Goal: Task Accomplishment & Management: Manage account settings

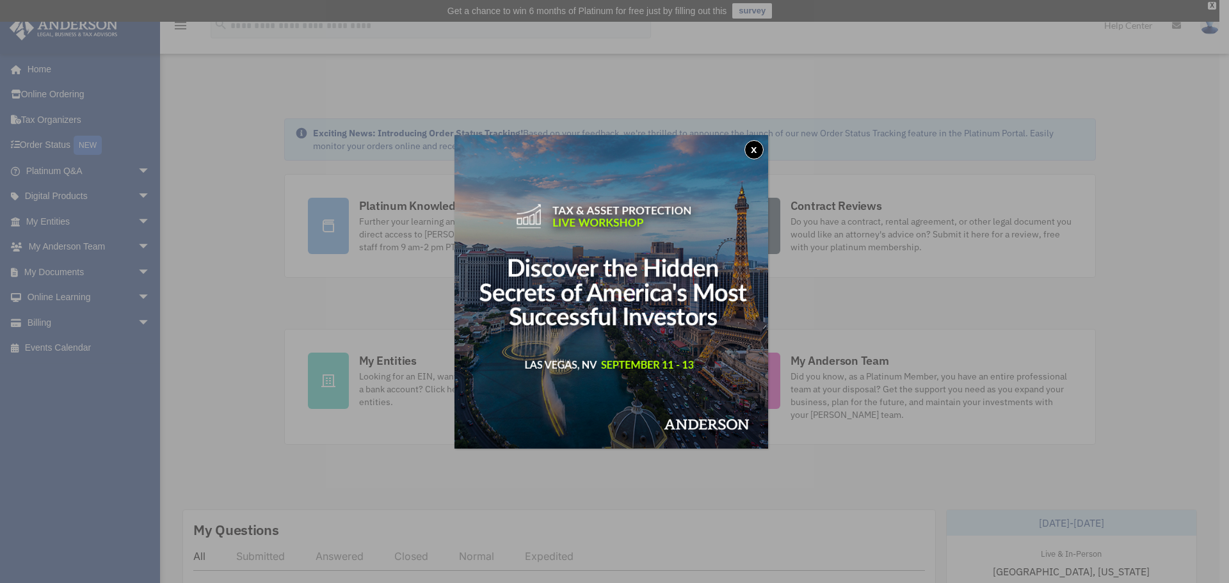
click at [761, 146] on button "x" at bounding box center [754, 149] width 19 height 19
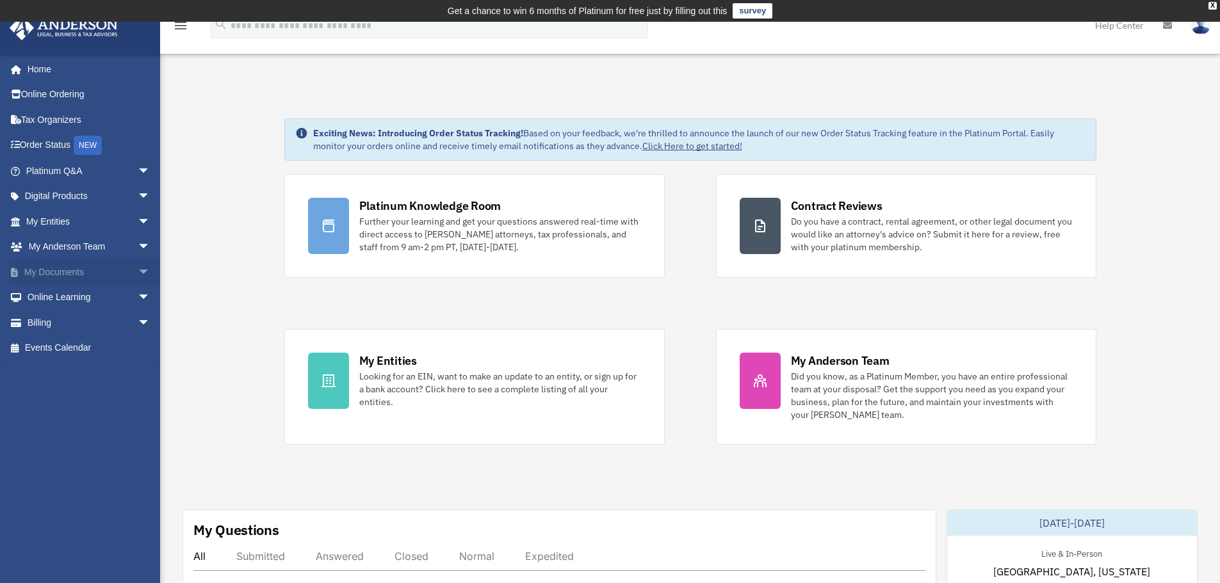
click at [51, 273] on link "My Documents arrow_drop_down" at bounding box center [89, 272] width 161 height 26
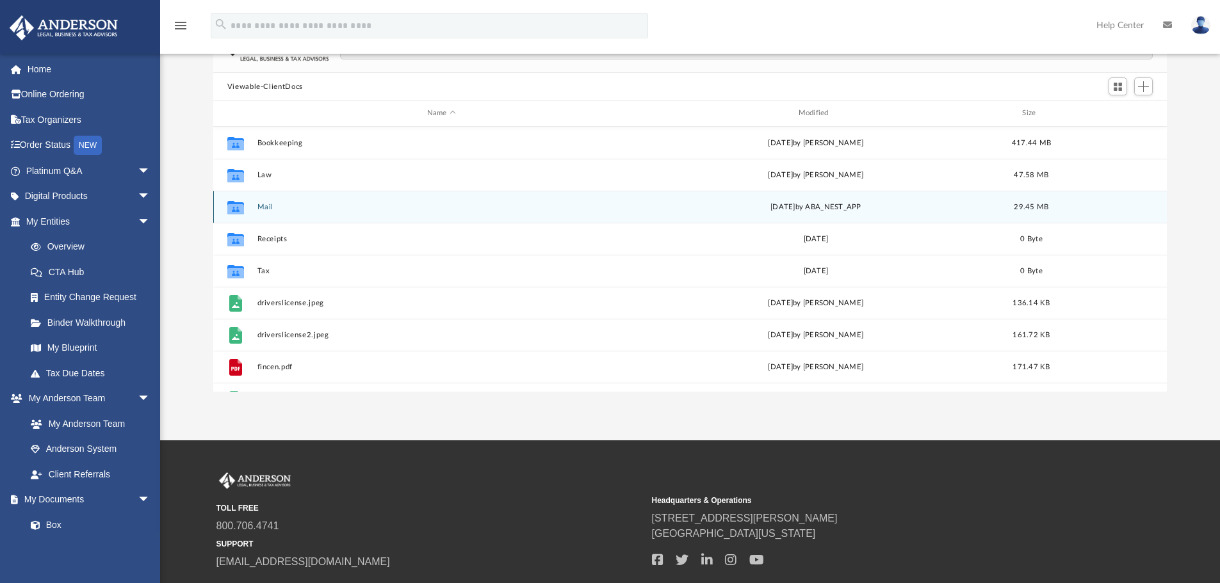
click at [287, 204] on button "Mail" at bounding box center [441, 207] width 369 height 8
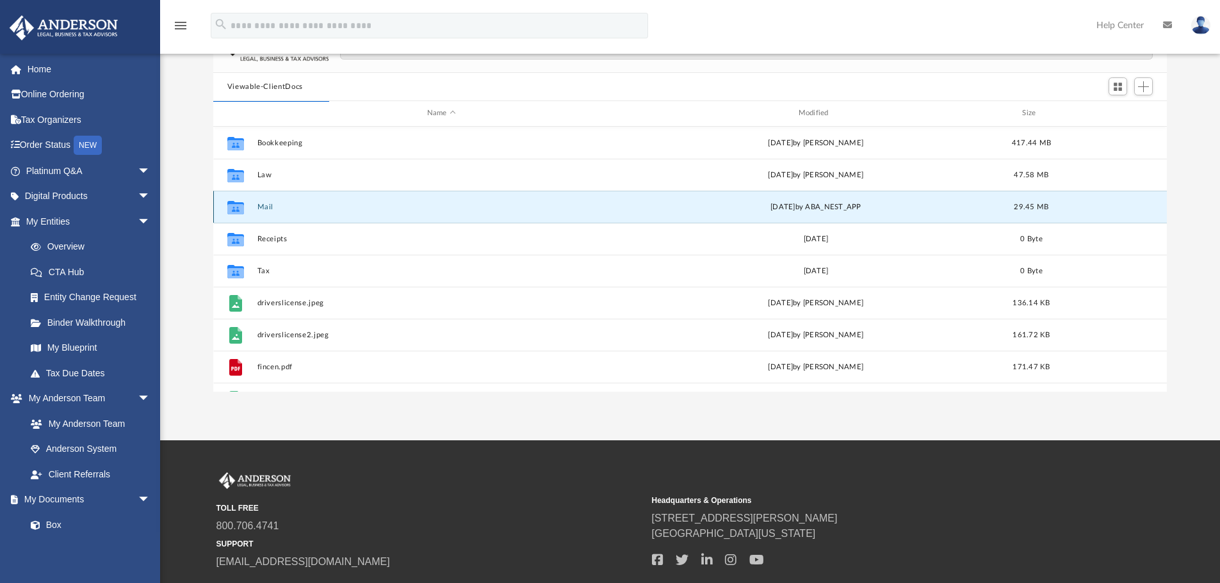
click at [293, 205] on button "Mail" at bounding box center [441, 207] width 369 height 8
click at [235, 208] on icon "grid" at bounding box center [235, 209] width 17 height 10
click at [821, 211] on div "[DATE] by ABA_NEST_APP" at bounding box center [815, 207] width 369 height 12
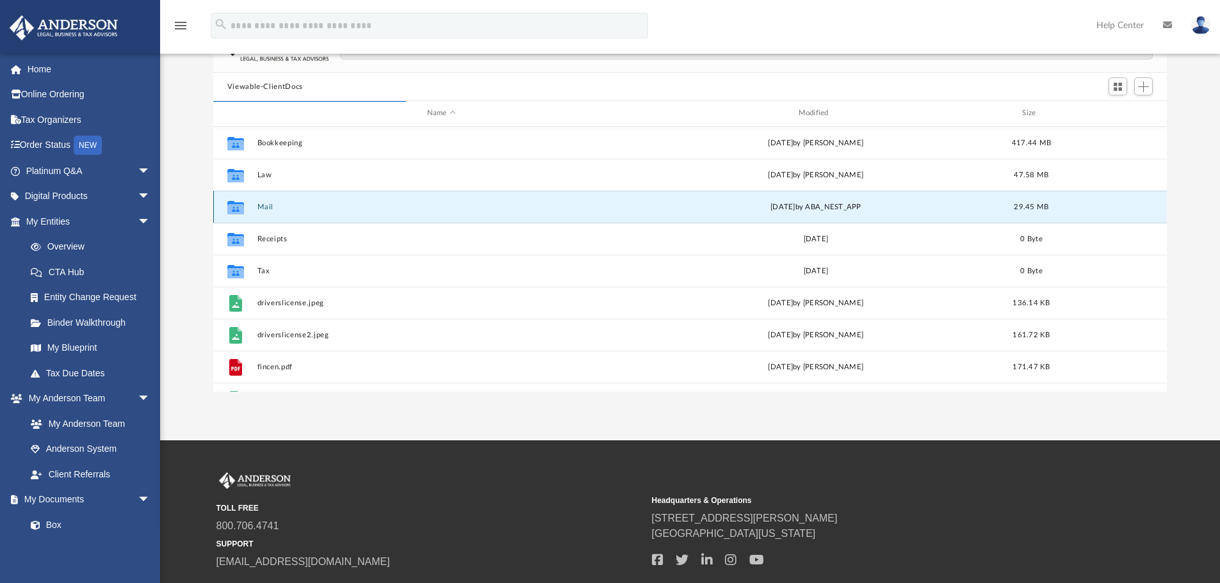
click at [821, 211] on div "[DATE] by ABA_NEST_APP" at bounding box center [815, 207] width 369 height 12
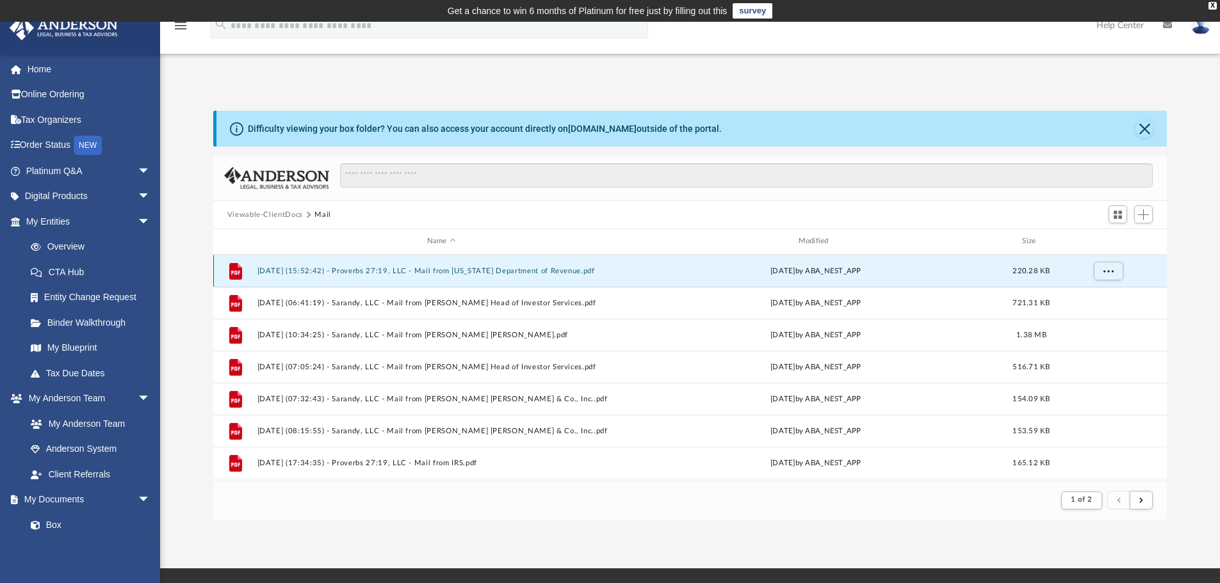
click at [530, 267] on button "[DATE] (15:52:42) - Proverbs 27:19, LLC - Mail from [US_STATE] Department of Re…" at bounding box center [441, 271] width 369 height 8
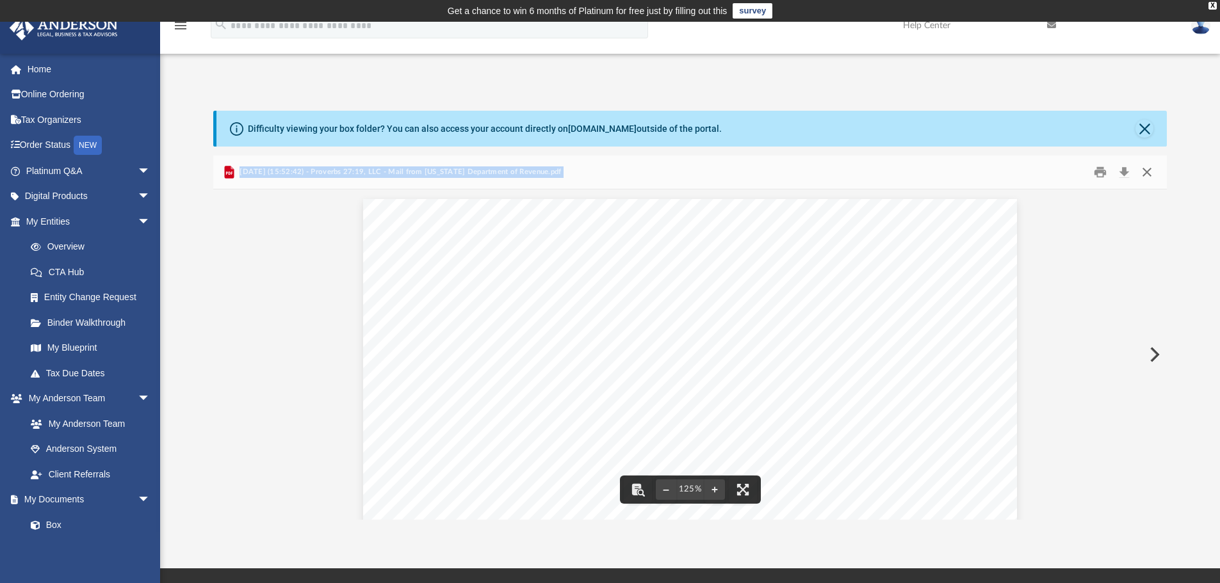
click at [1149, 167] on button "Close" at bounding box center [1146, 173] width 23 height 20
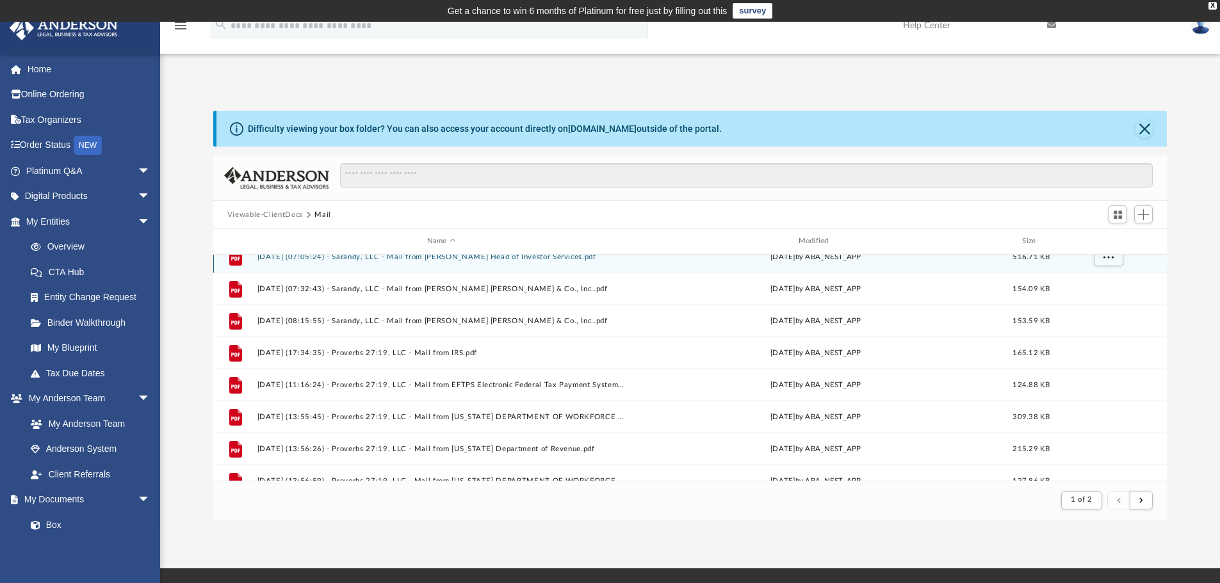
scroll to position [128, 0]
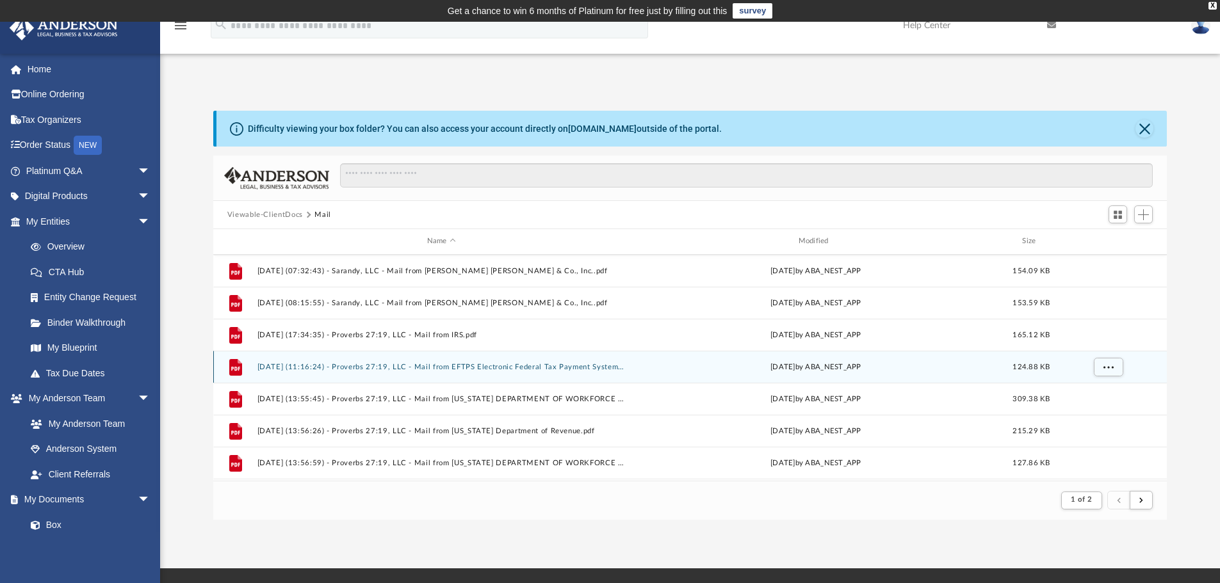
click at [574, 367] on button "[DATE] (11:16:24) - Proverbs 27:19, LLC - Mail from EFTPS Electronic Federal Ta…" at bounding box center [441, 367] width 369 height 8
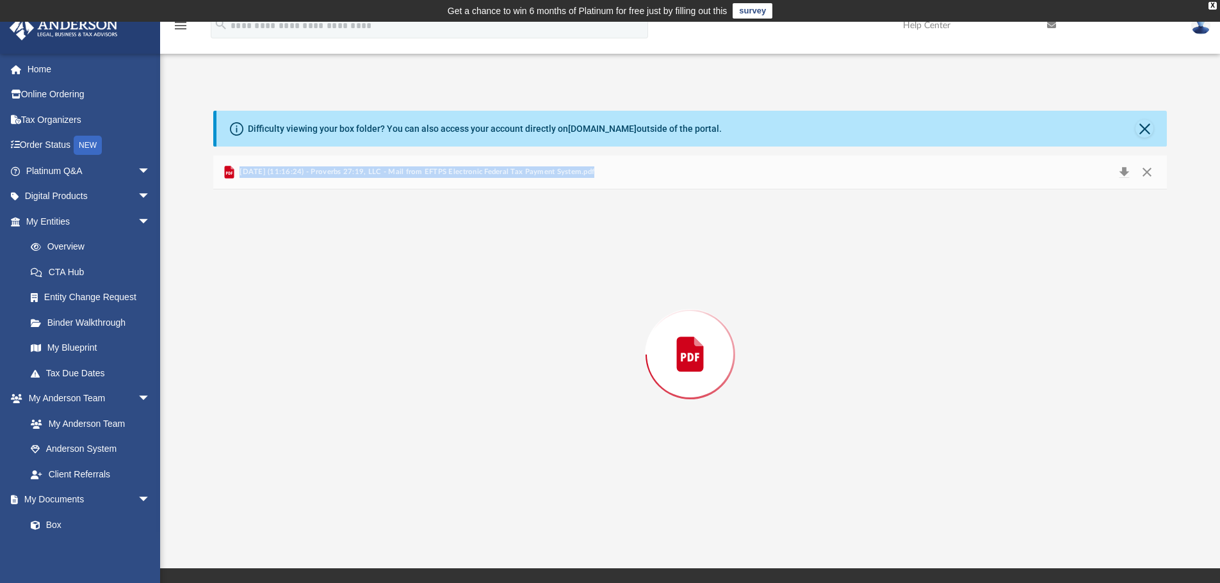
click at [574, 367] on div "Preview" at bounding box center [690, 354] width 954 height 330
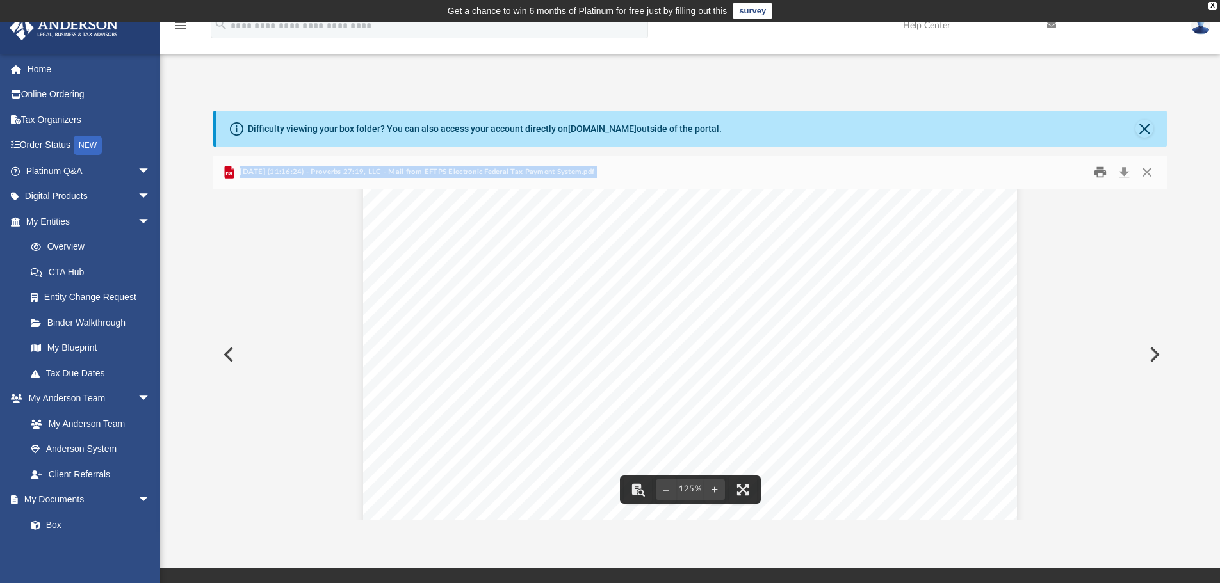
click at [1095, 169] on button "Print" at bounding box center [1100, 173] width 26 height 20
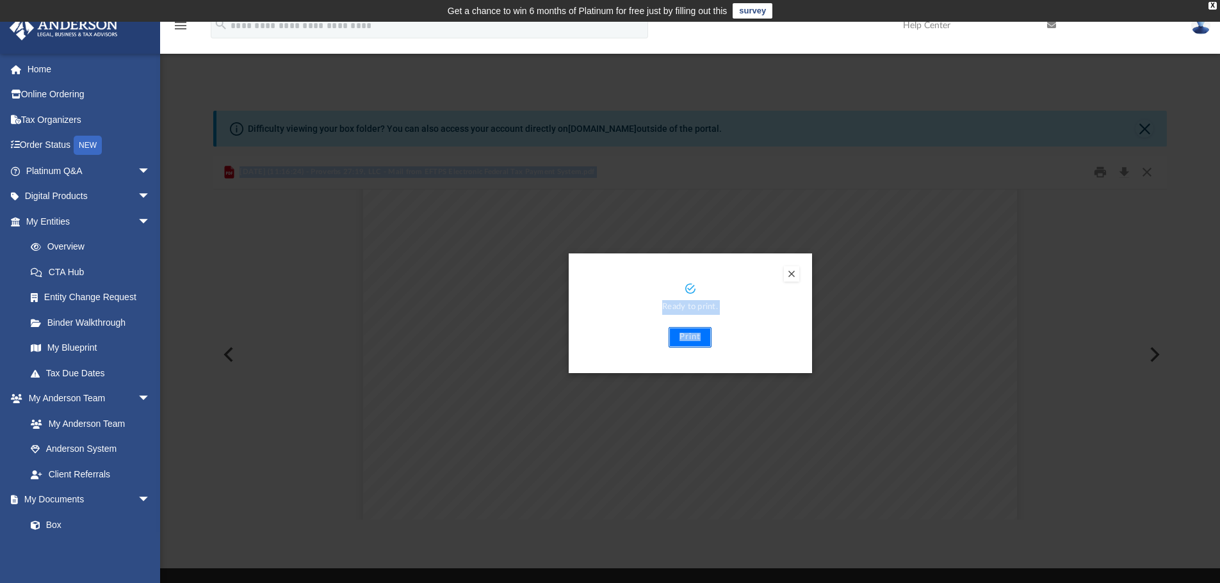
click at [698, 332] on button "Print" at bounding box center [689, 337] width 43 height 20
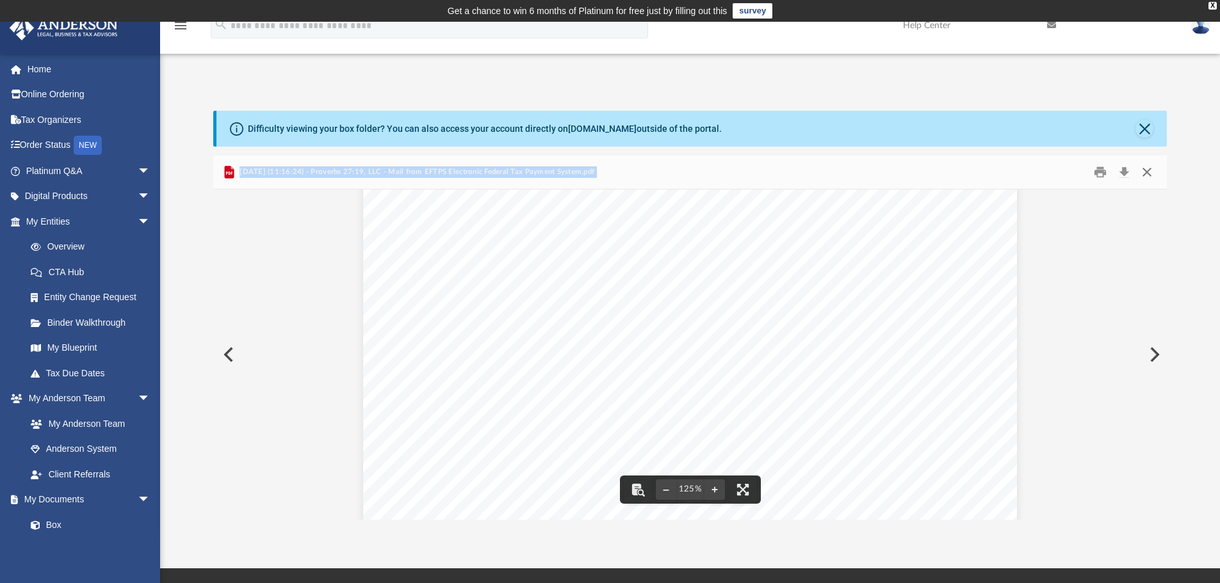
click at [1150, 174] on button "Close" at bounding box center [1146, 173] width 23 height 20
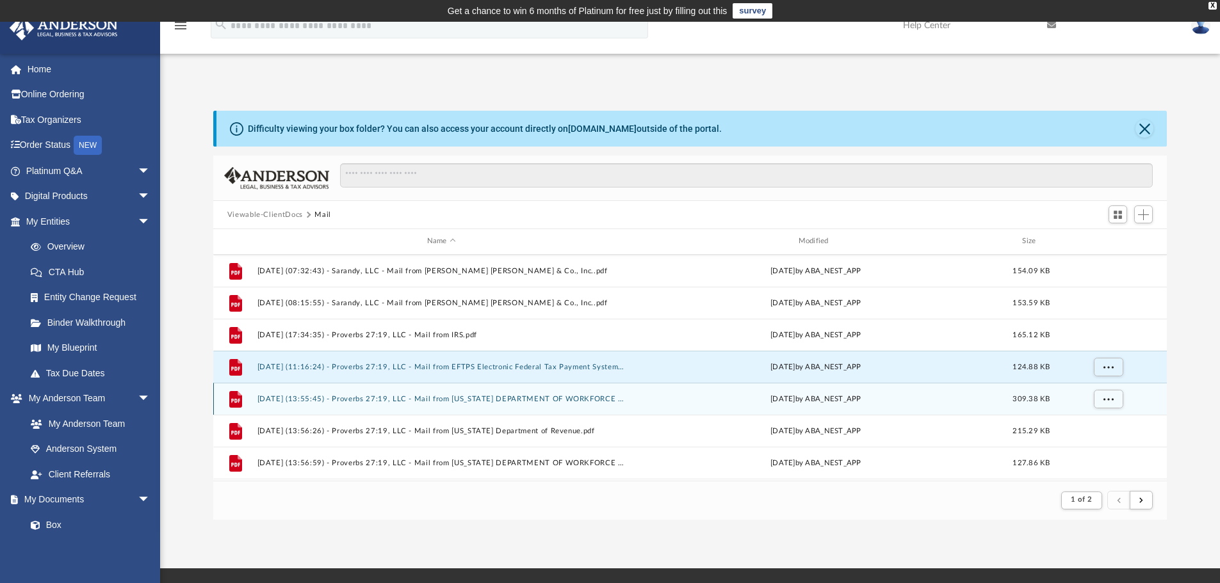
click at [597, 399] on button "[DATE] (13:55:45) - Proverbs 27:19, LLC - Mail from [US_STATE] DEPARTMENT OF WO…" at bounding box center [441, 399] width 369 height 8
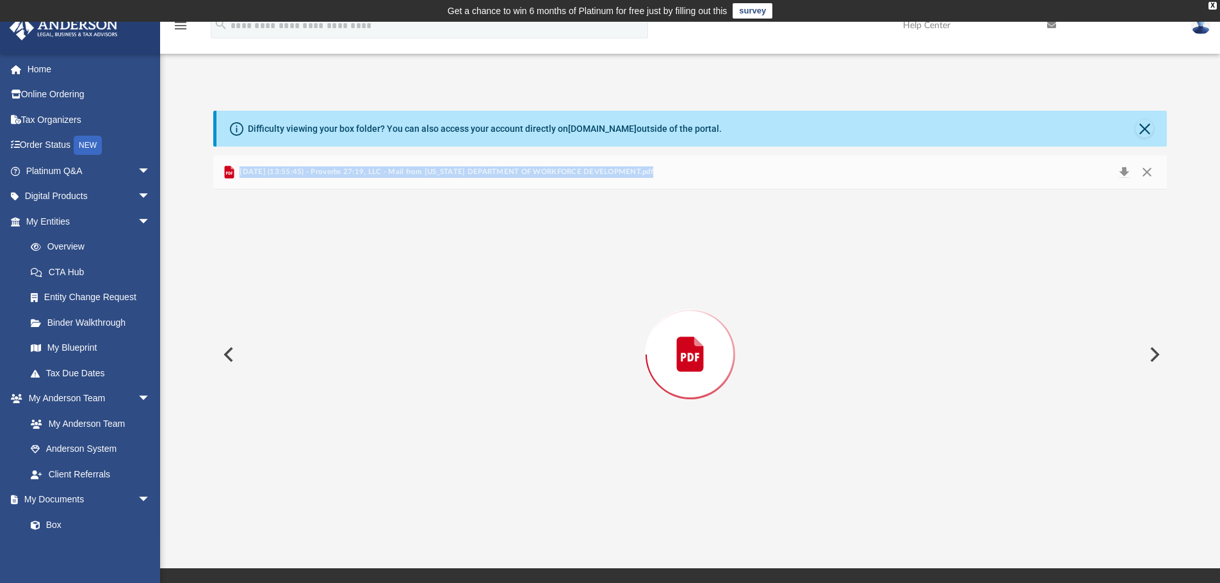
click at [597, 399] on div "Preview" at bounding box center [690, 354] width 954 height 330
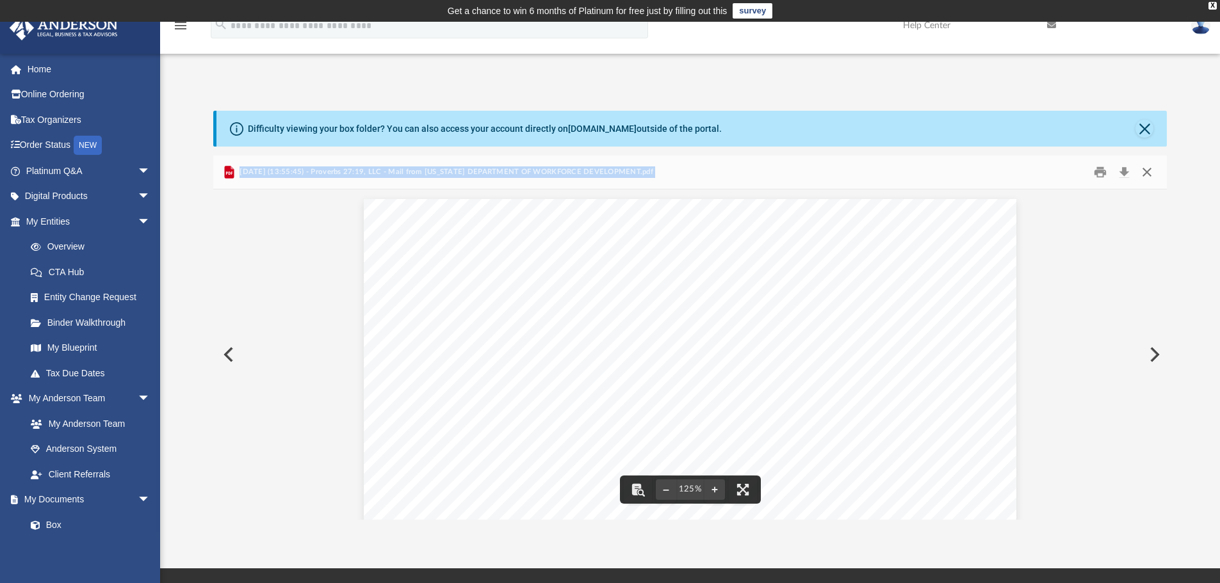
click at [1143, 171] on button "Close" at bounding box center [1146, 173] width 23 height 20
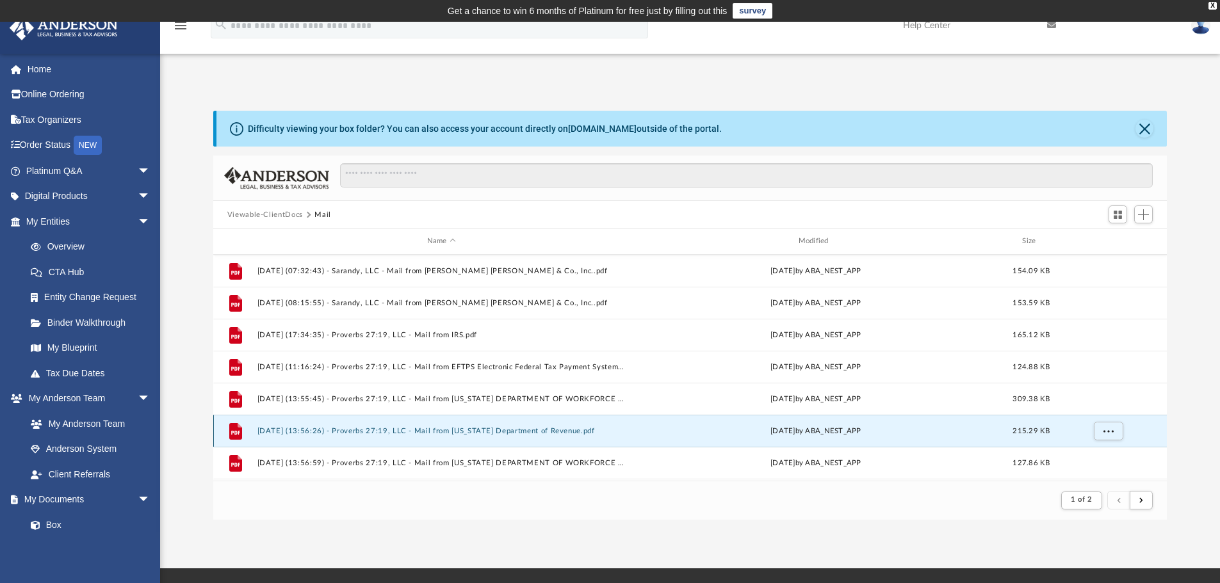
click at [515, 429] on button "[DATE] (13:56:26) - Proverbs 27:19, LLC - Mail from [US_STATE] Department of Re…" at bounding box center [441, 431] width 369 height 8
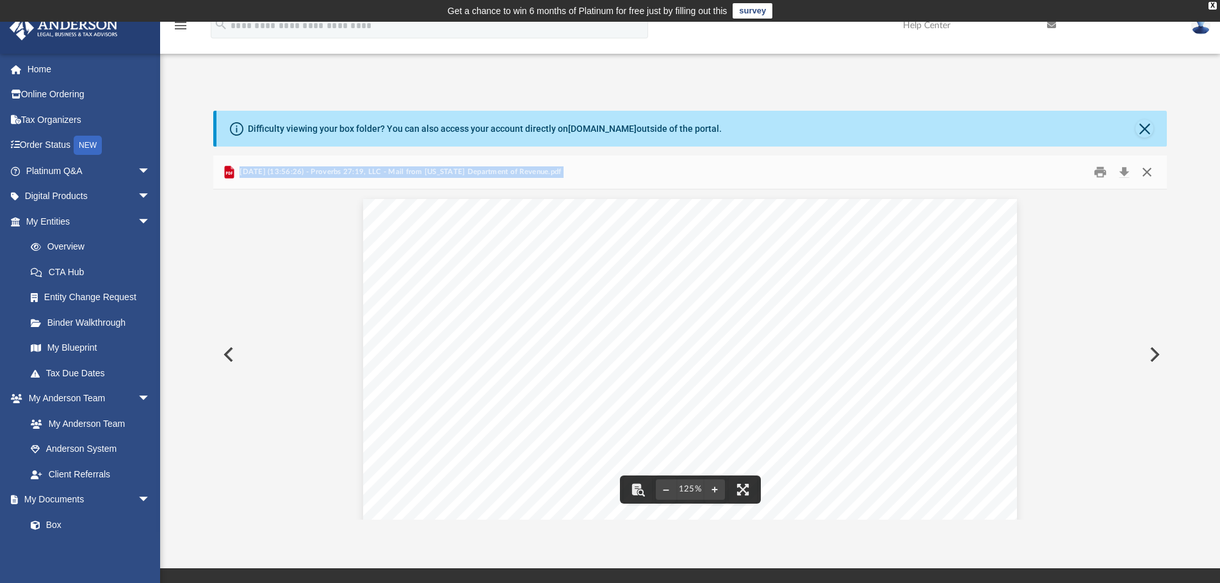
click at [1148, 171] on button "Close" at bounding box center [1146, 173] width 23 height 20
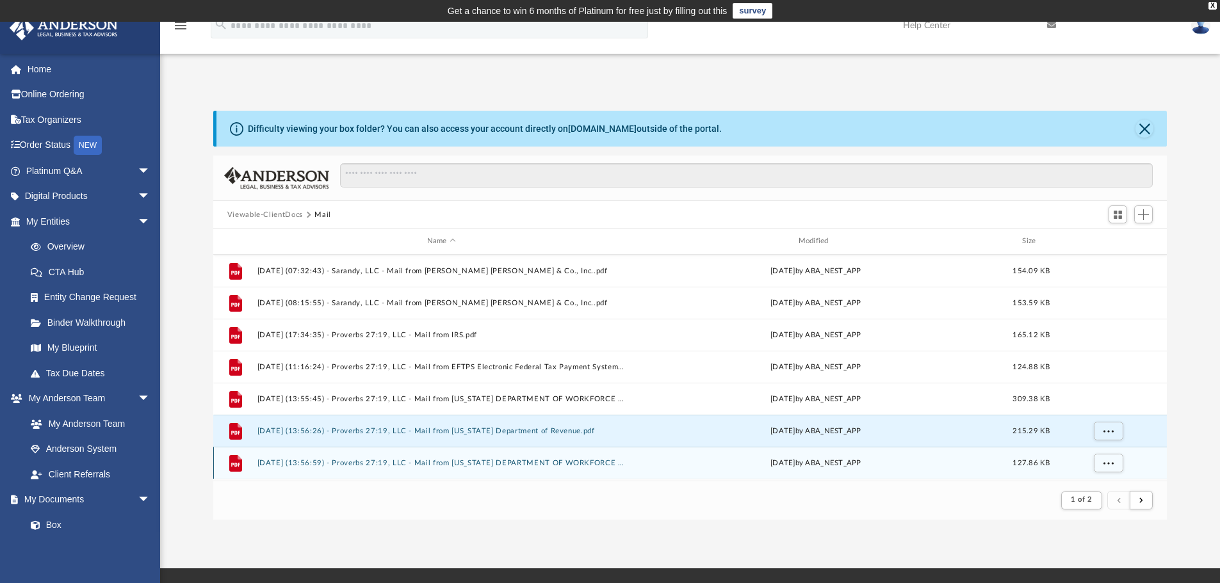
click at [492, 455] on div "File [DATE] (13:56:59) - Proverbs 27:19, LLC - Mail from [US_STATE] DEPARTMENT …" at bounding box center [690, 463] width 954 height 32
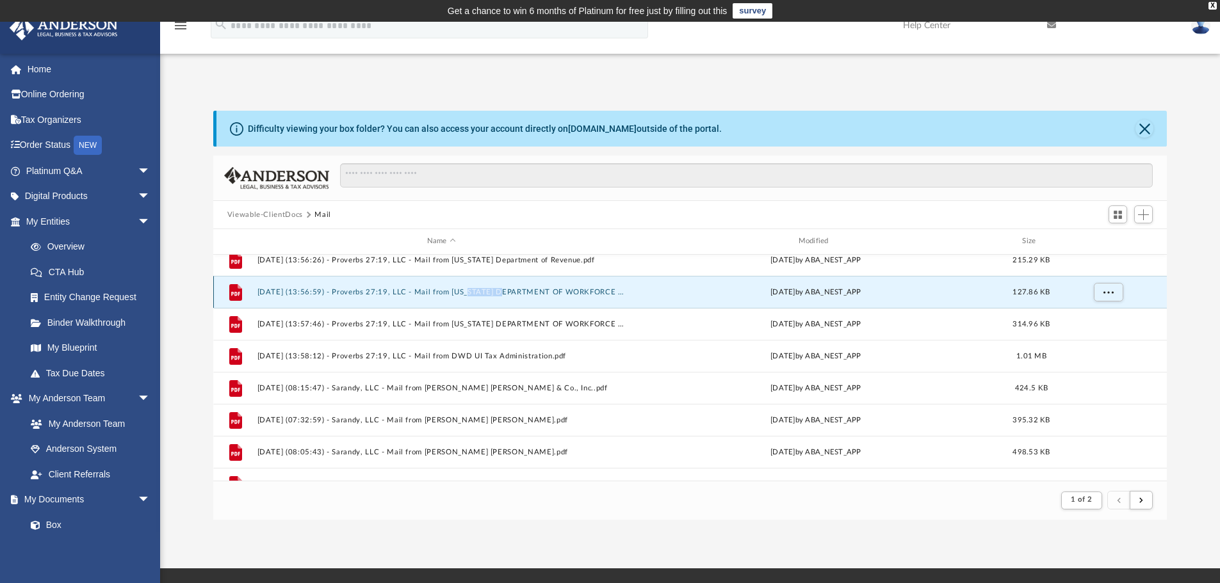
scroll to position [320, 0]
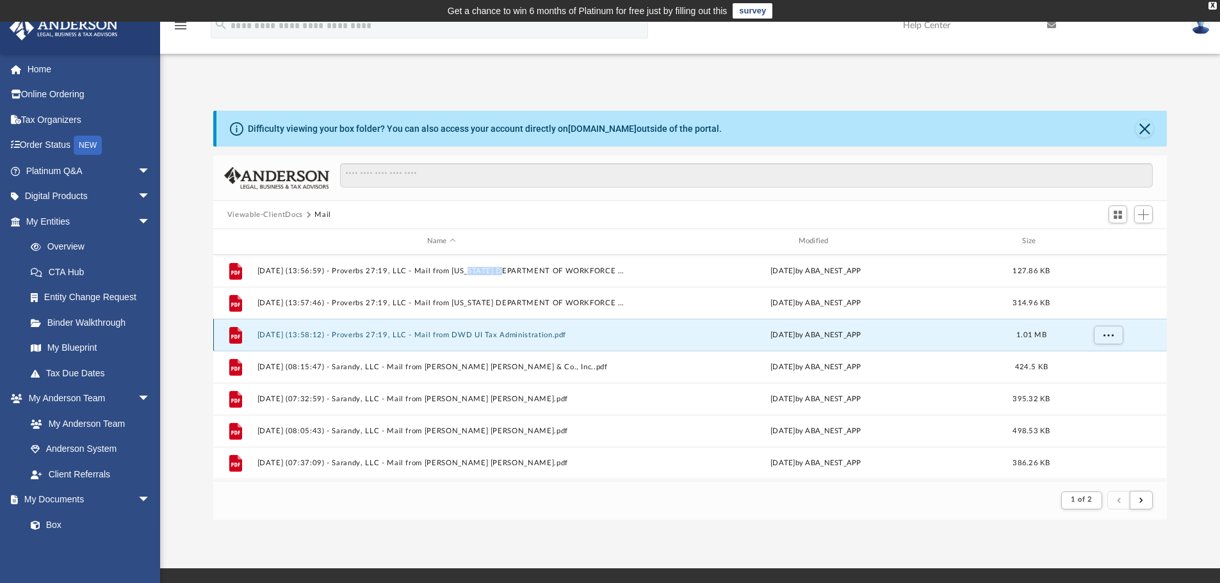
click at [473, 334] on button "[DATE] (13:58:12) - Proverbs 27:19, LLC - Mail from DWD UI Tax Administration.p…" at bounding box center [441, 335] width 369 height 8
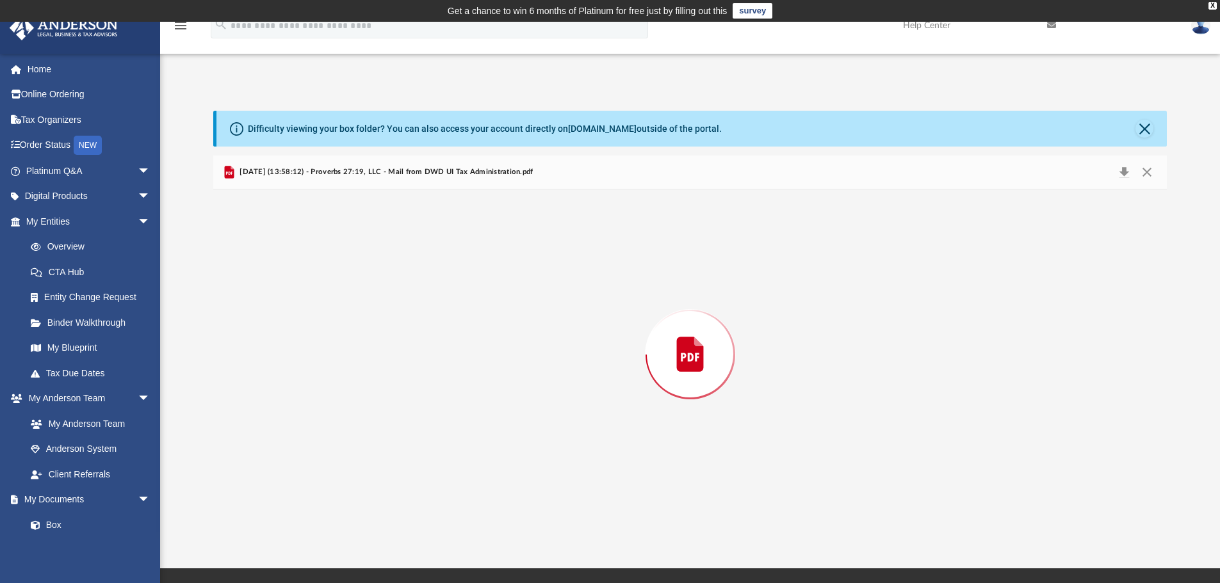
click at [473, 334] on div "Preview" at bounding box center [690, 354] width 954 height 330
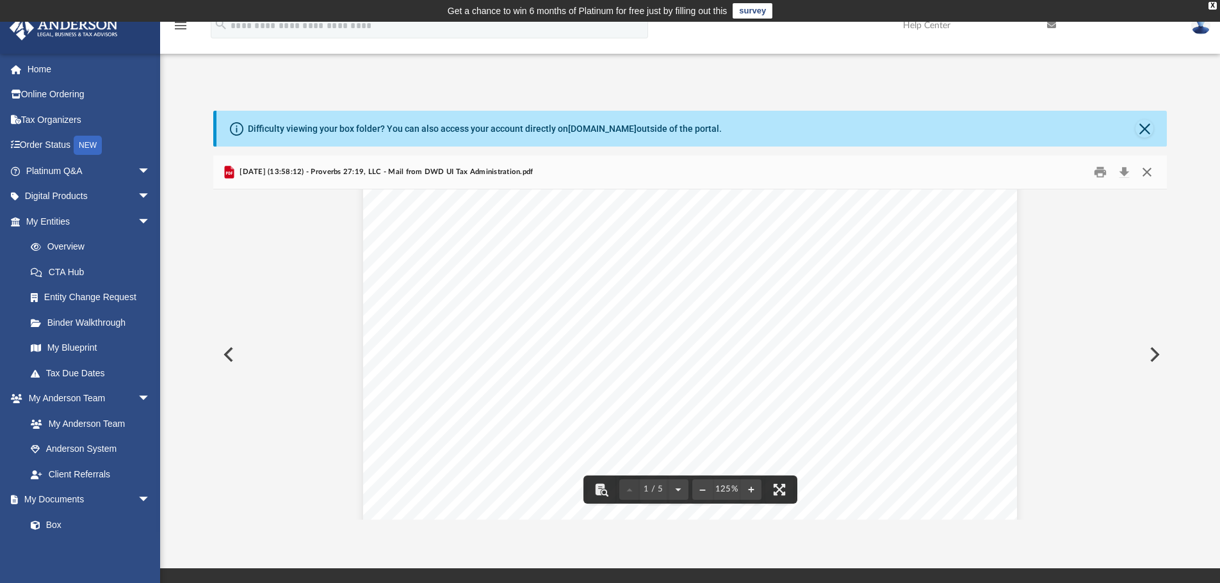
click at [1145, 168] on button "Close" at bounding box center [1146, 173] width 23 height 20
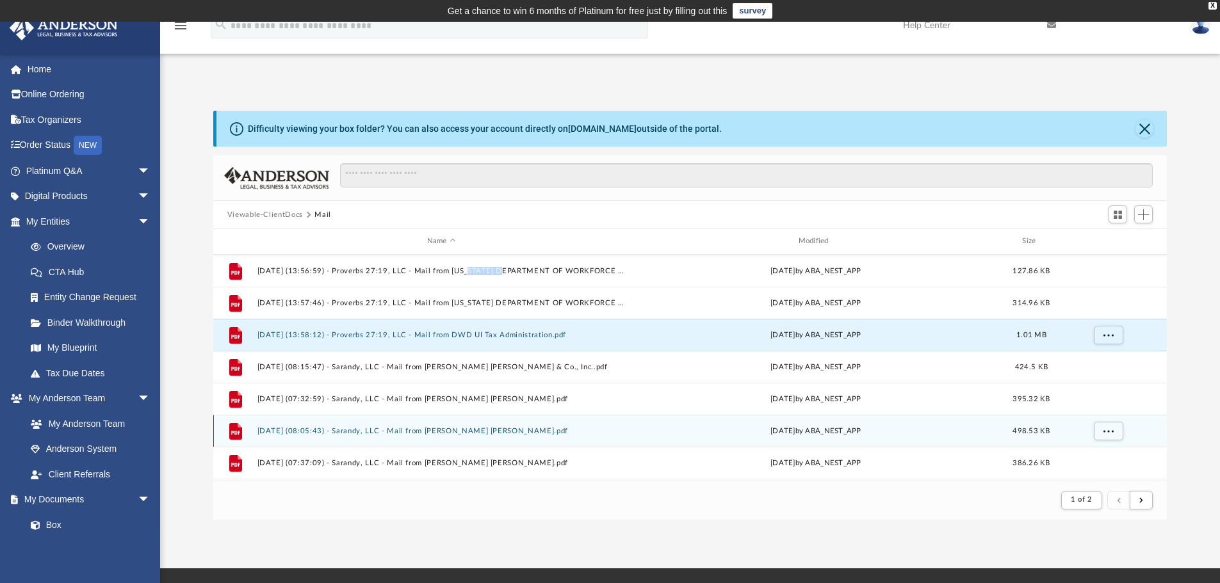
scroll to position [384, 0]
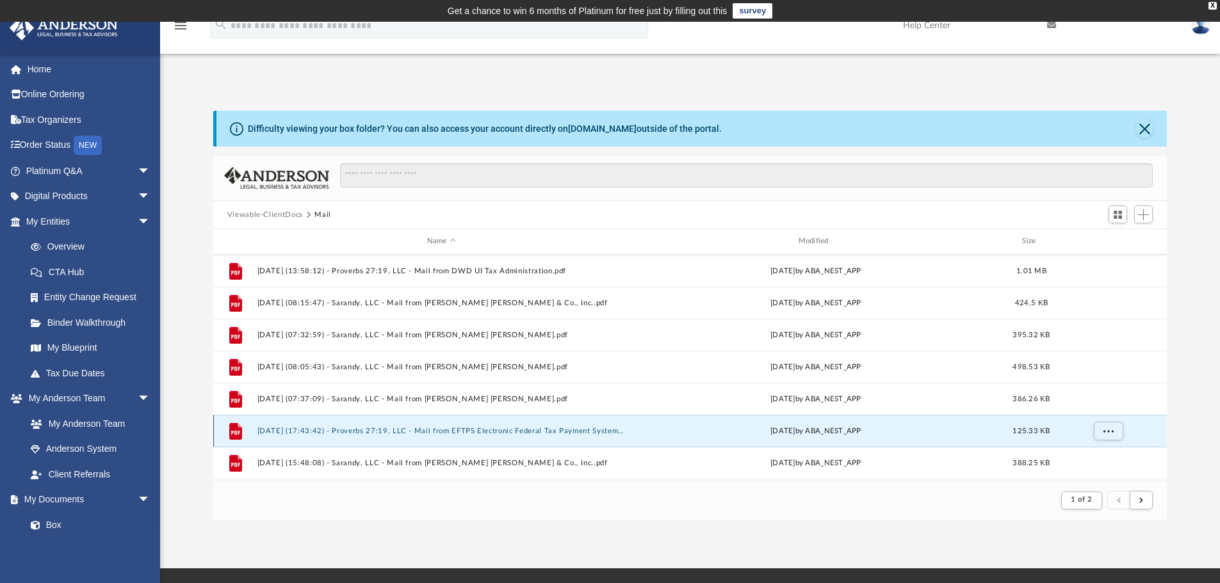
click at [500, 428] on button "[DATE] (17:43:42) - Proverbs 27:19, LLC - Mail from EFTPS Electronic Federal Ta…" at bounding box center [441, 431] width 369 height 8
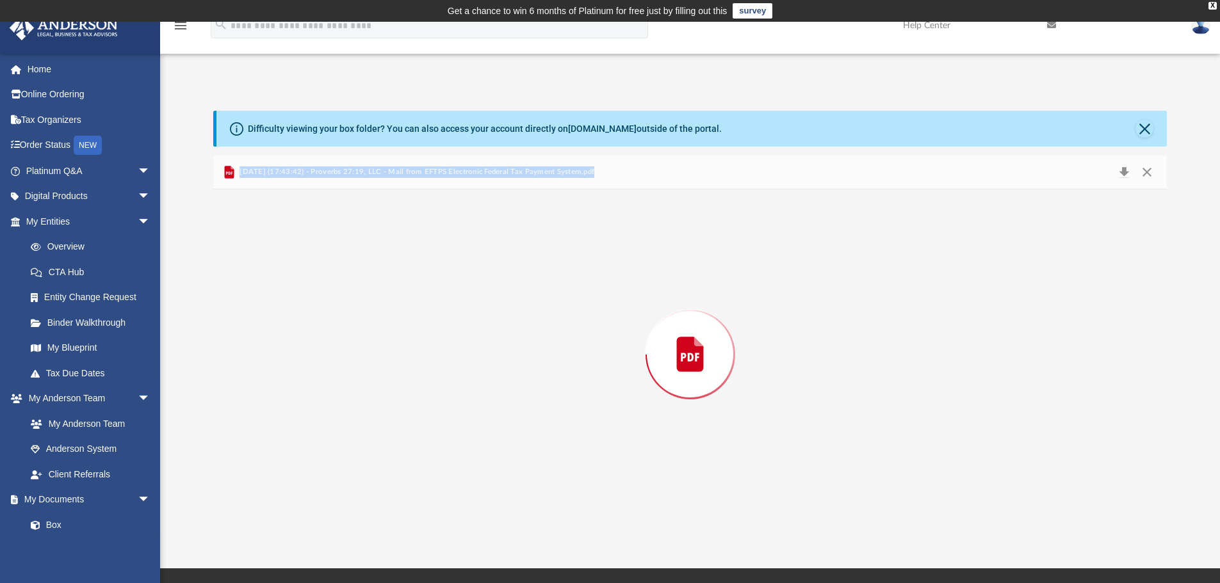
click at [500, 428] on div "Preview" at bounding box center [690, 354] width 954 height 330
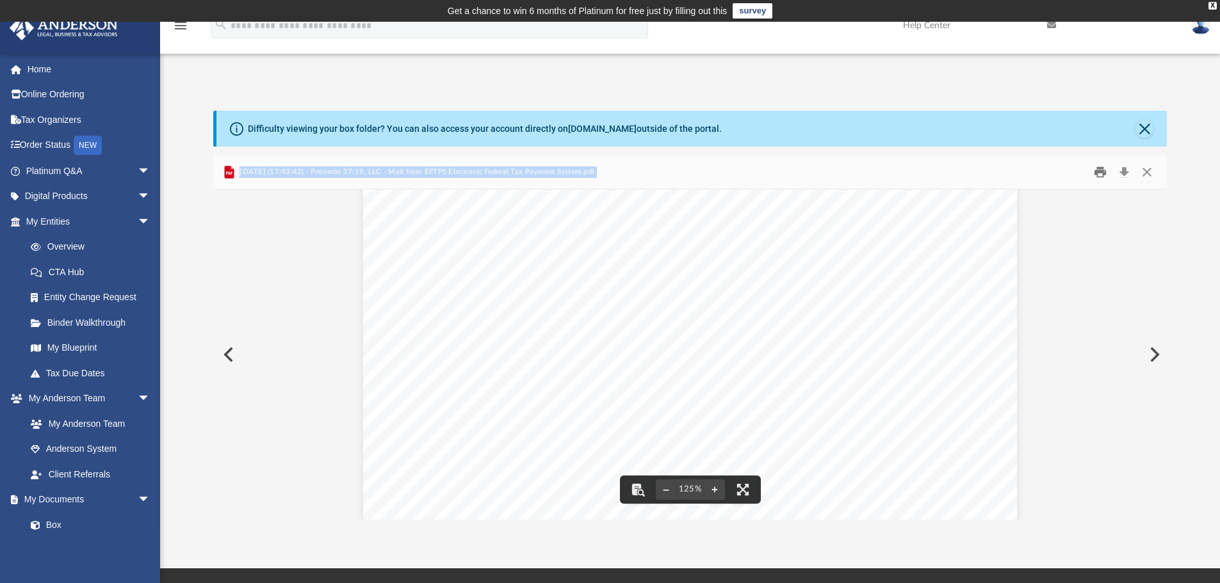
click at [1097, 171] on button "Print" at bounding box center [1100, 173] width 26 height 20
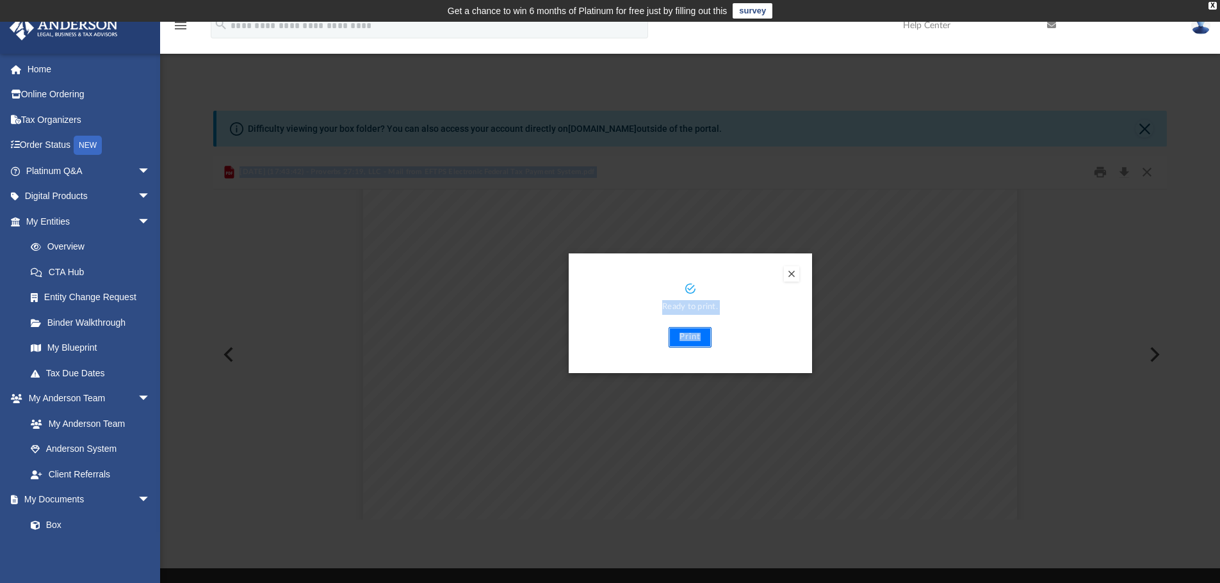
click at [695, 342] on button "Print" at bounding box center [689, 337] width 43 height 20
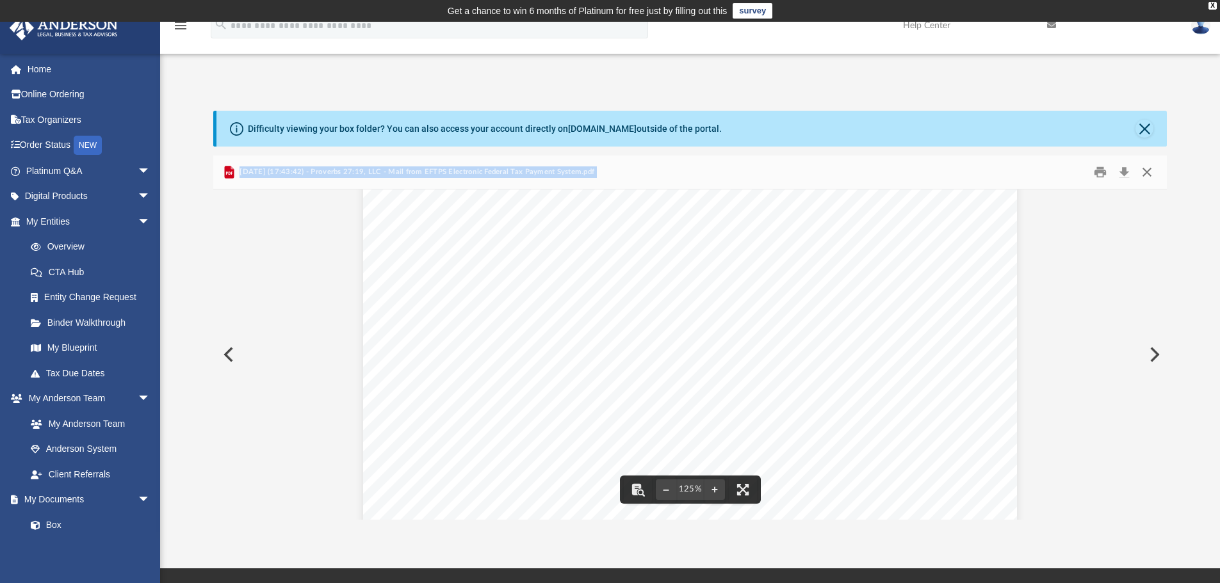
click at [1147, 172] on button "Close" at bounding box center [1146, 173] width 23 height 20
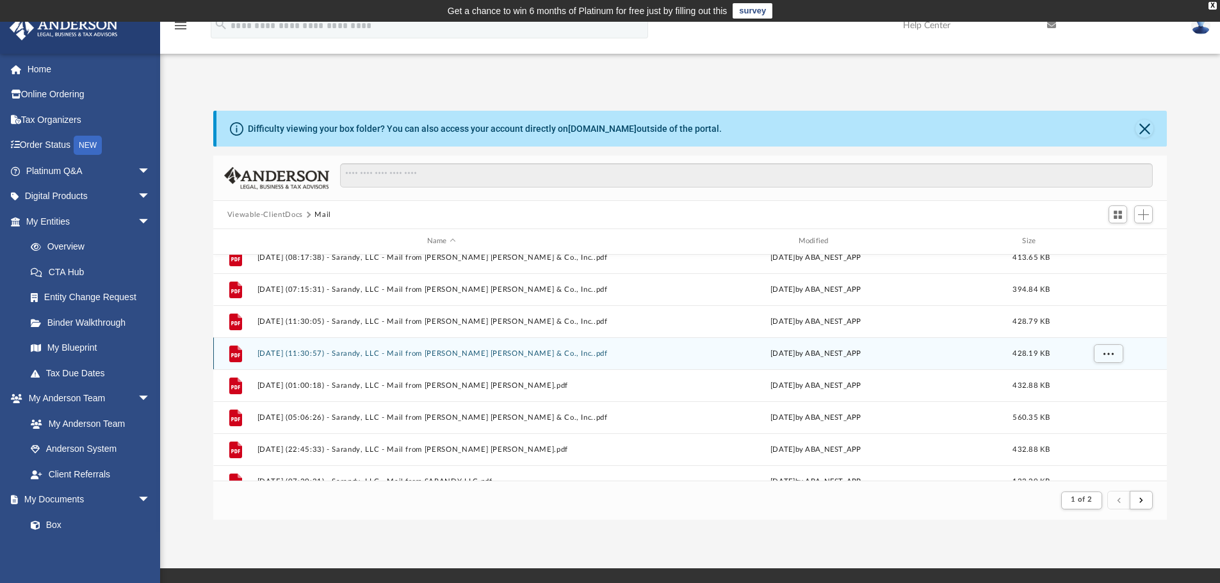
scroll to position [704, 0]
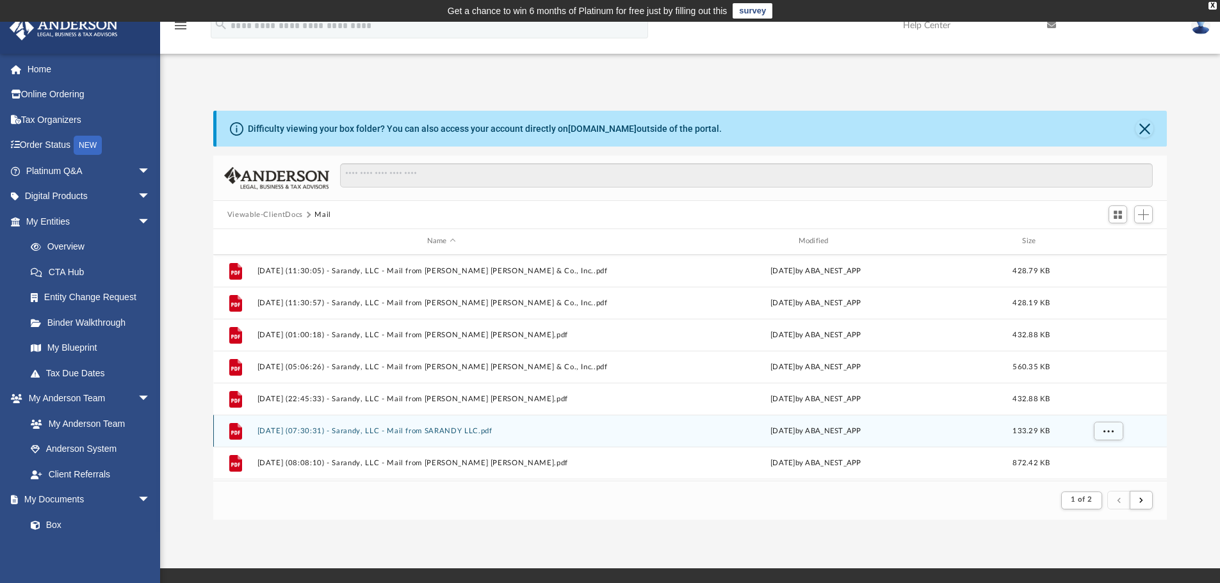
click at [444, 433] on button "[DATE] (07:30:31) - Sarandy, LLC - Mail from SARANDY LLC.pdf" at bounding box center [441, 431] width 369 height 8
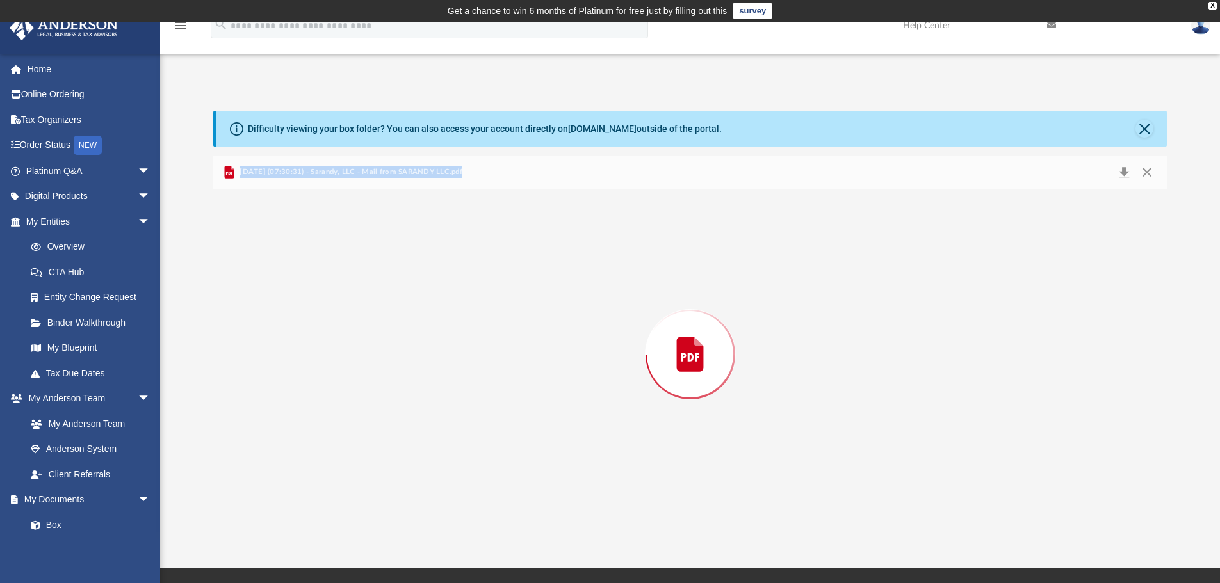
click at [444, 433] on div "Preview" at bounding box center [690, 354] width 954 height 330
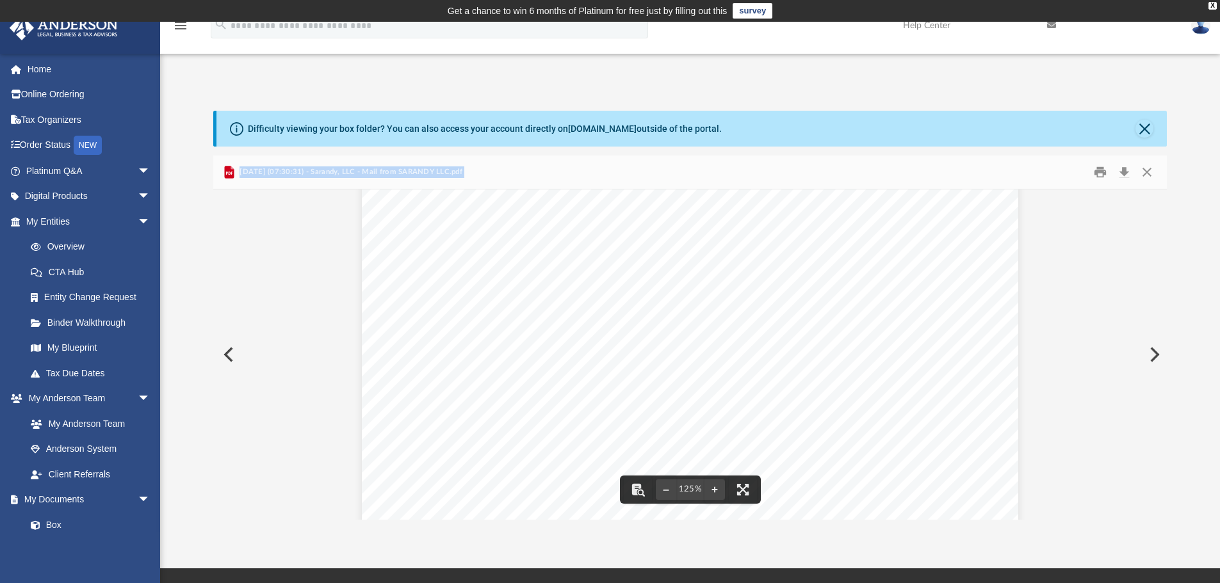
scroll to position [0, 0]
click at [1141, 170] on button "Close" at bounding box center [1146, 173] width 23 height 20
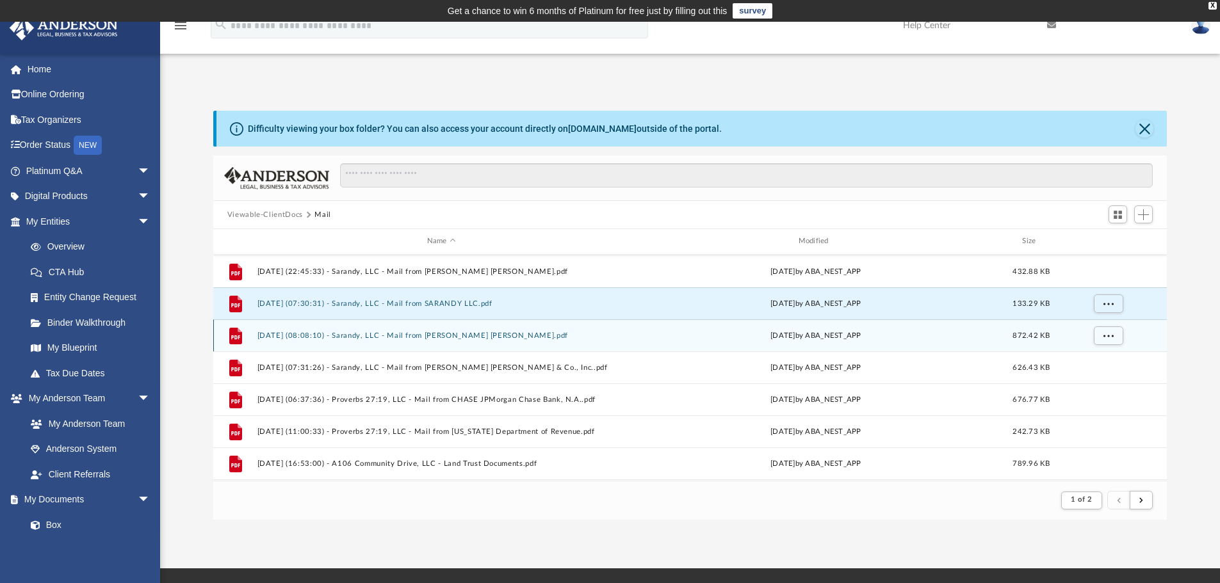
scroll to position [832, 0]
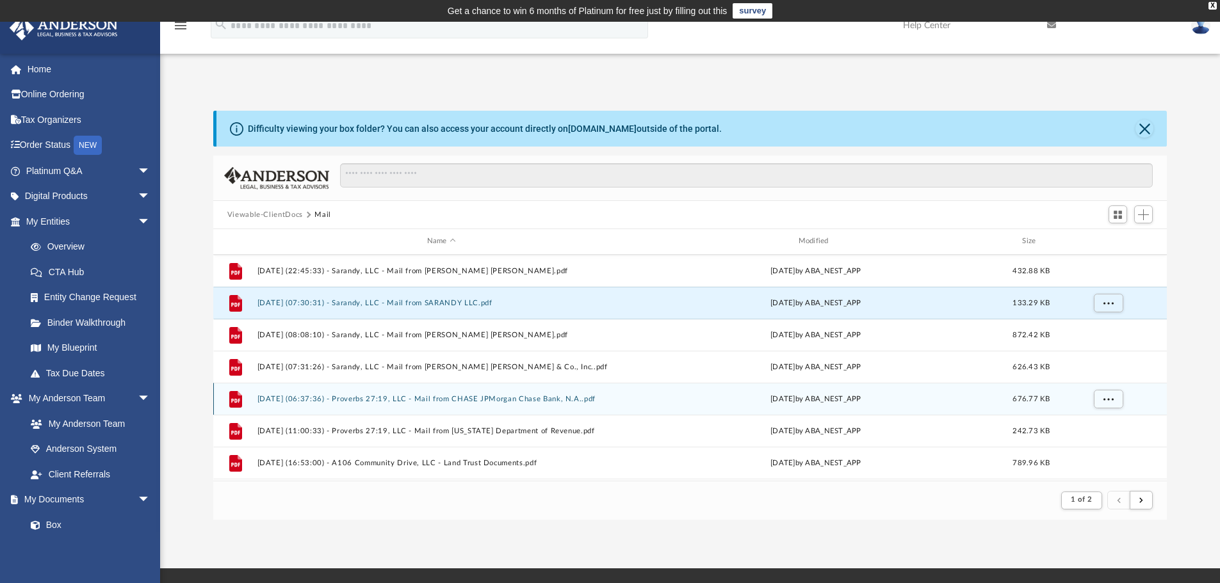
click at [477, 399] on button "[DATE] (06:37:36) - Proverbs 27:19, LLC - Mail from CHASE JPMorgan Chase Bank, …" at bounding box center [441, 399] width 369 height 8
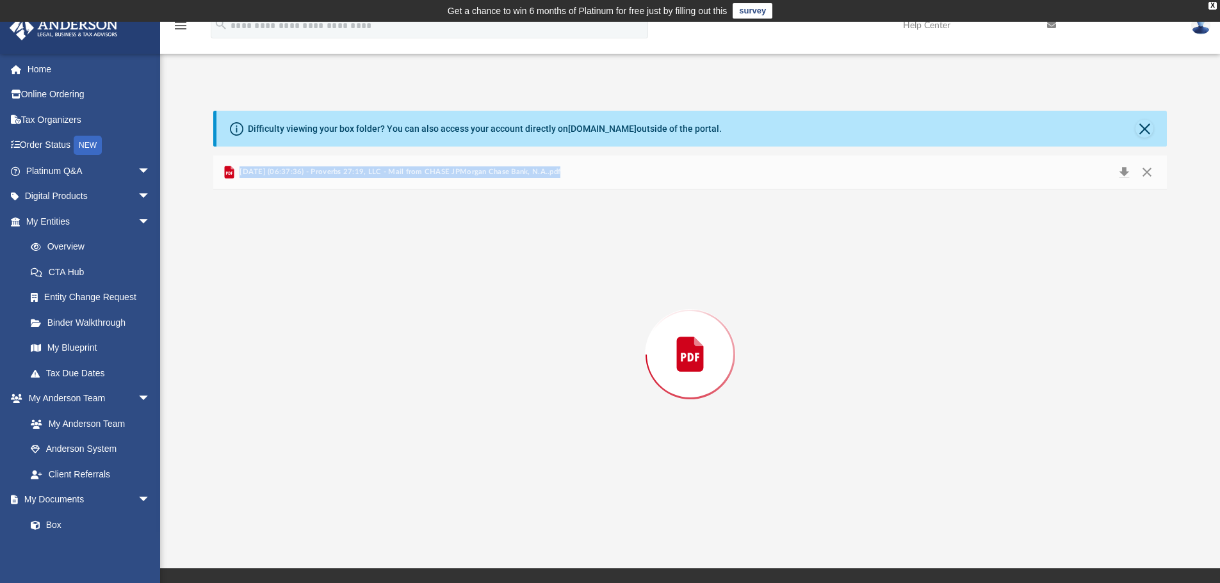
click at [477, 399] on div "Preview" at bounding box center [690, 354] width 954 height 330
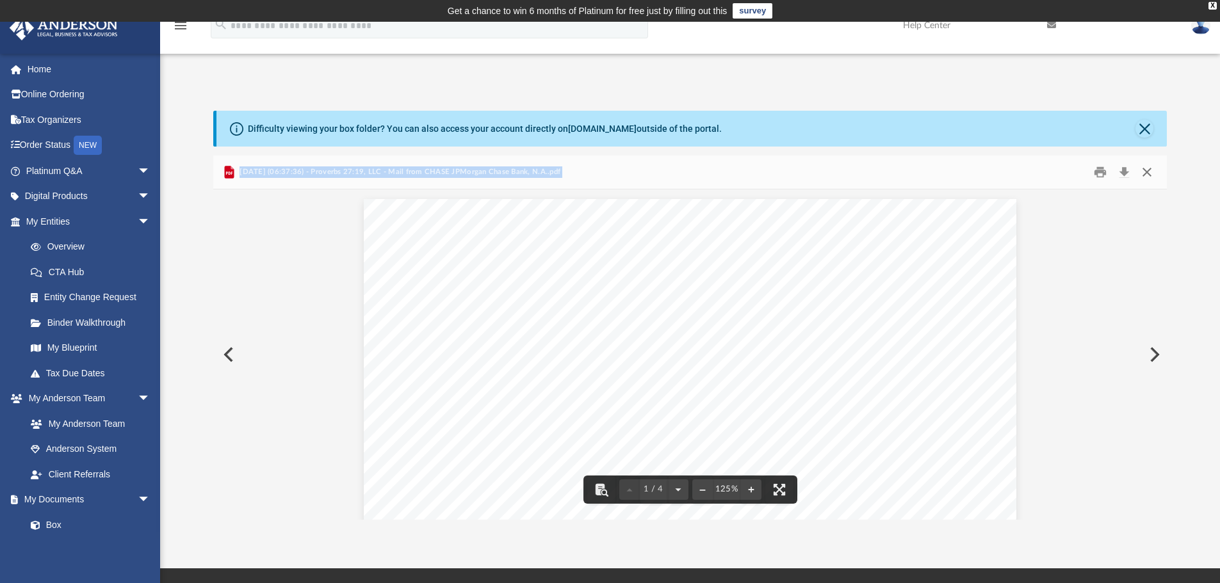
click at [1145, 168] on button "Close" at bounding box center [1146, 173] width 23 height 20
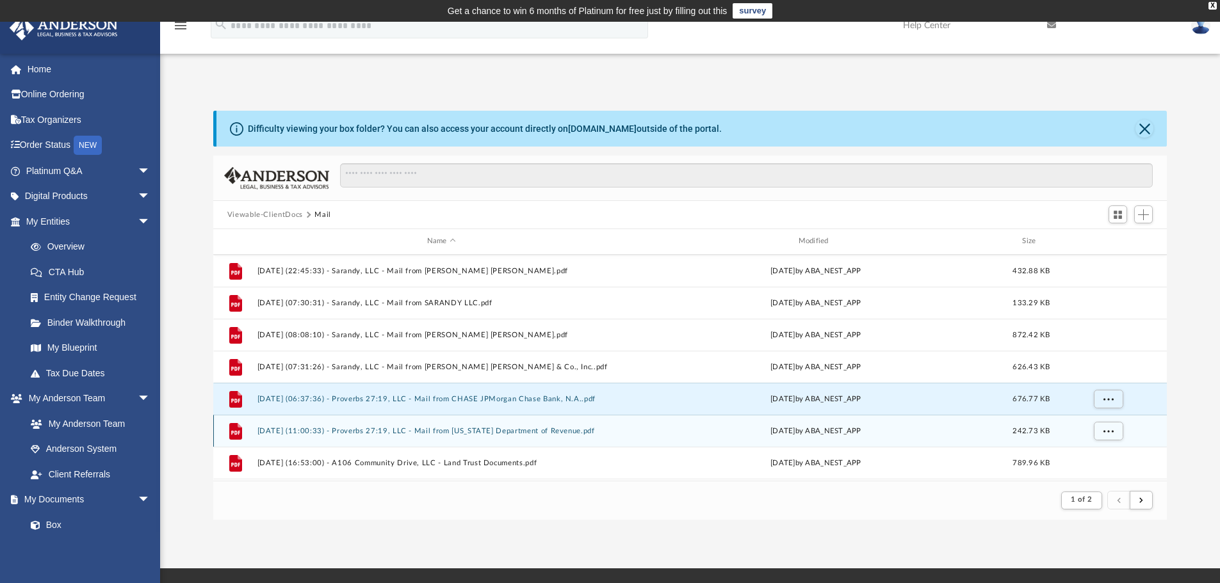
click at [492, 437] on div "File [DATE] (11:00:33) - Proverbs 27:19, LLC - Mail from [US_STATE] Department …" at bounding box center [690, 431] width 954 height 32
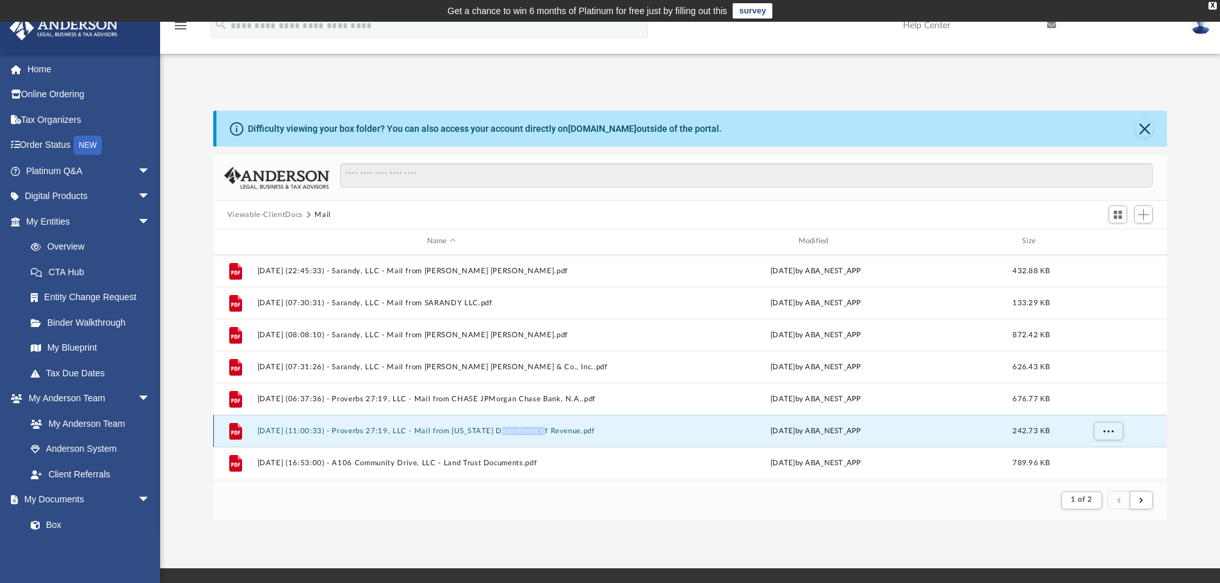
click at [492, 437] on div "File [DATE] (11:00:33) - Proverbs 27:19, LLC - Mail from [US_STATE] Department …" at bounding box center [690, 431] width 954 height 32
click at [311, 431] on button "[DATE] (11:00:33) - Proverbs 27:19, LLC - Mail from [US_STATE] Department of Re…" at bounding box center [441, 431] width 369 height 8
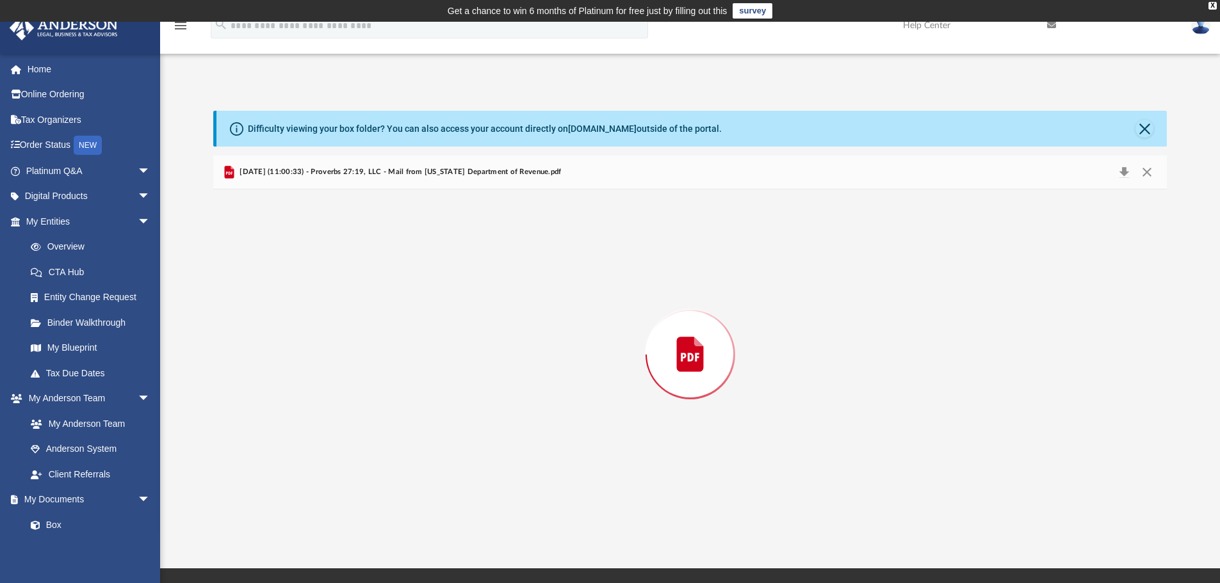
click at [311, 431] on div "Preview" at bounding box center [690, 354] width 954 height 330
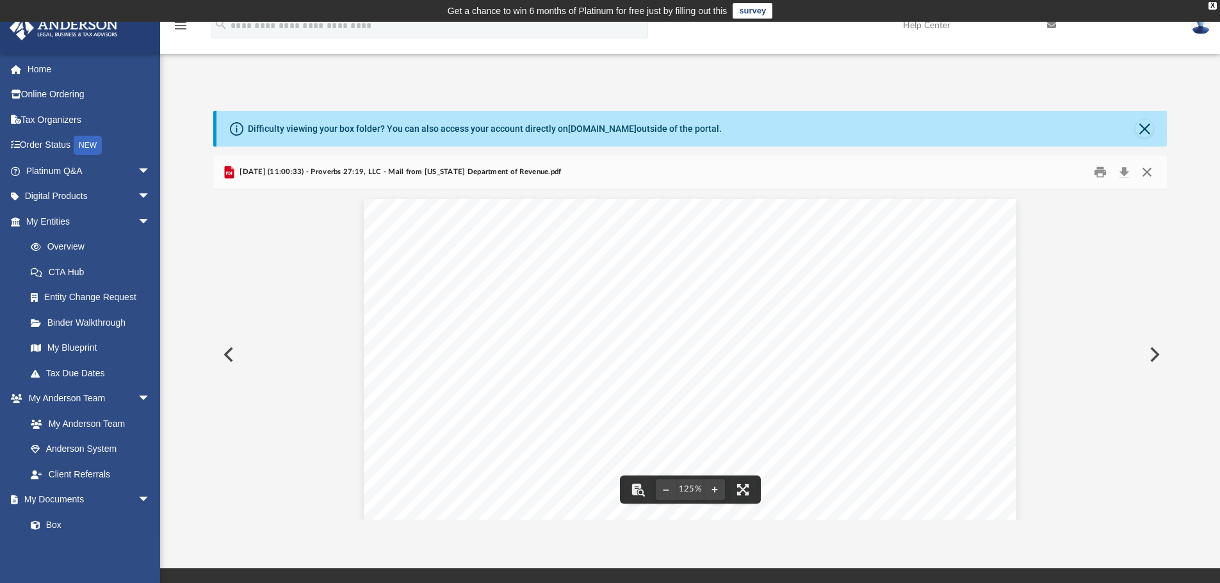
click at [1148, 172] on button "Close" at bounding box center [1146, 173] width 23 height 20
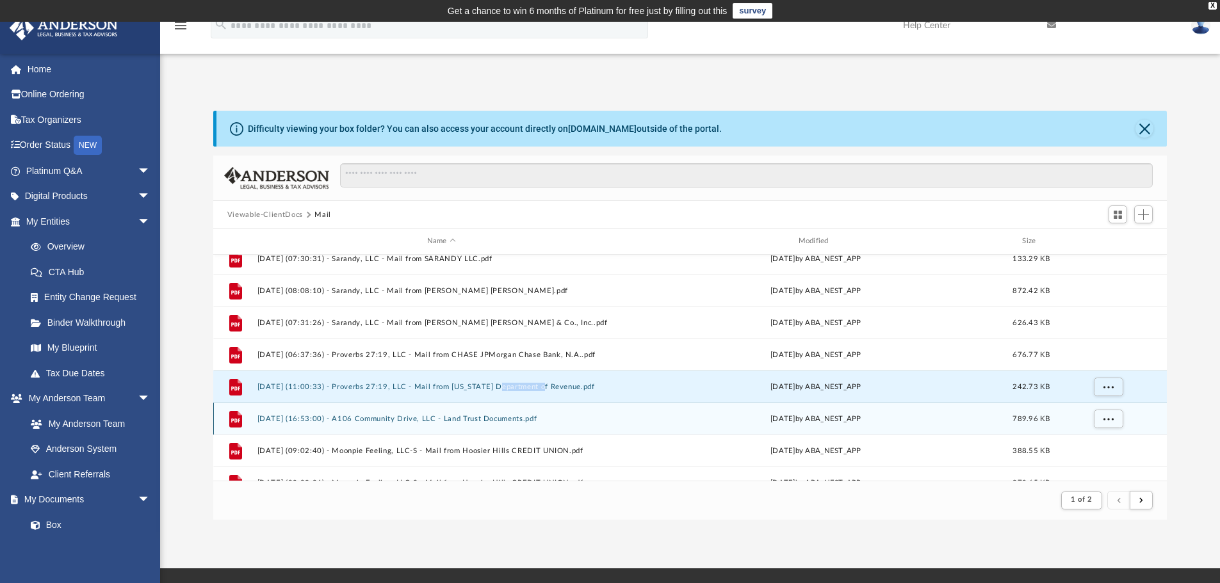
scroll to position [960, 0]
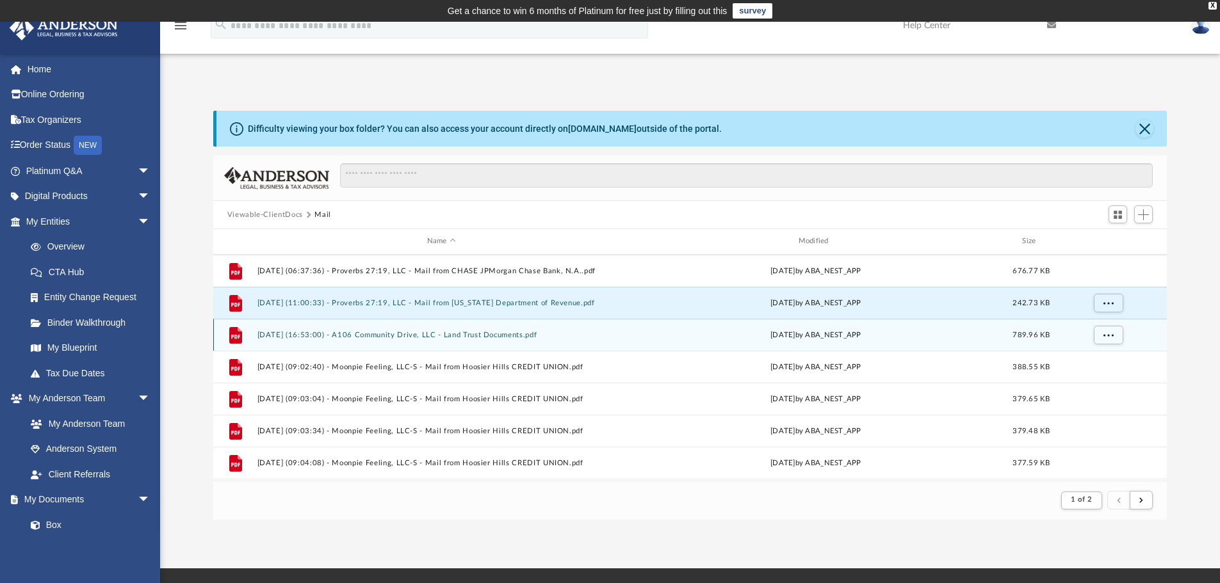
click at [478, 346] on div "File [DATE] (16:53:00) - A106 Community Drive, LLC - Land Trust Documents.pdf […" at bounding box center [690, 335] width 954 height 32
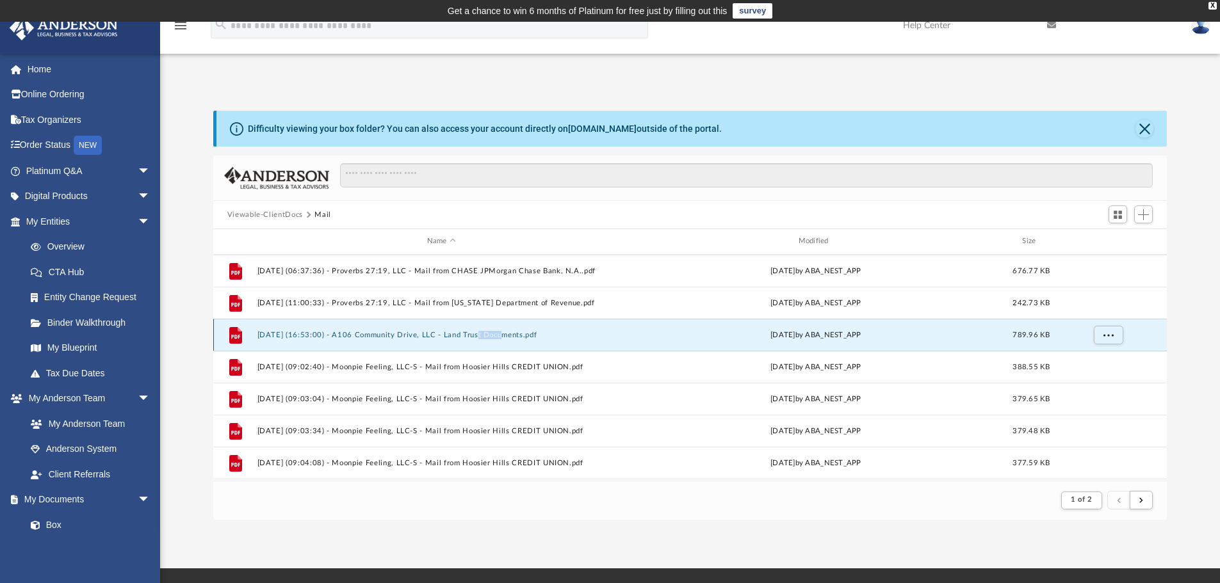
click at [478, 346] on div "File [DATE] (16:53:00) - A106 Community Drive, LLC - Land Trust Documents.pdf […" at bounding box center [690, 335] width 954 height 32
click at [385, 337] on button "[DATE] (16:53:00) - A106 Community Drive, LLC - Land Trust Documents.pdf" at bounding box center [441, 335] width 369 height 8
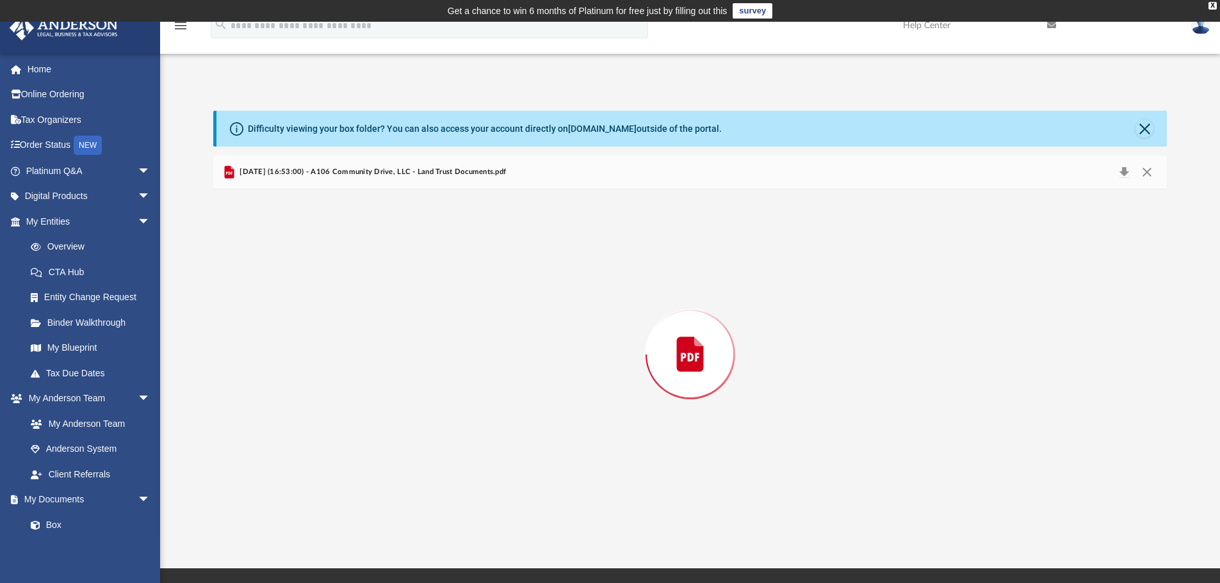
click at [385, 337] on div "Preview" at bounding box center [690, 354] width 954 height 330
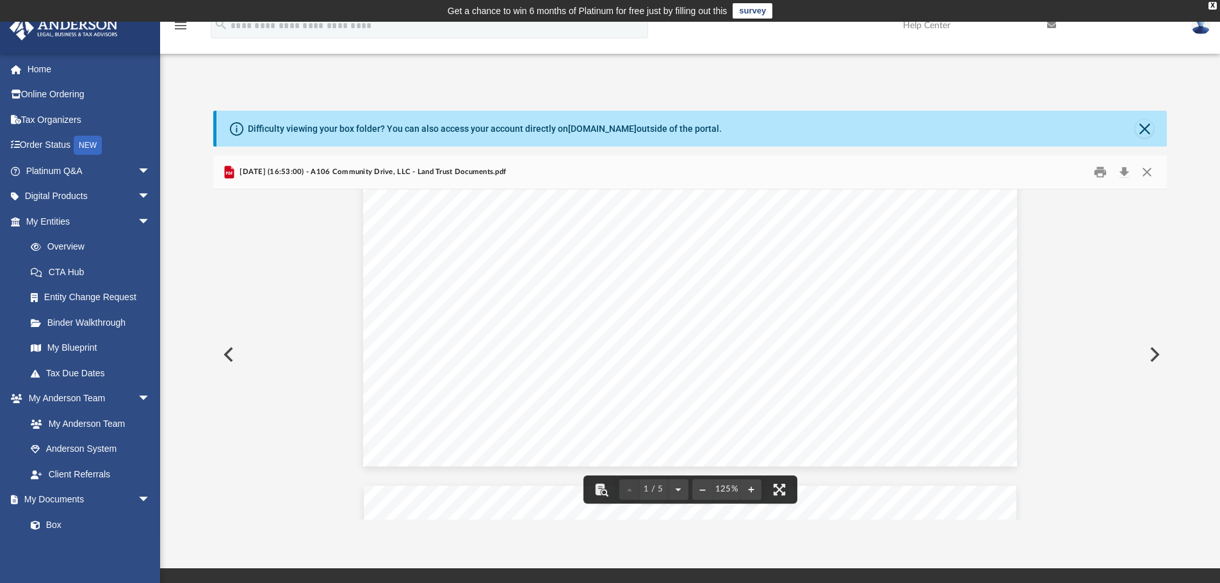
scroll to position [256, 0]
click at [1149, 168] on button "Close" at bounding box center [1146, 173] width 23 height 20
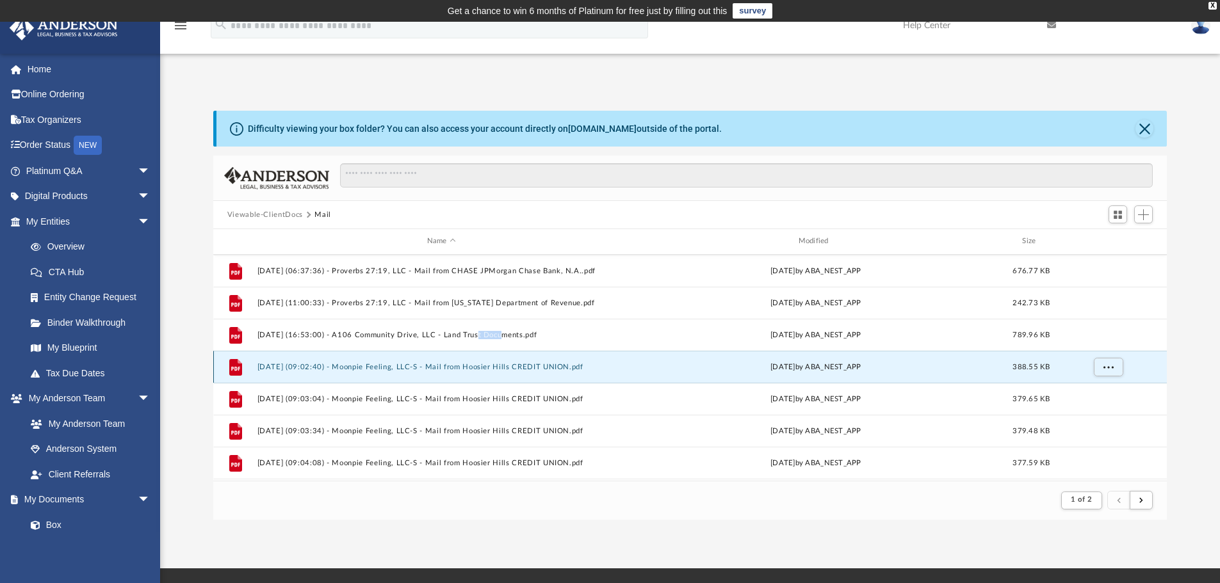
click at [464, 364] on button "[DATE] (09:02:40) - Moonpie Feeling, LLC-S - Mail from Hoosier Hills CREDIT UNI…" at bounding box center [441, 367] width 369 height 8
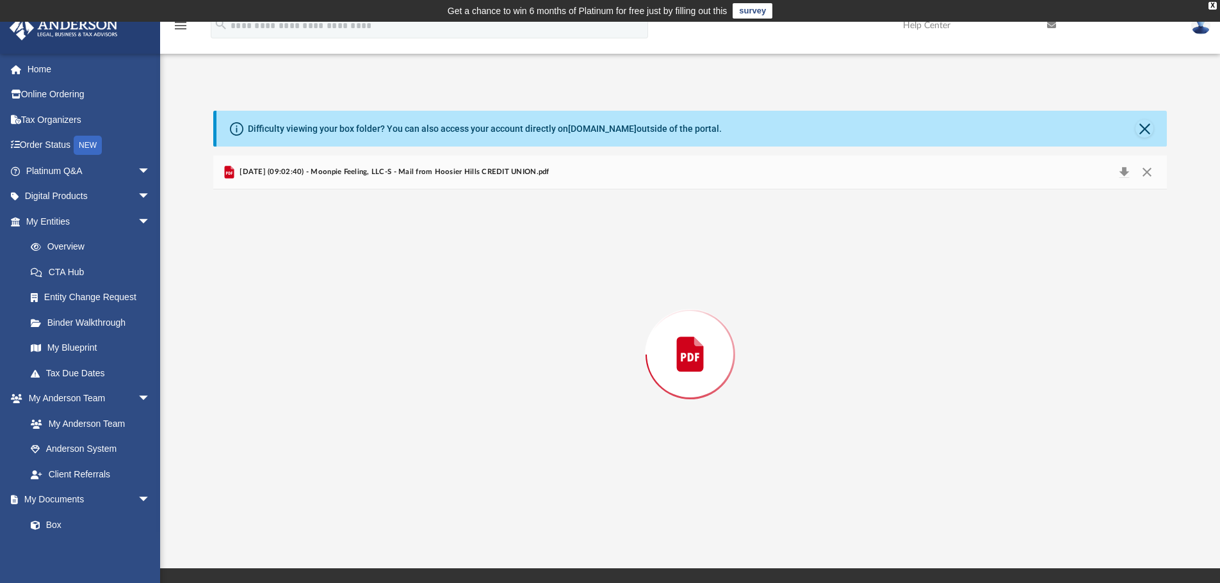
click at [464, 364] on div "Preview" at bounding box center [690, 354] width 954 height 330
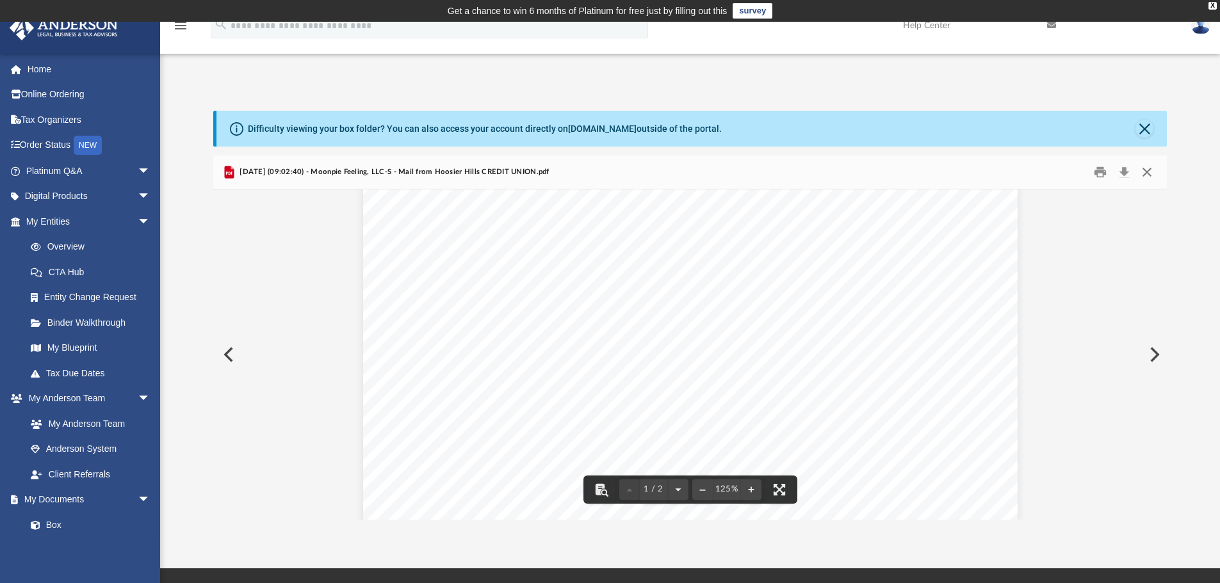
click at [1147, 173] on button "Close" at bounding box center [1146, 173] width 23 height 20
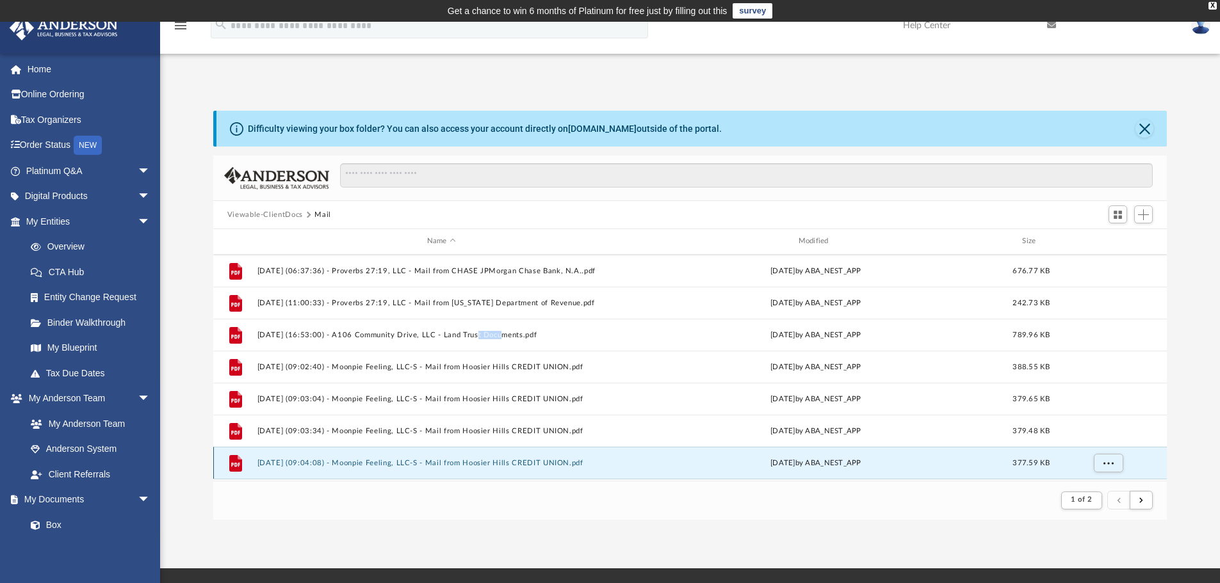
click at [502, 459] on button "[DATE] (09:04:08) - Moonpie Feeling, LLC-S - Mail from Hoosier Hills CREDIT UNI…" at bounding box center [441, 463] width 369 height 8
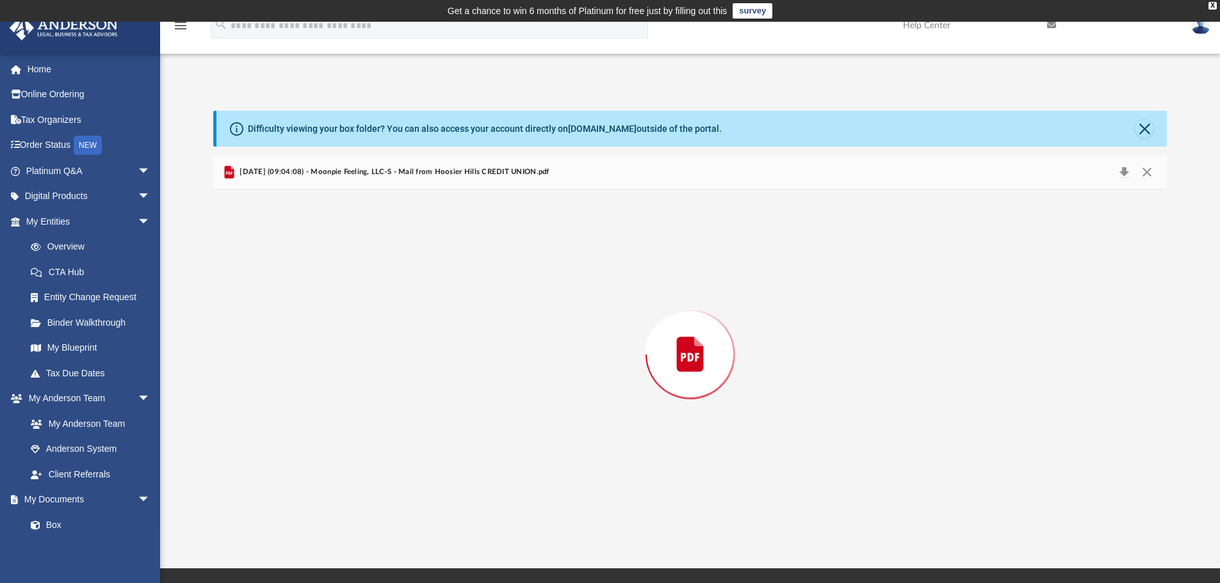
click at [502, 459] on div "Preview" at bounding box center [690, 354] width 954 height 330
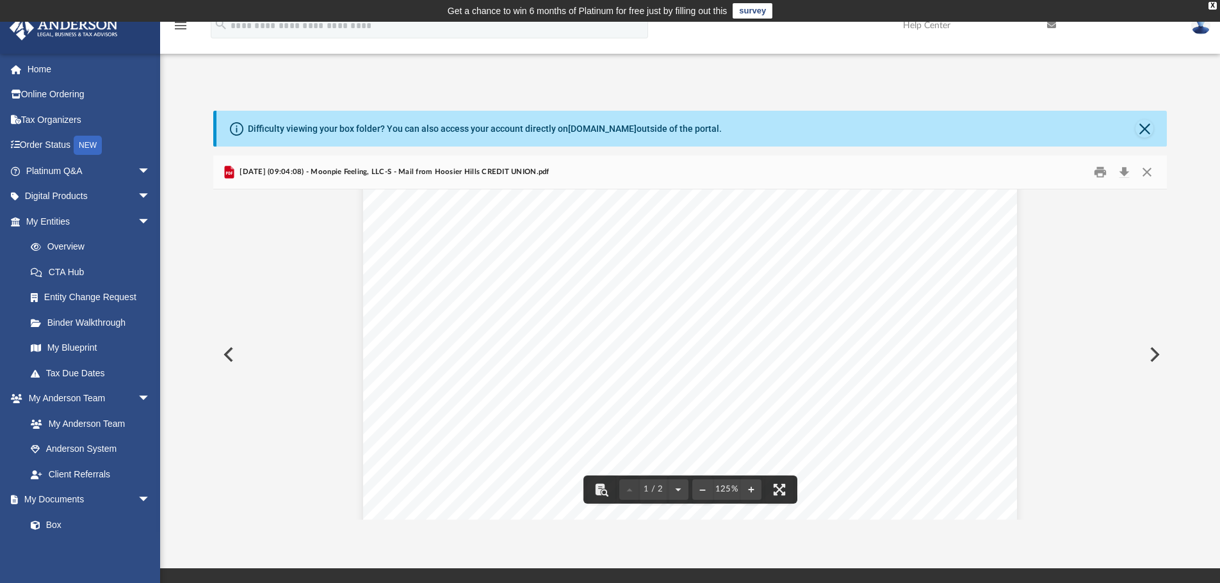
scroll to position [0, 0]
click at [1145, 170] on button "Close" at bounding box center [1146, 173] width 23 height 20
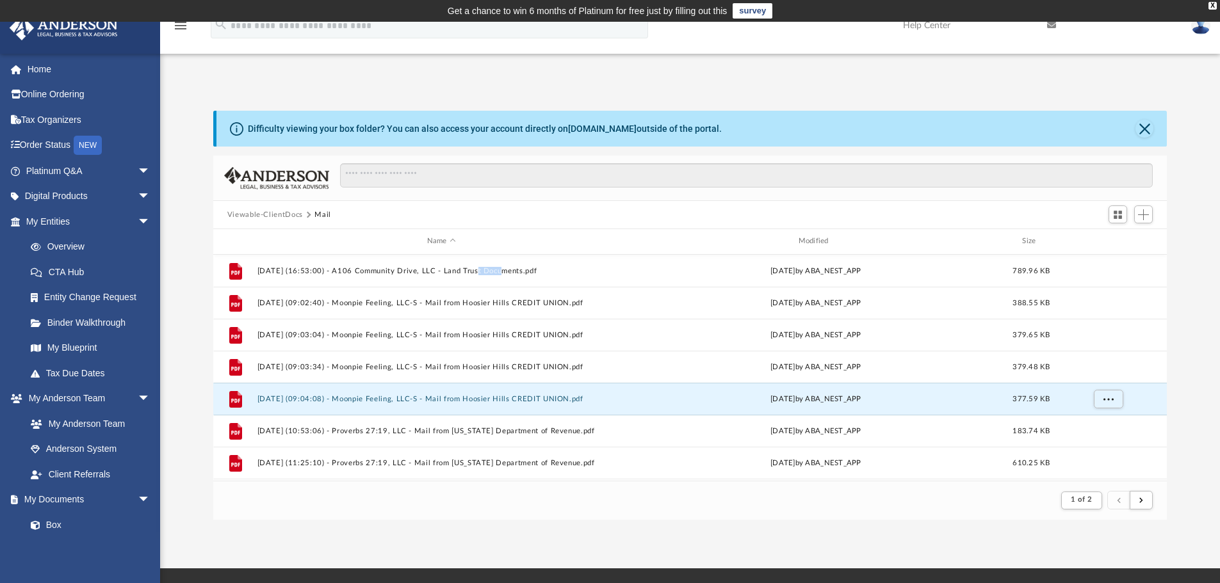
scroll to position [1088, 0]
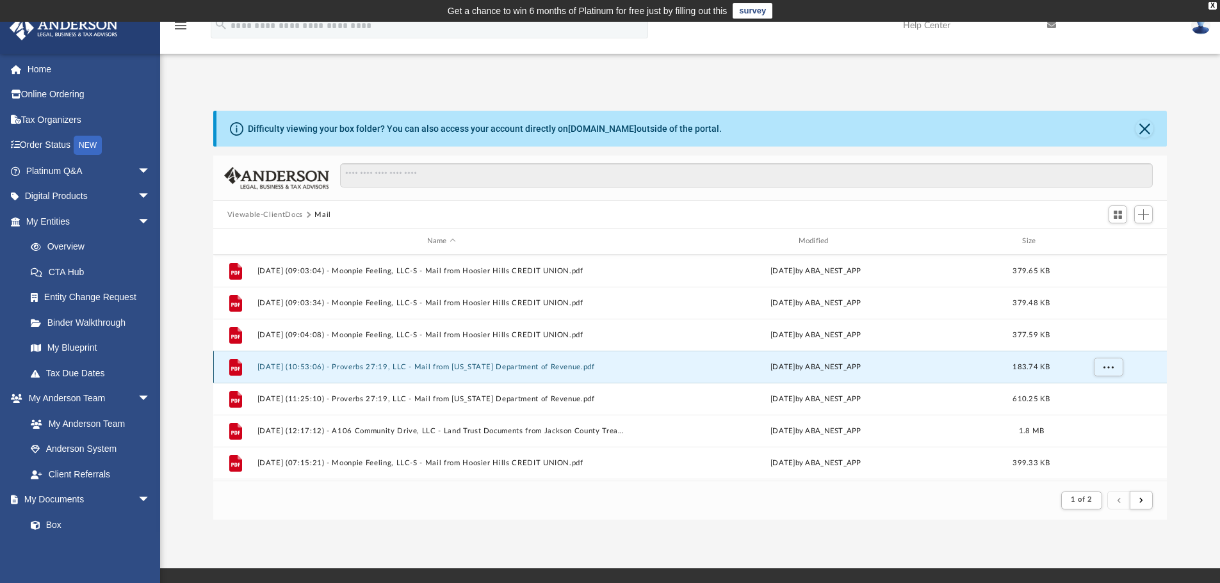
click at [534, 364] on button "[DATE] (10:53:06) - Proverbs 27:19, LLC - Mail from [US_STATE] Department of Re…" at bounding box center [441, 367] width 369 height 8
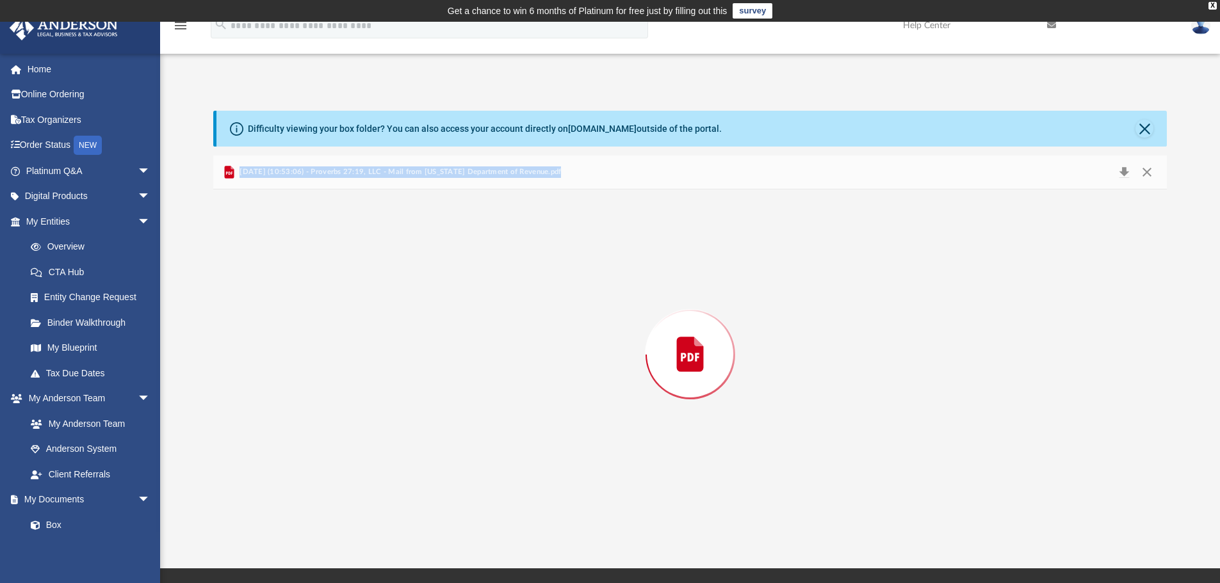
click at [534, 364] on div "Preview" at bounding box center [690, 354] width 954 height 330
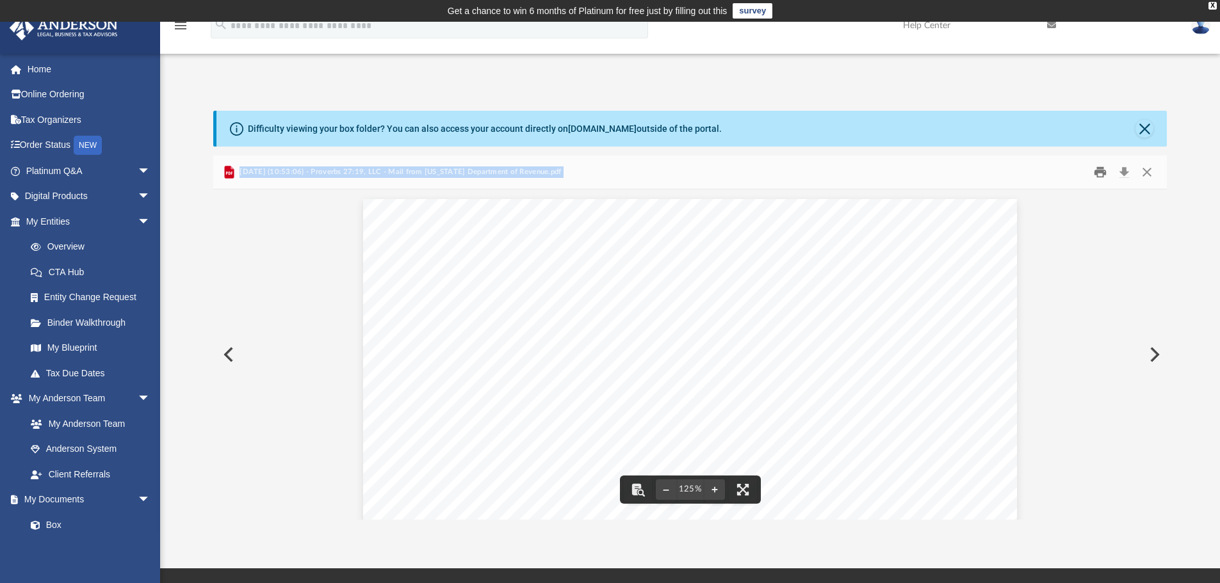
click at [1099, 168] on button "Print" at bounding box center [1100, 173] width 26 height 20
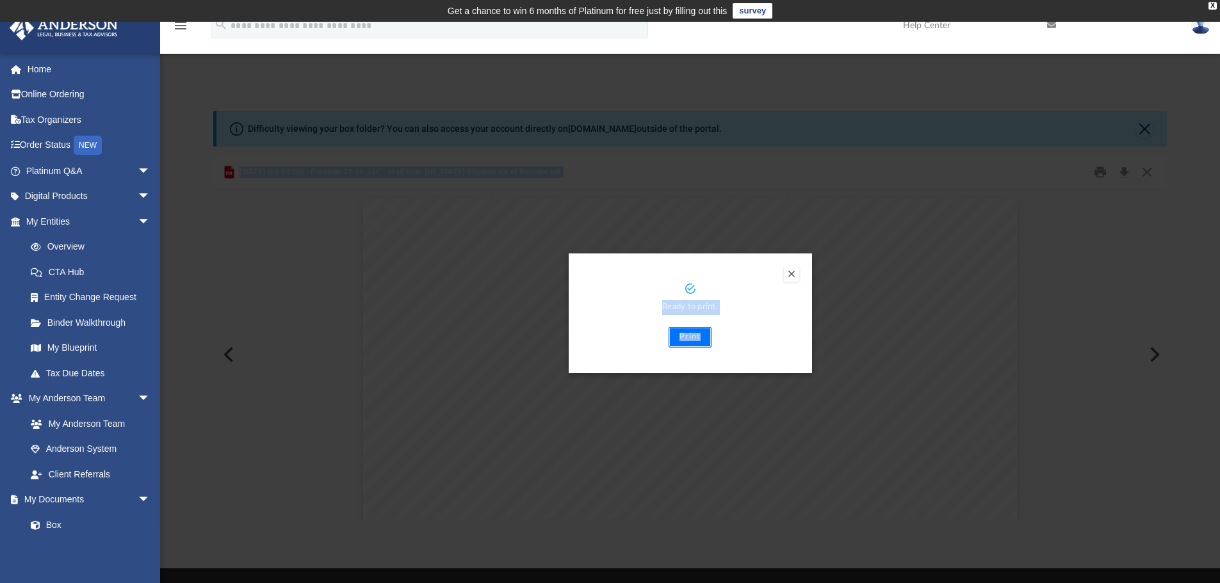
click at [694, 332] on button "Print" at bounding box center [689, 337] width 43 height 20
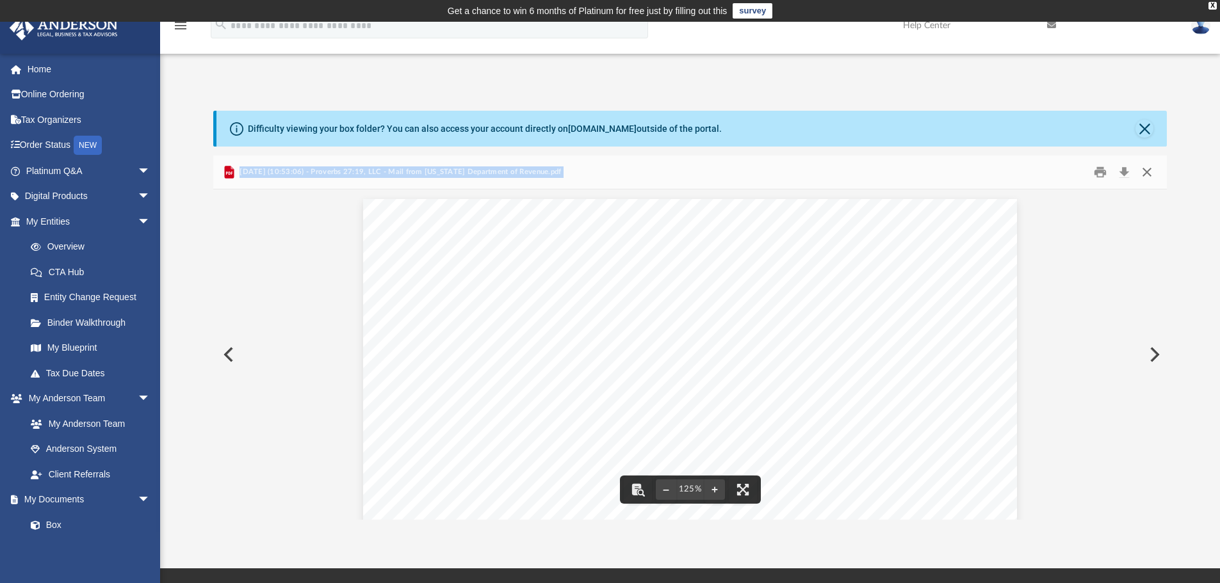
click at [1147, 168] on button "Close" at bounding box center [1146, 173] width 23 height 20
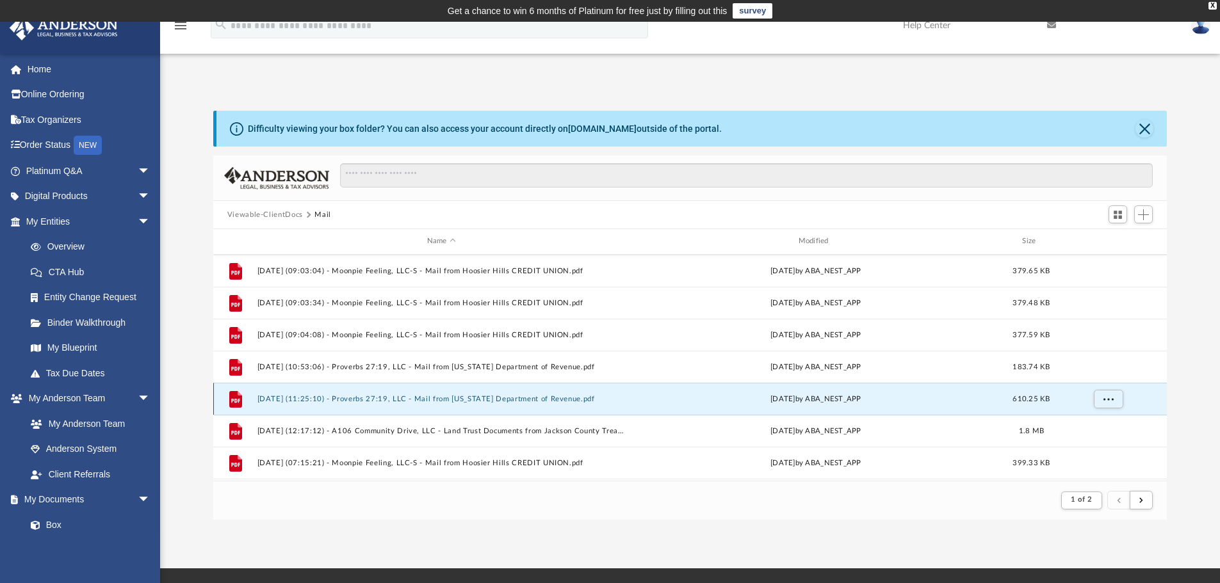
click at [477, 399] on button "[DATE] (11:25:10) - Proverbs 27:19, LLC - Mail from [US_STATE] Department of Re…" at bounding box center [441, 399] width 369 height 8
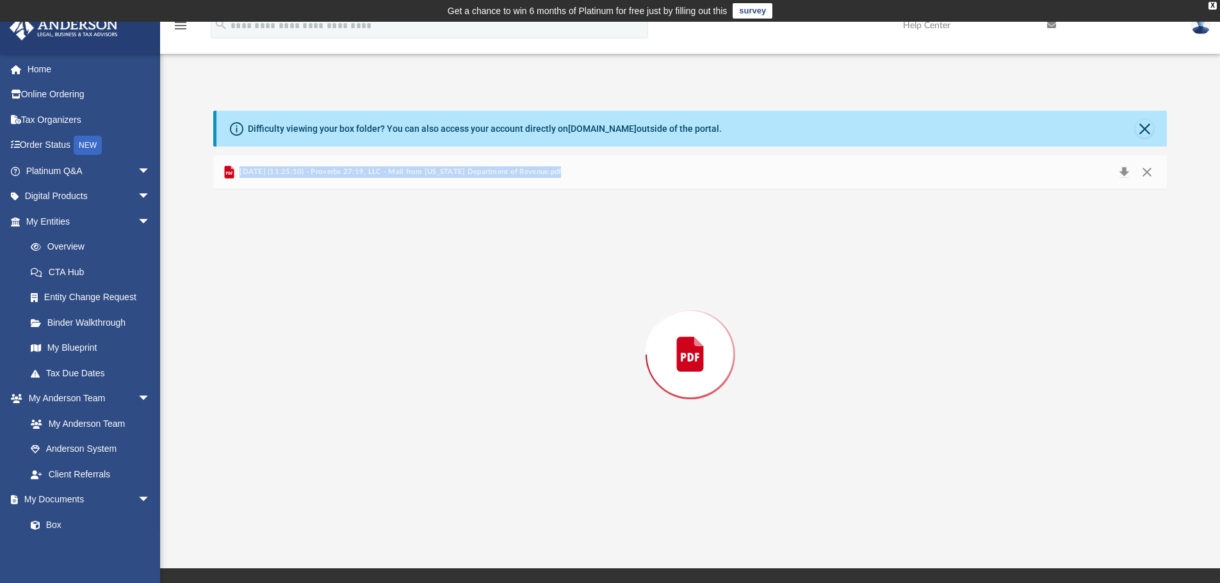
click at [477, 399] on div "Preview" at bounding box center [690, 354] width 954 height 330
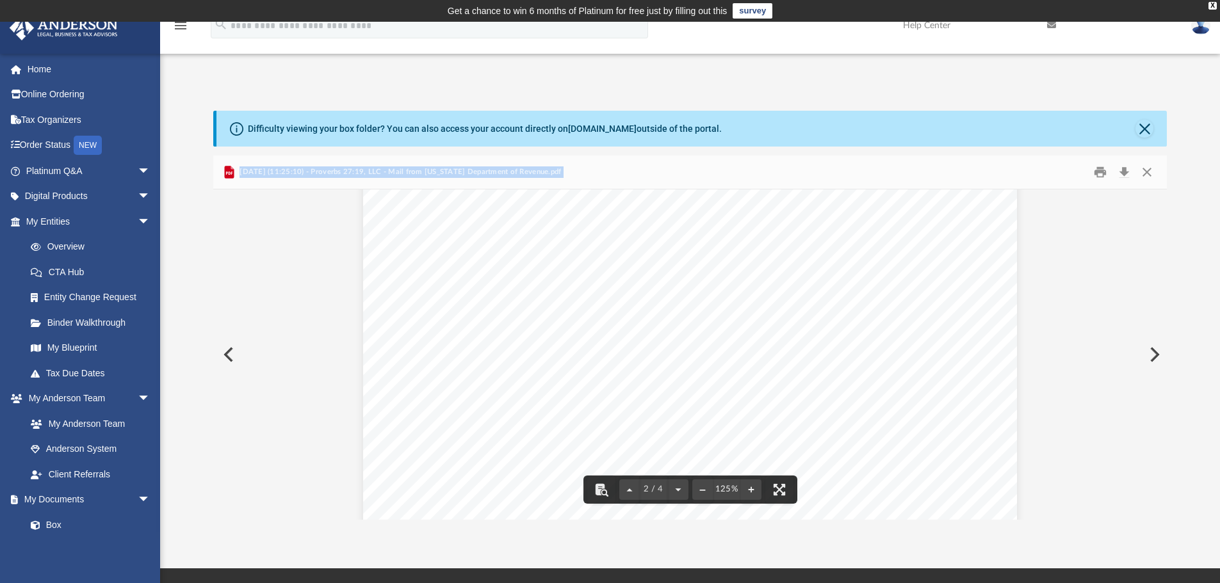
scroll to position [896, 0]
click at [1097, 172] on button "Print" at bounding box center [1100, 173] width 26 height 20
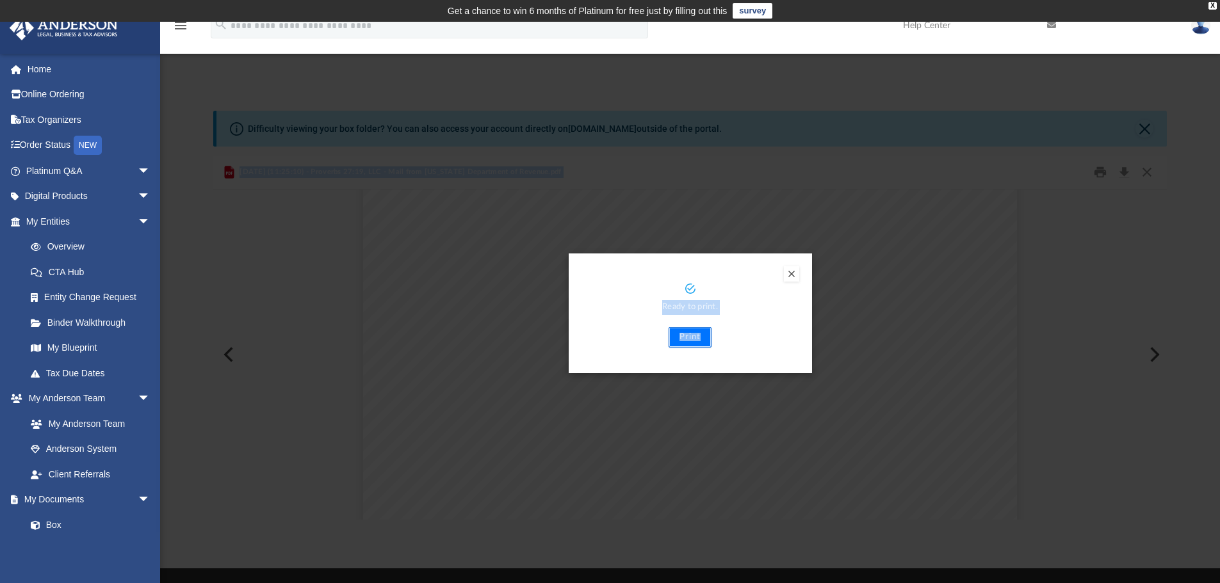
click at [693, 337] on button "Print" at bounding box center [689, 337] width 43 height 20
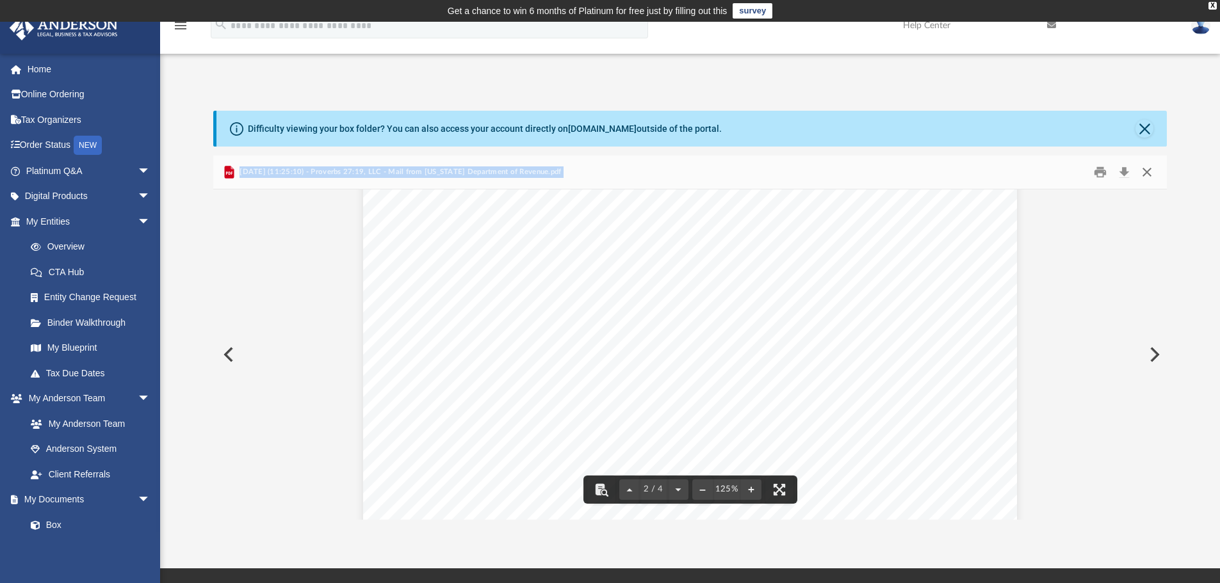
click at [1144, 166] on button "Close" at bounding box center [1146, 173] width 23 height 20
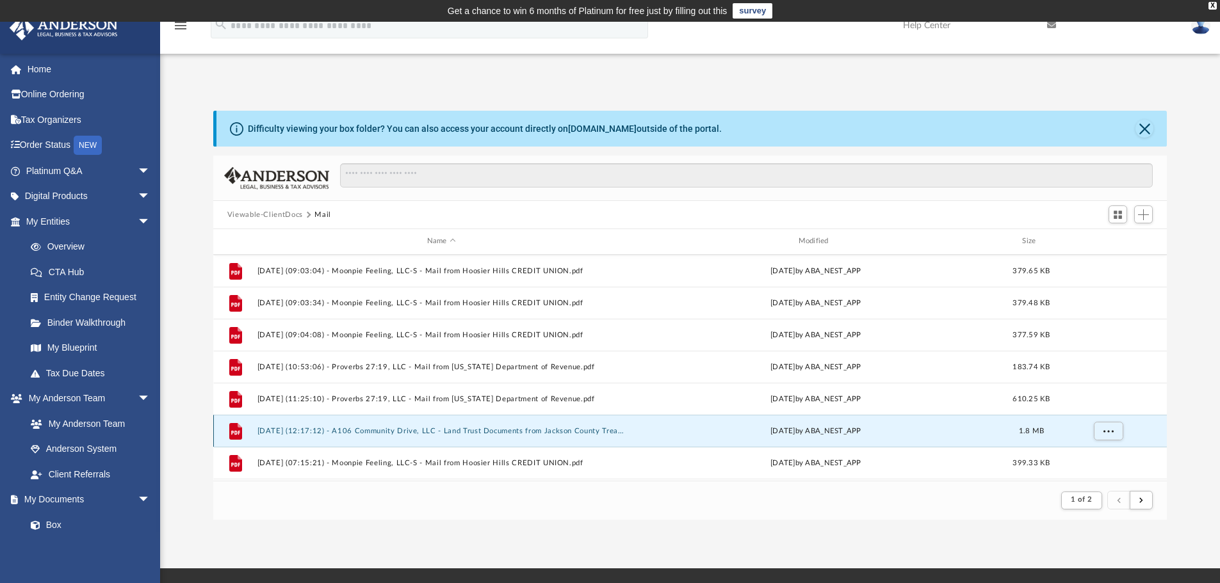
click at [518, 435] on button "[DATE] (12:17:12) - A106 Community Drive, LLC - Land Trust Documents from Jacks…" at bounding box center [441, 431] width 369 height 8
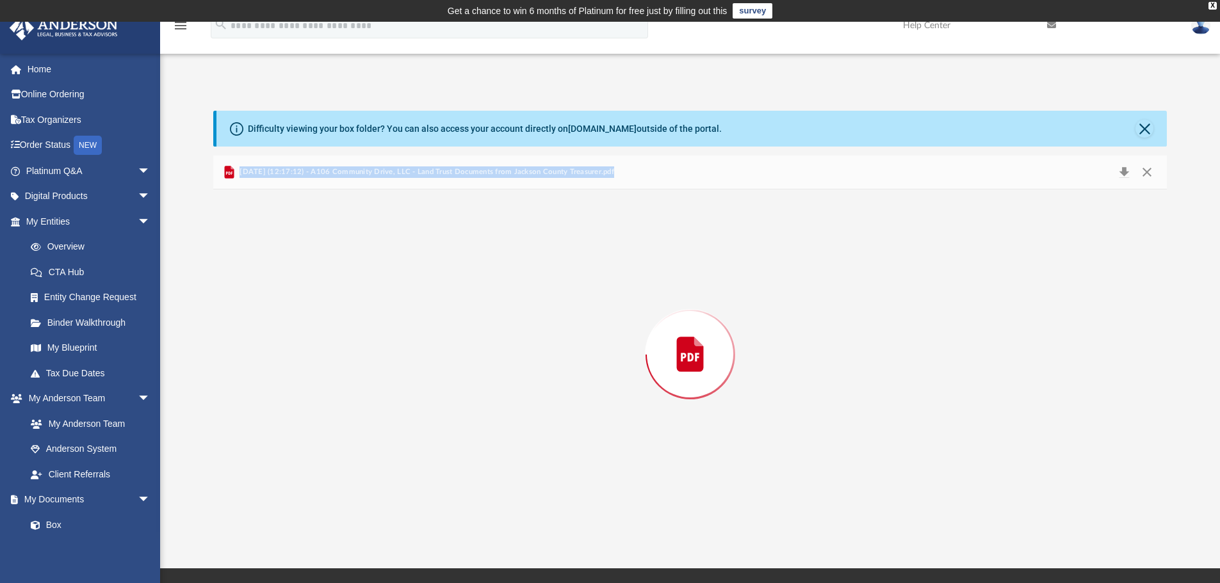
click at [518, 435] on div "Preview" at bounding box center [690, 354] width 954 height 330
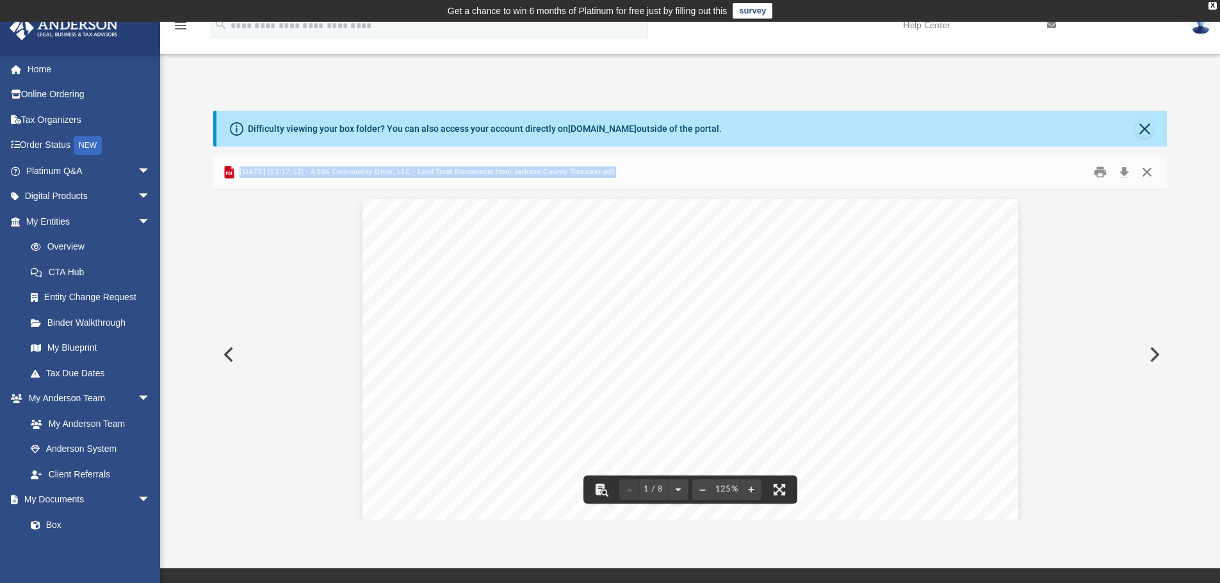
click at [1141, 172] on button "Close" at bounding box center [1146, 173] width 23 height 20
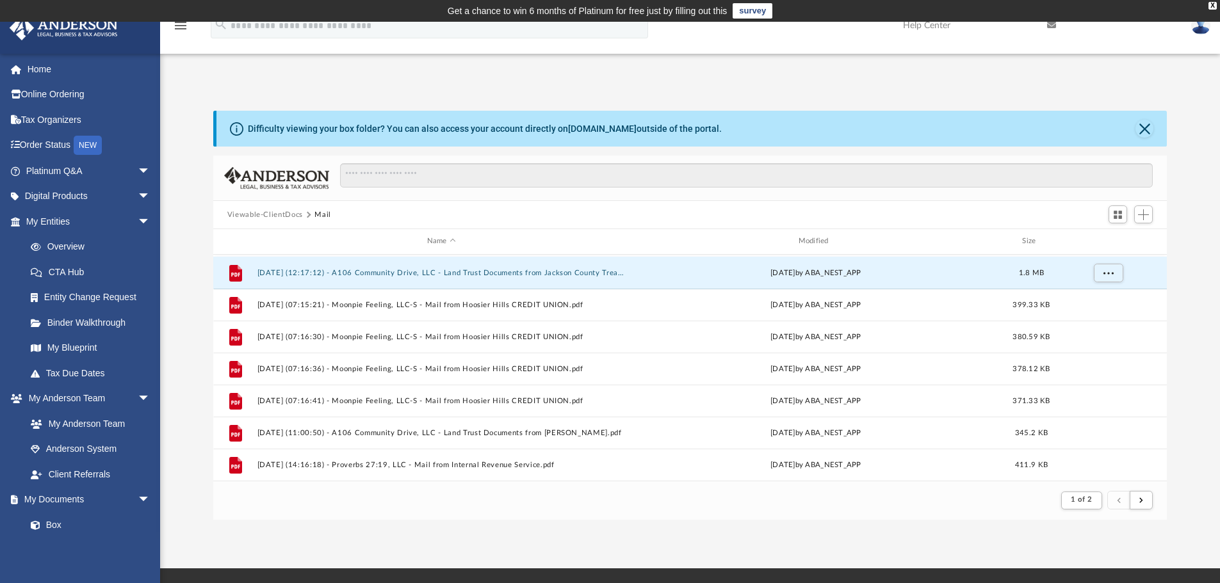
scroll to position [1280, 0]
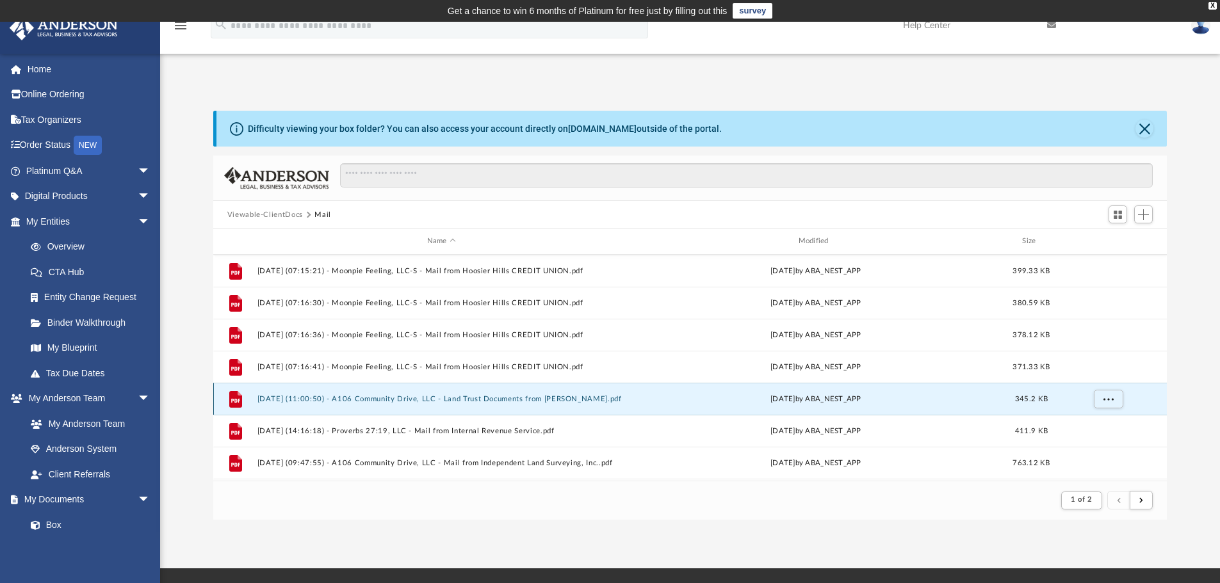
click at [516, 400] on button "[DATE] (11:00:50) - A106 Community Drive, LLC - Land Trust Documents from [PERS…" at bounding box center [441, 399] width 369 height 8
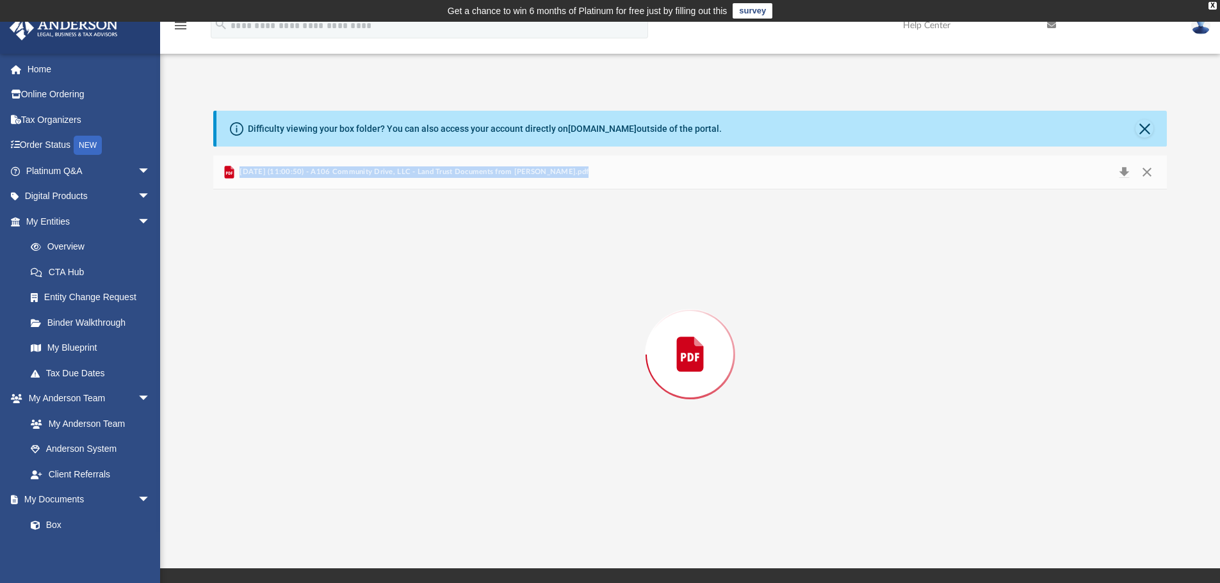
click at [516, 400] on div "Preview" at bounding box center [690, 354] width 954 height 330
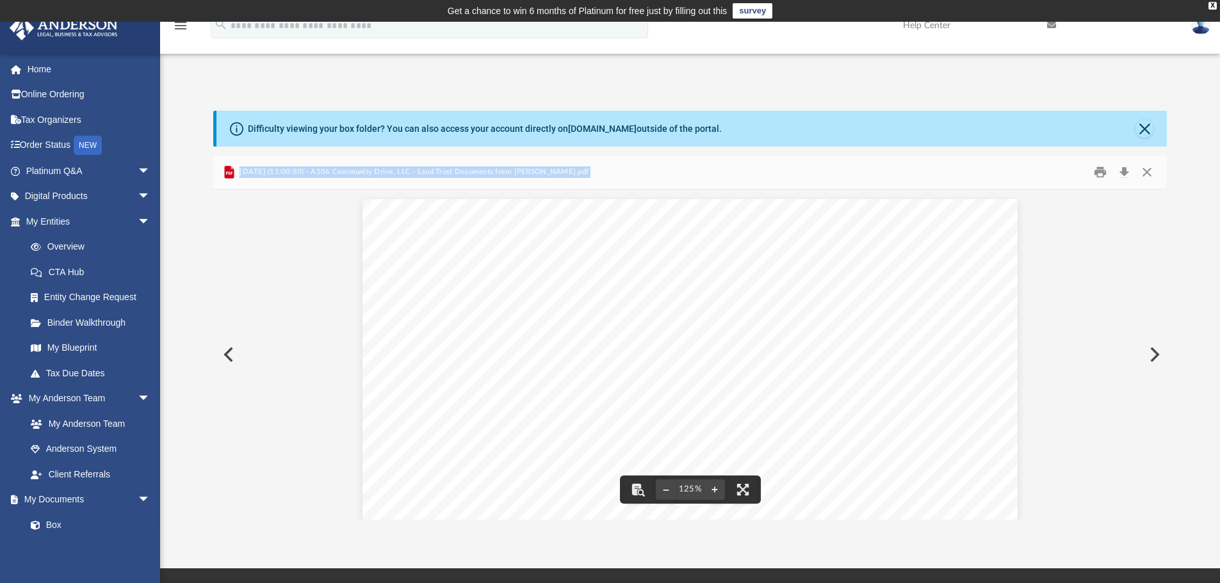
scroll to position [256, 0]
click at [1098, 168] on button "Print" at bounding box center [1100, 173] width 26 height 20
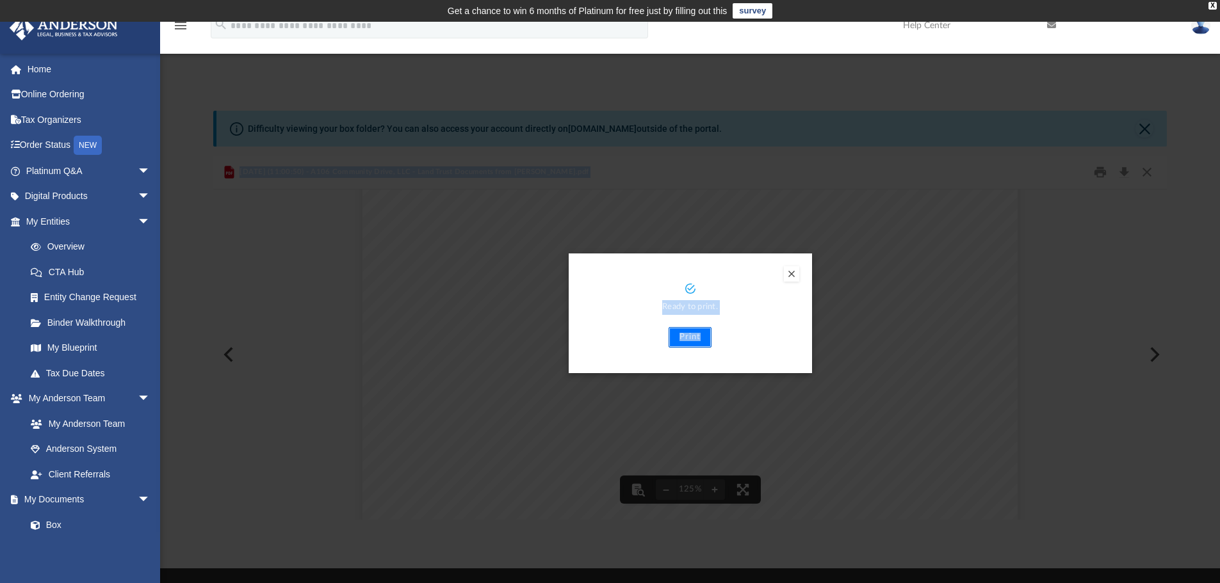
click at [690, 334] on button "Print" at bounding box center [689, 337] width 43 height 20
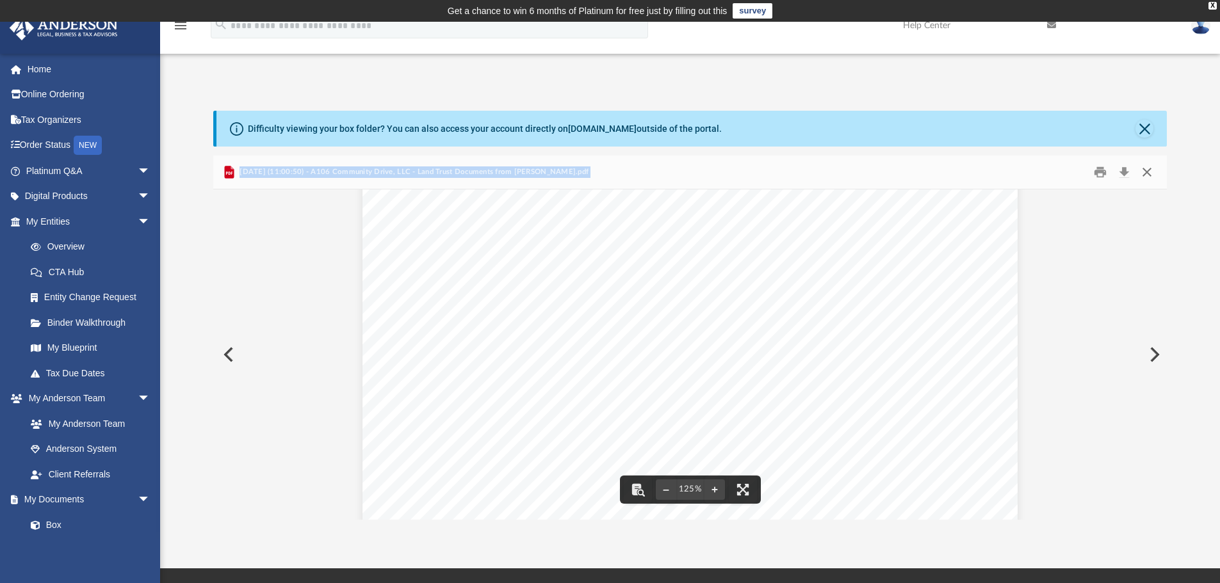
click at [1145, 175] on button "Close" at bounding box center [1146, 173] width 23 height 20
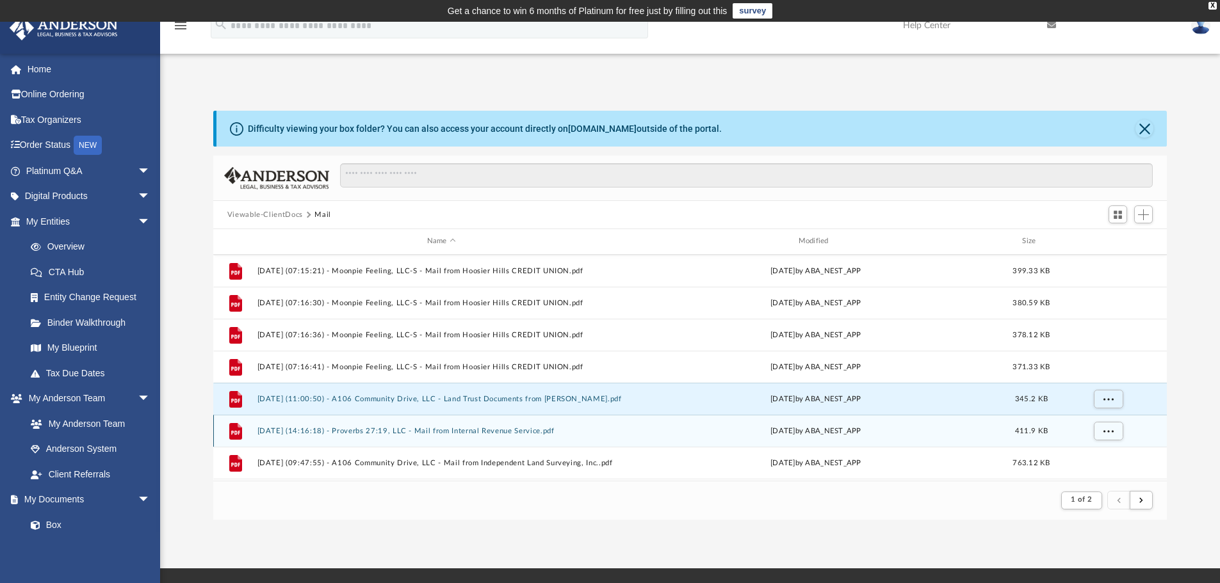
click at [497, 432] on button "[DATE] (14:16:18) - Proverbs 27:19, LLC - Mail from Internal Revenue Service.pdf" at bounding box center [441, 431] width 369 height 8
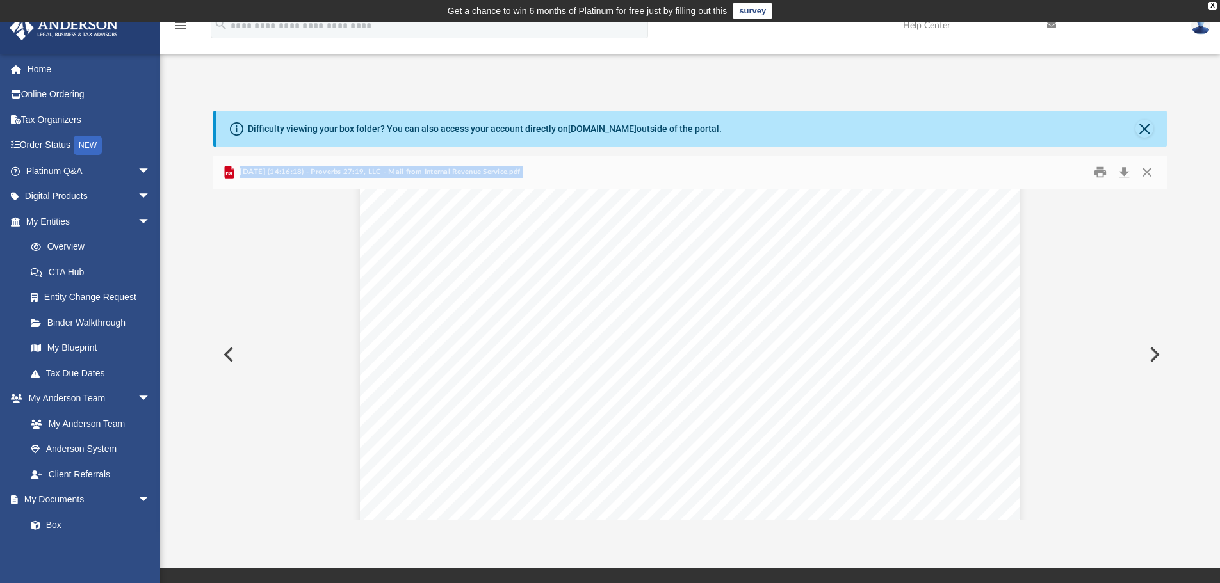
scroll to position [0, 0]
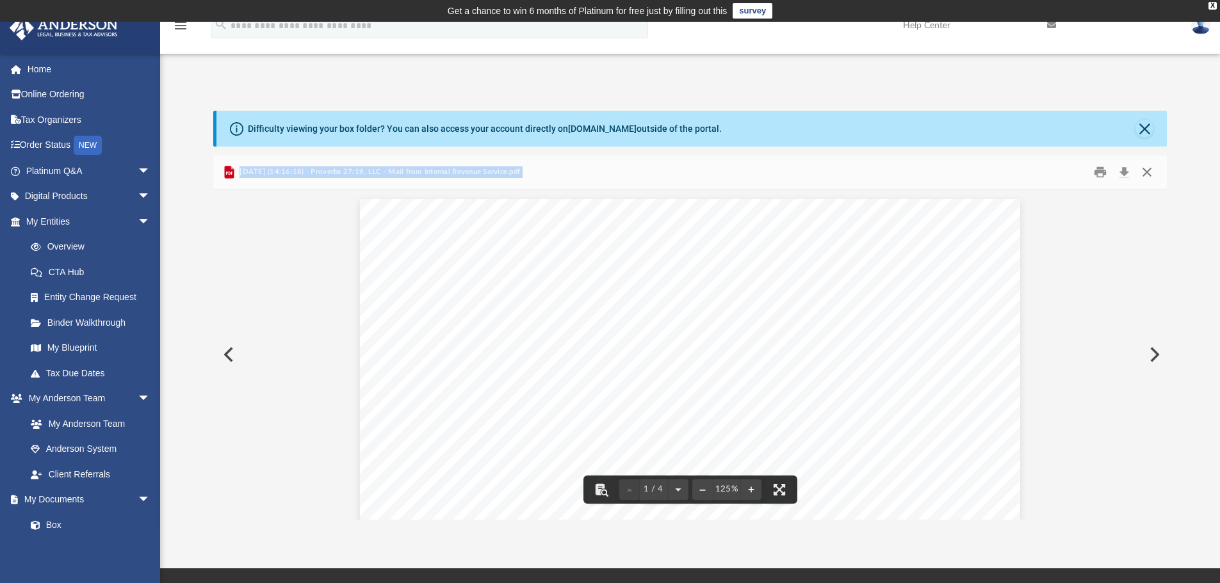
click at [1152, 172] on button "Close" at bounding box center [1146, 173] width 23 height 20
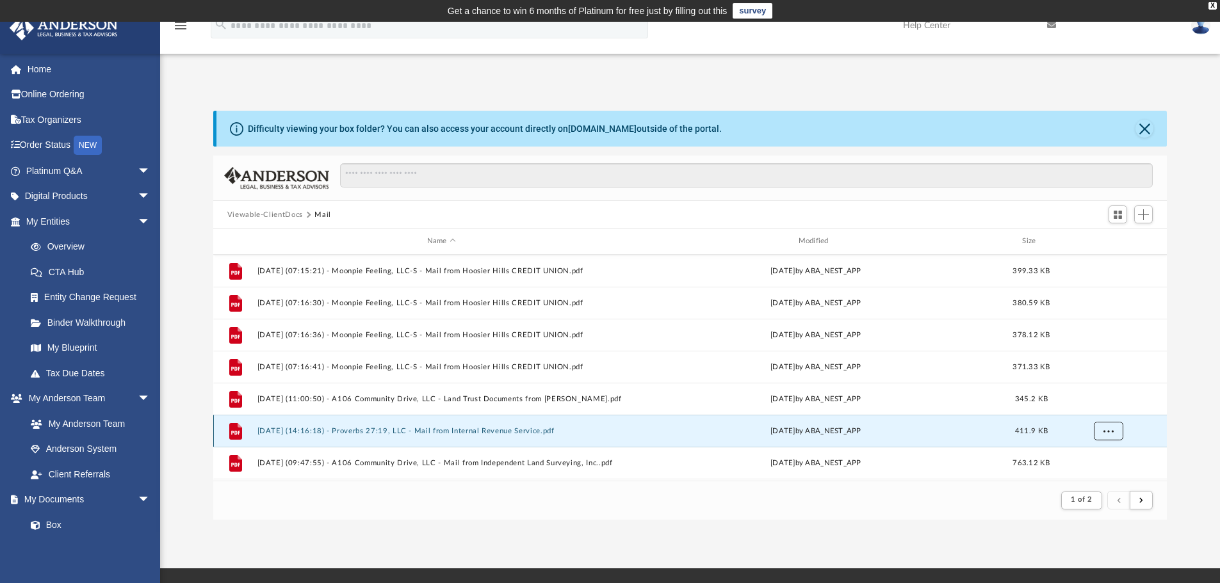
click at [1109, 430] on span "More options" at bounding box center [1107, 430] width 10 height 7
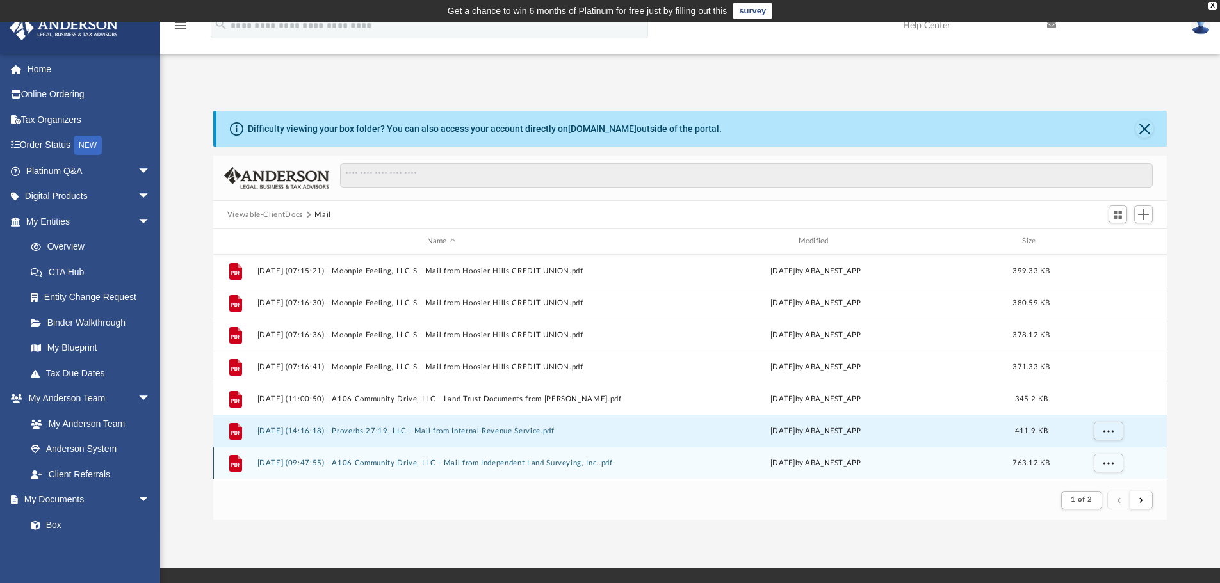
click at [1050, 467] on div "763.12 KB" at bounding box center [1030, 463] width 51 height 12
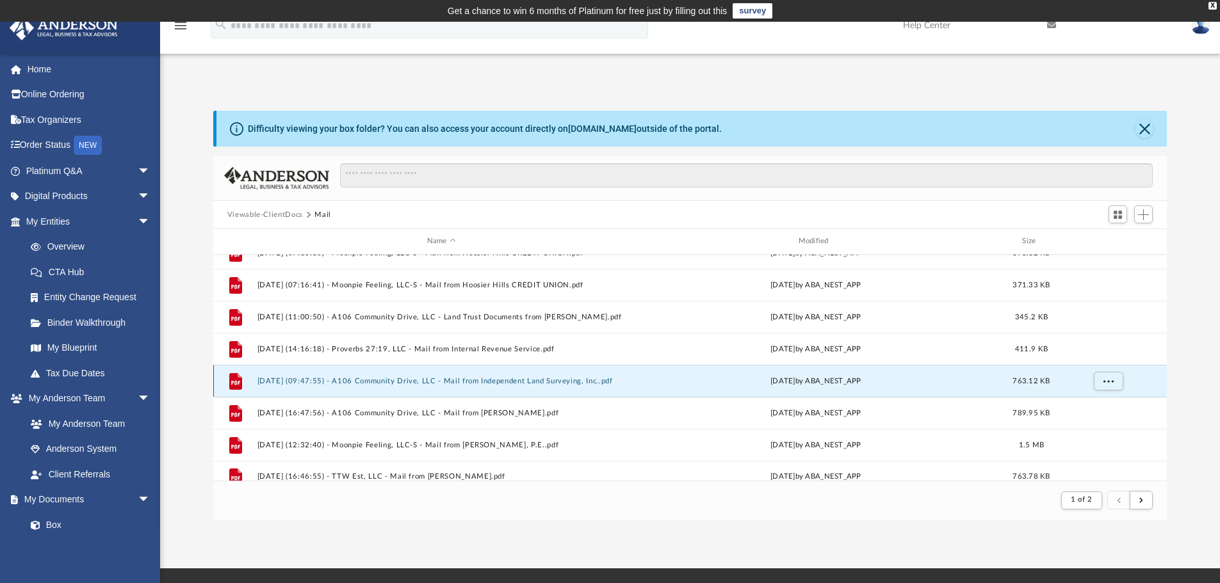
scroll to position [1374, 0]
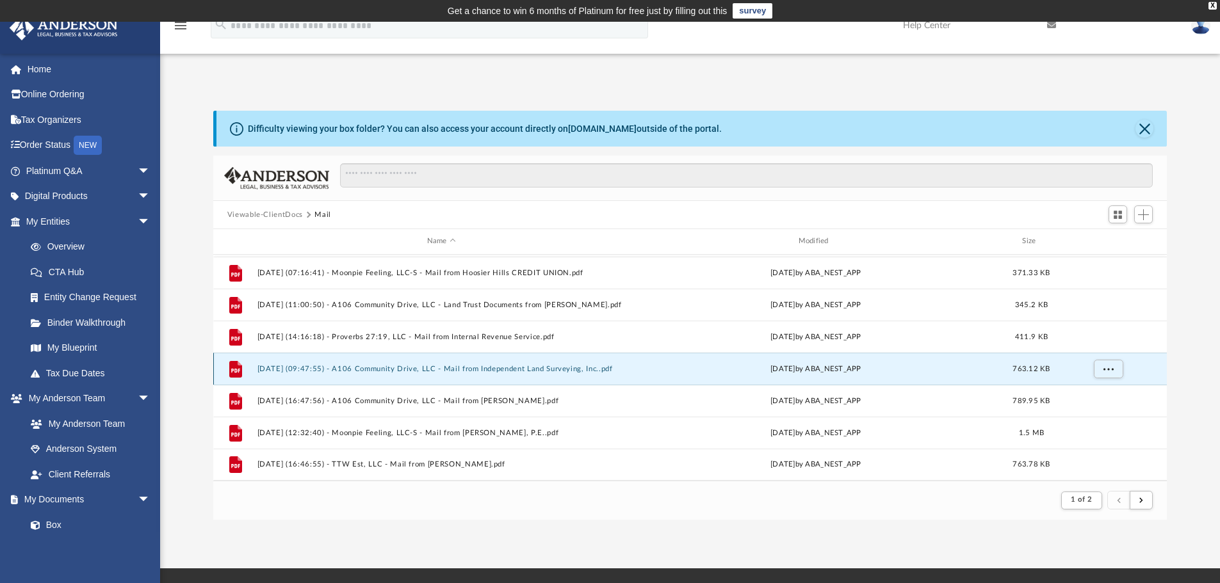
click at [526, 367] on button "[DATE] (09:47:55) - A106 Community Drive, LLC - Mail from Independent Land Surv…" at bounding box center [441, 369] width 369 height 8
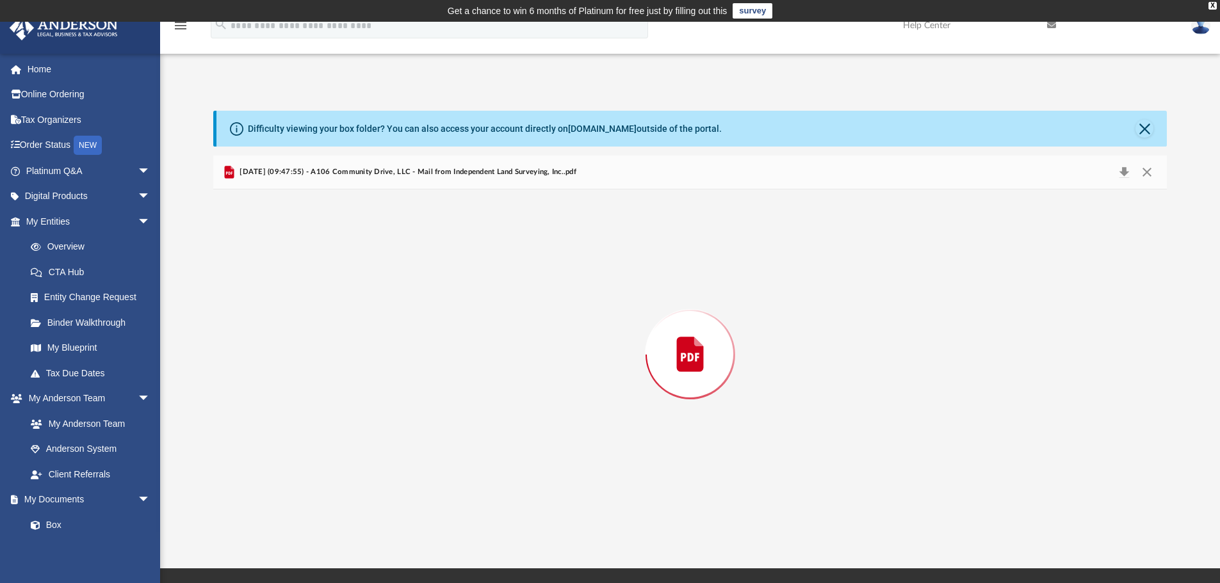
click at [526, 367] on div "Preview" at bounding box center [690, 354] width 954 height 330
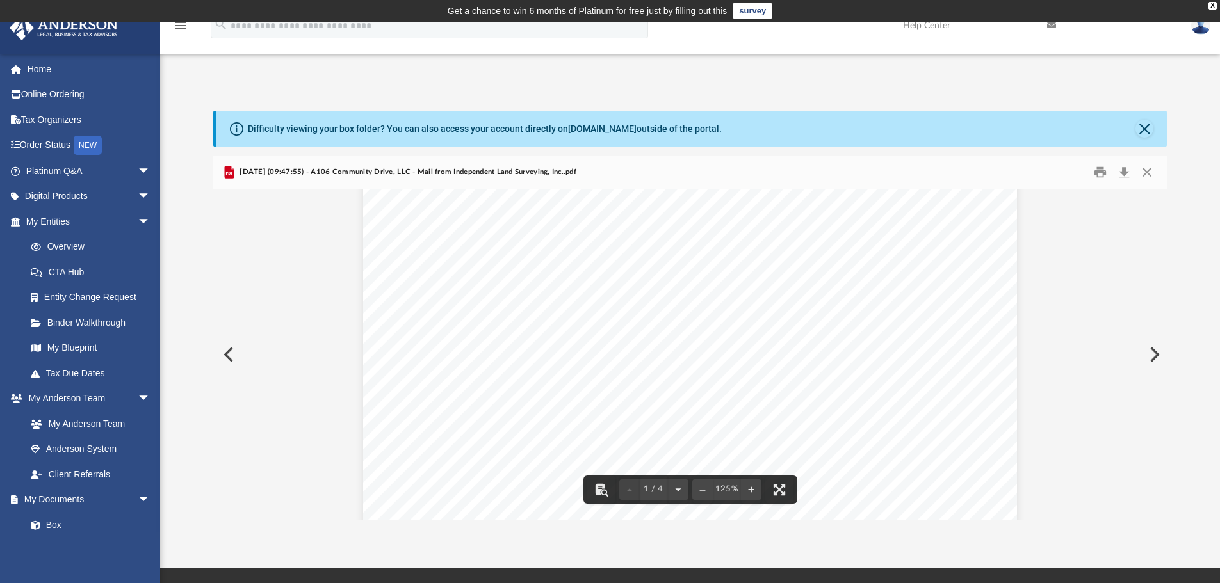
scroll to position [0, 0]
click at [1148, 173] on button "Close" at bounding box center [1146, 173] width 23 height 20
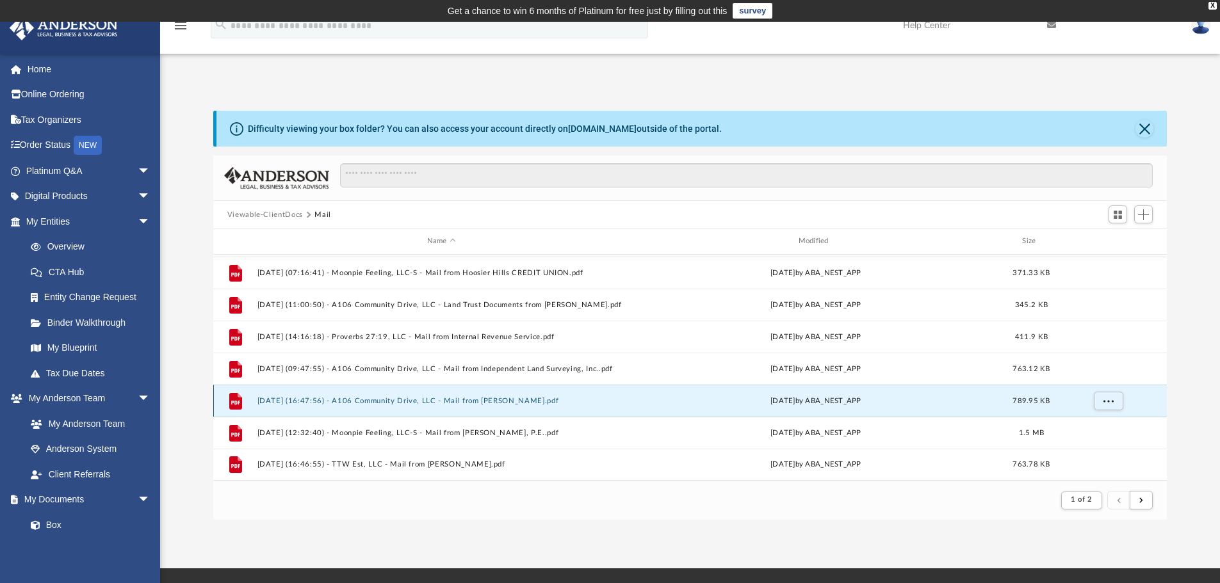
click at [515, 399] on button "[DATE] (16:47:56) - A106 Community Drive, LLC - Mail from [PERSON_NAME].pdf" at bounding box center [441, 401] width 369 height 8
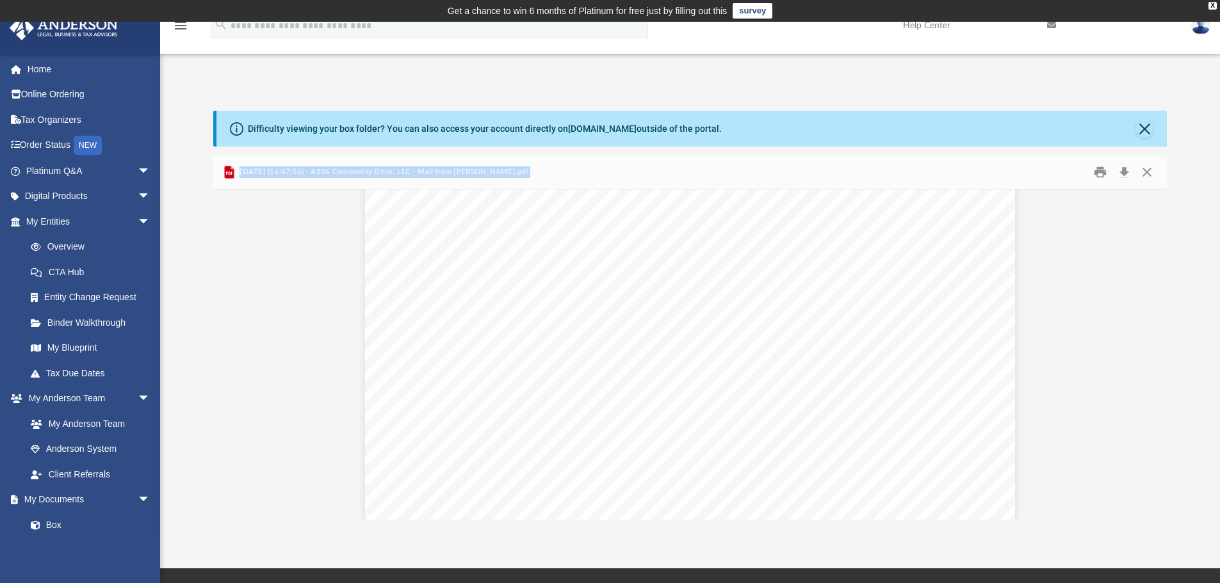
scroll to position [1857, 0]
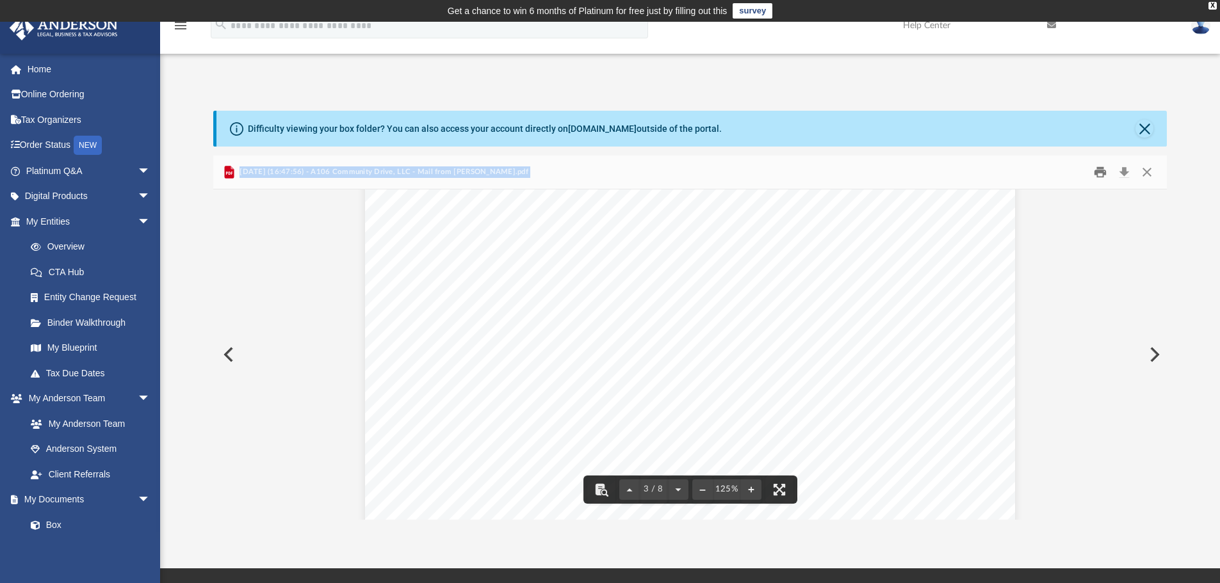
click at [1104, 172] on button "Print" at bounding box center [1100, 173] width 26 height 20
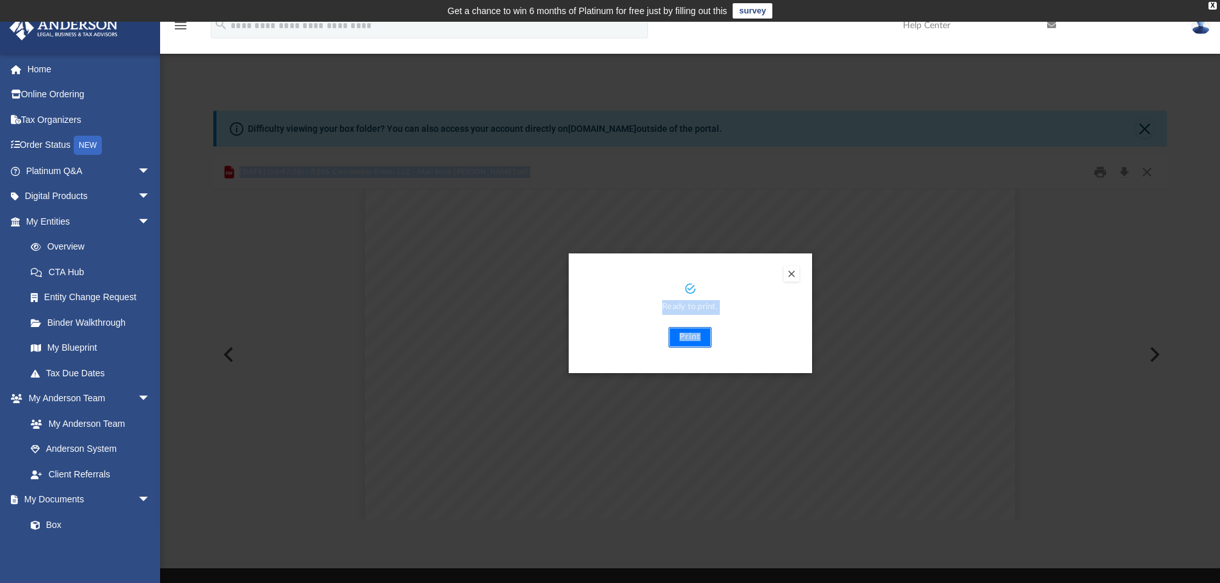
click at [696, 336] on button "Print" at bounding box center [689, 337] width 43 height 20
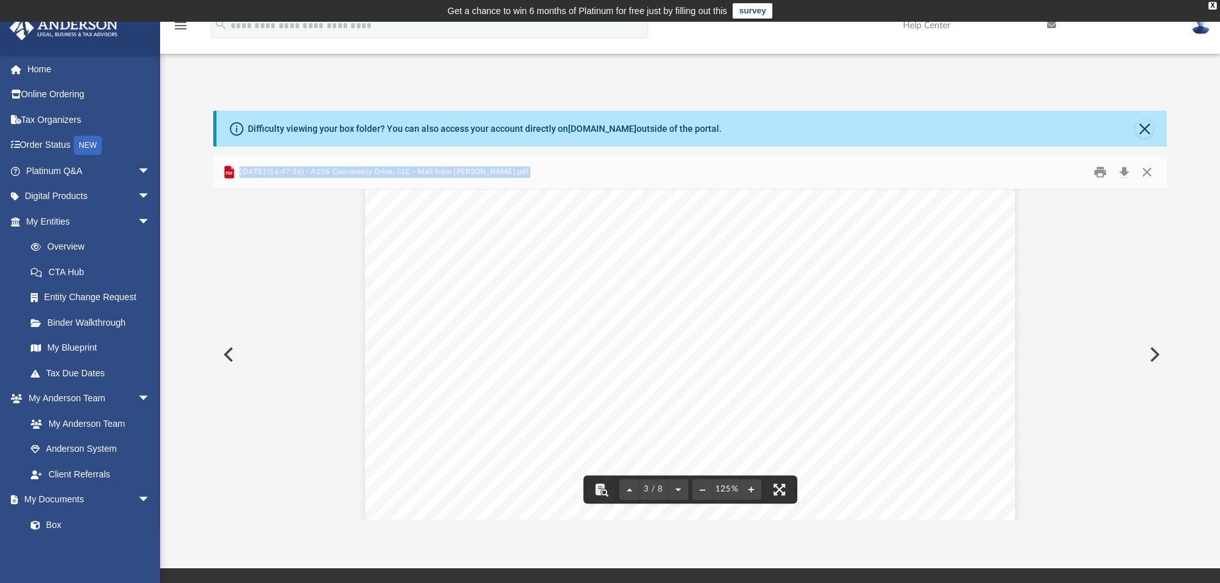
scroll to position [1921, 0]
click at [1147, 174] on button "Close" at bounding box center [1146, 173] width 23 height 20
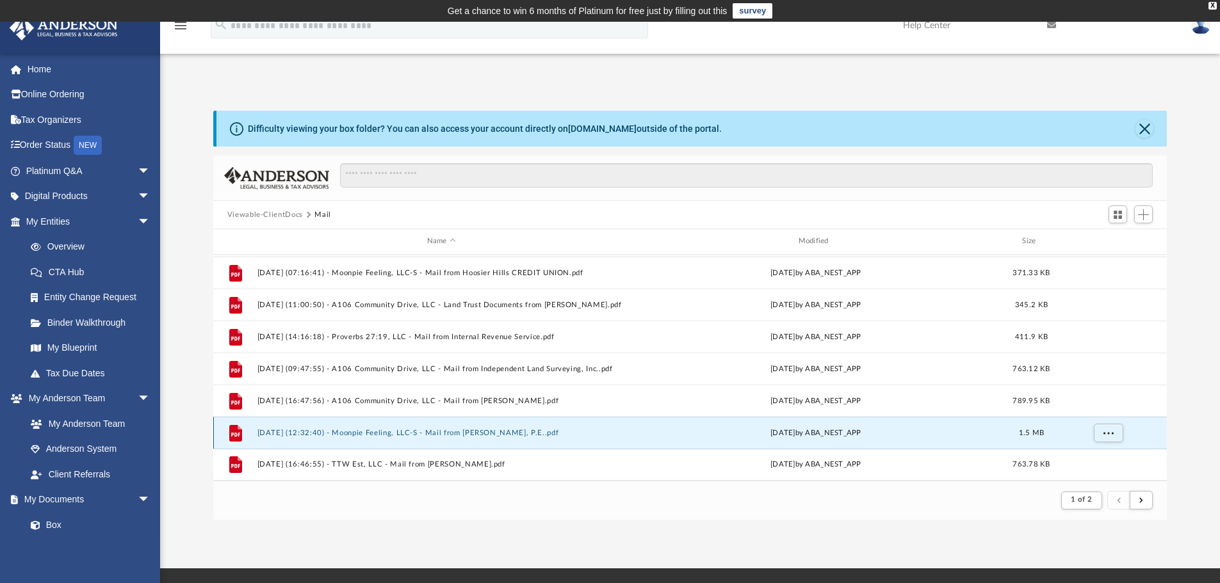
click at [387, 433] on button "[DATE] (12:32:40) - Moonpie Feeling, LLC-S - Mail from [PERSON_NAME], P.E..pdf" at bounding box center [441, 433] width 369 height 8
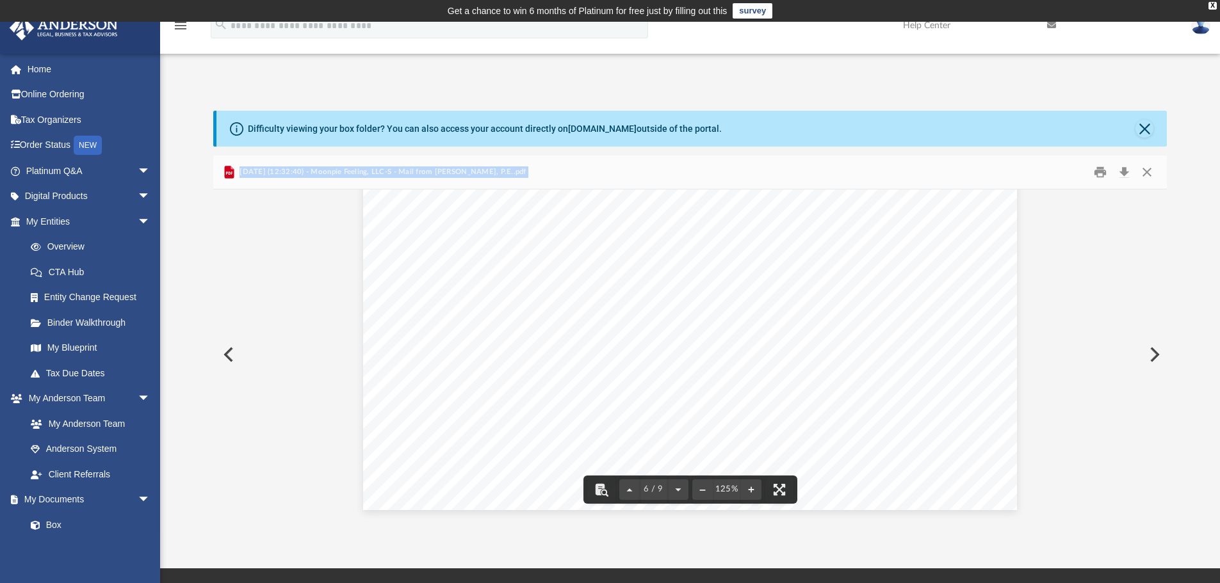
scroll to position [4993, 0]
click at [1151, 172] on button "Close" at bounding box center [1146, 173] width 23 height 20
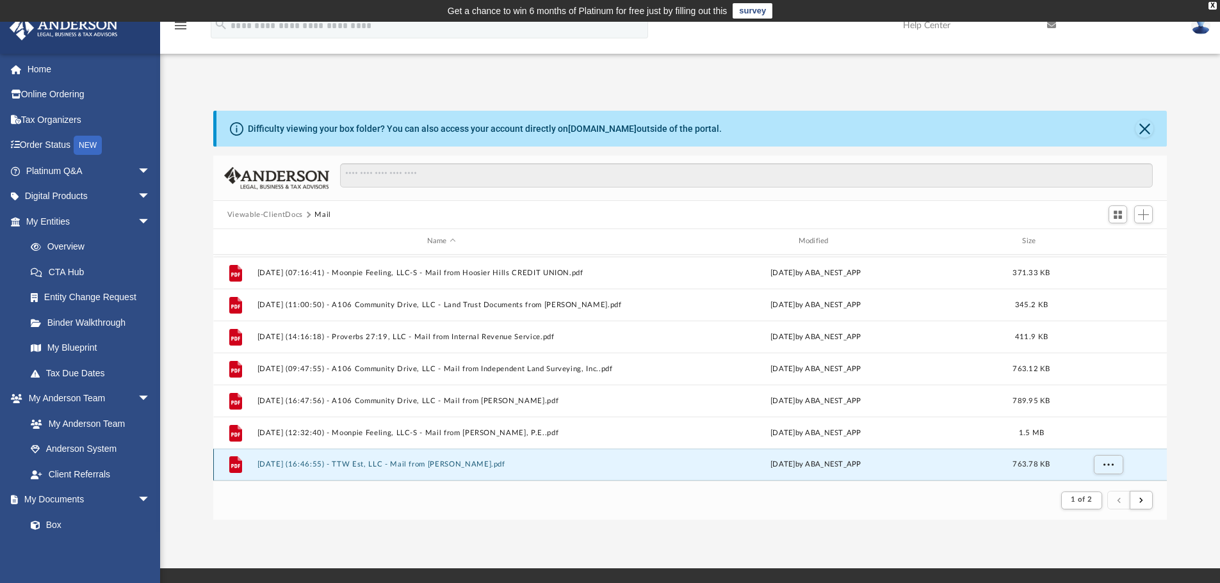
click at [392, 462] on button "[DATE] (16:46:55) - TTW Est, LLC - Mail from [PERSON_NAME].pdf" at bounding box center [441, 464] width 369 height 8
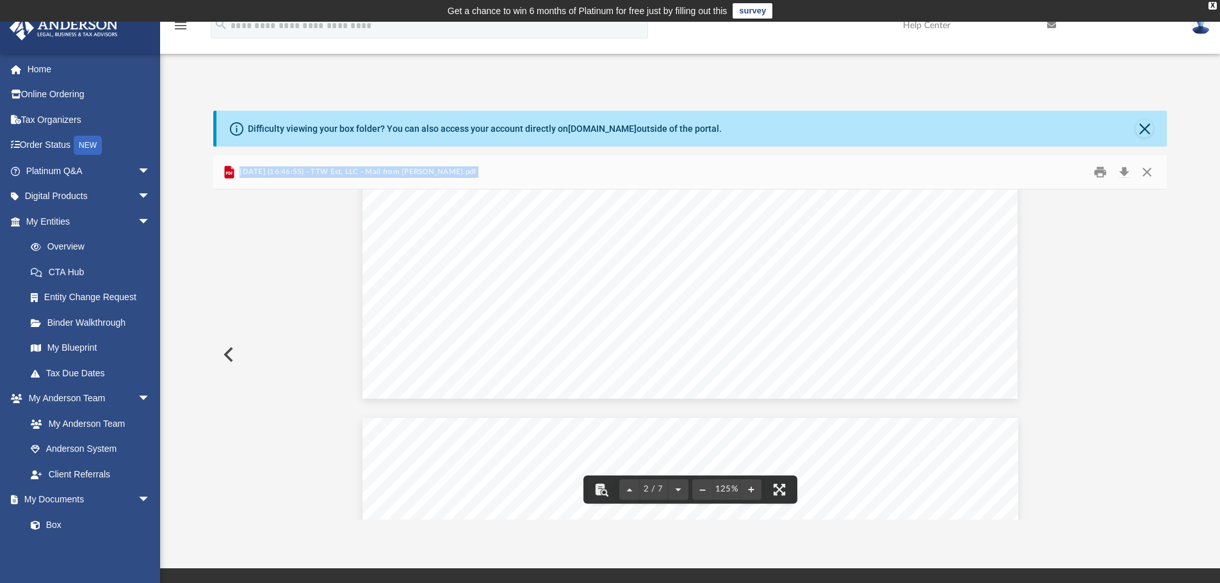
scroll to position [1344, 0]
click at [1097, 170] on button "Print" at bounding box center [1100, 173] width 26 height 20
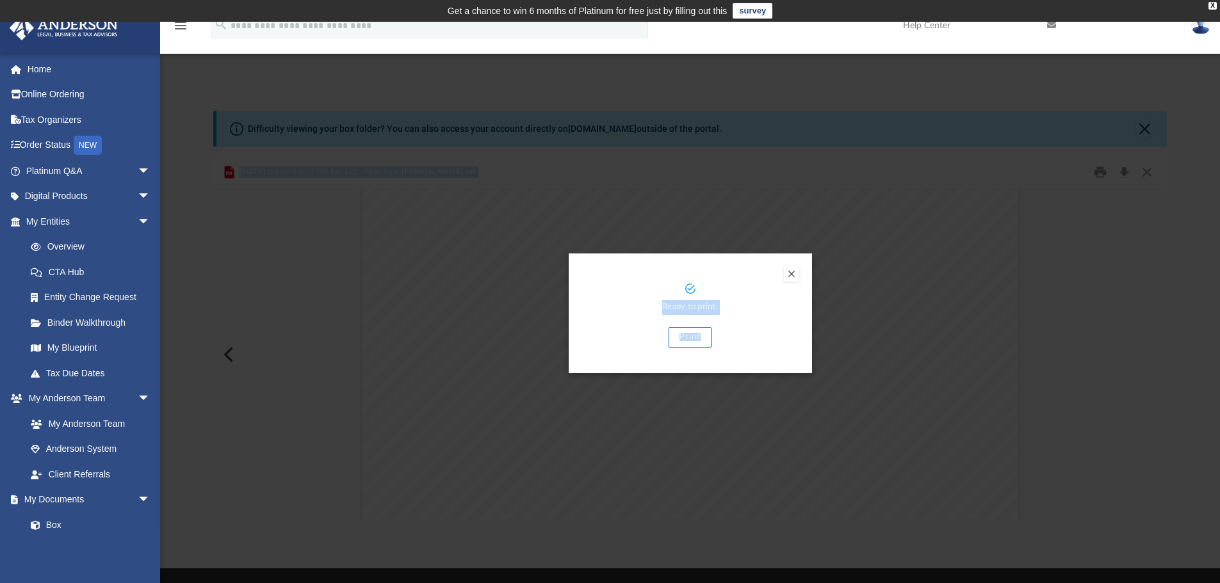
click at [679, 331] on button "Print" at bounding box center [689, 337] width 43 height 20
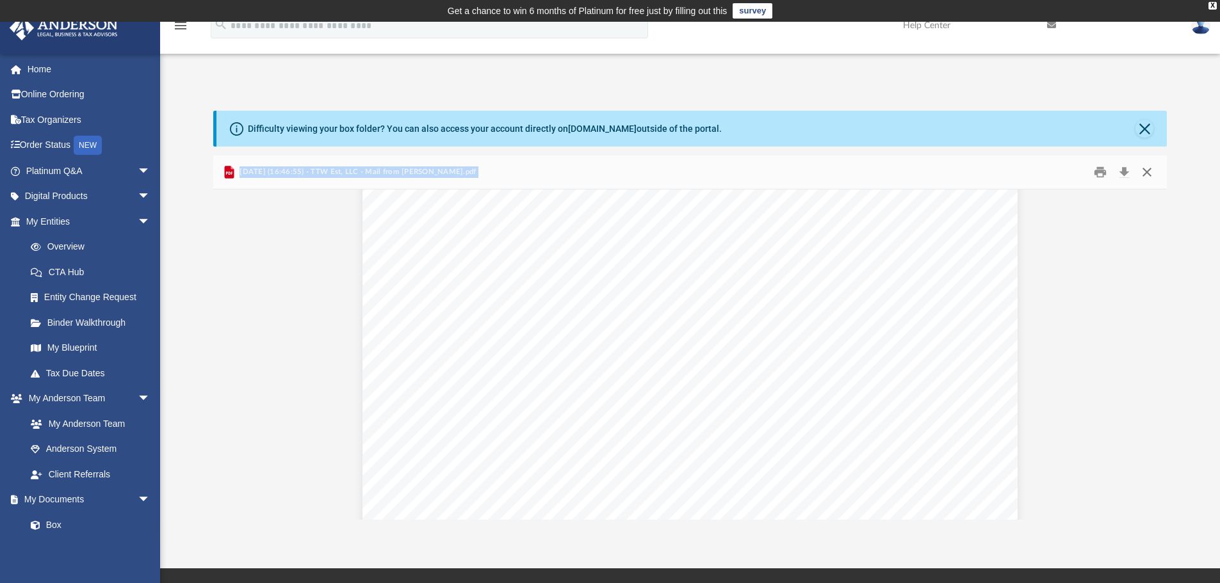
click at [1143, 172] on button "Close" at bounding box center [1146, 173] width 23 height 20
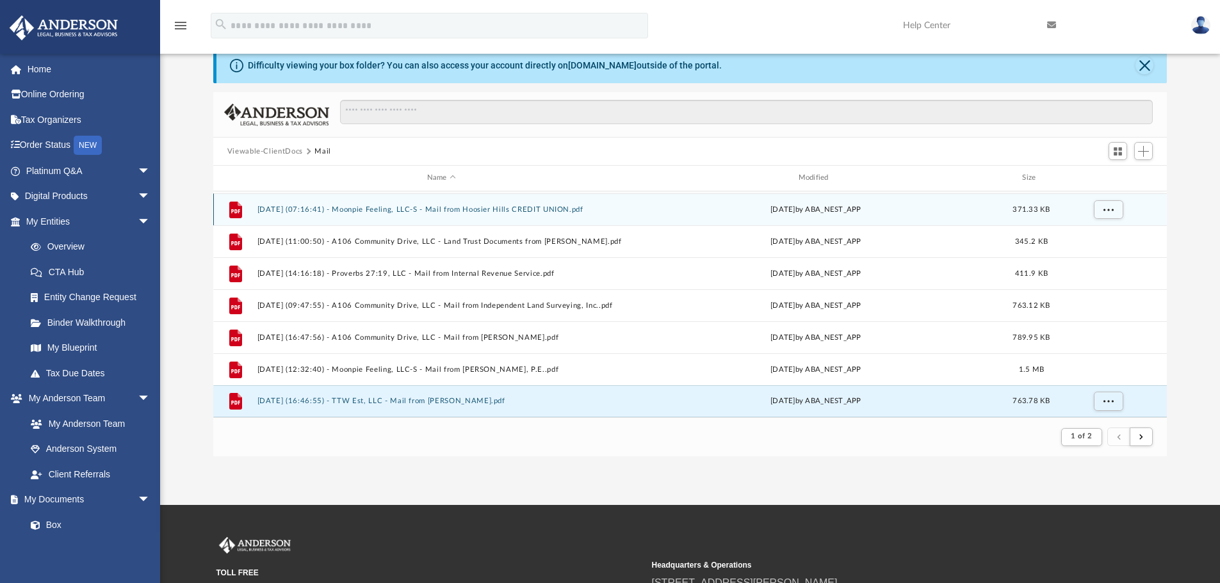
scroll to position [64, 0]
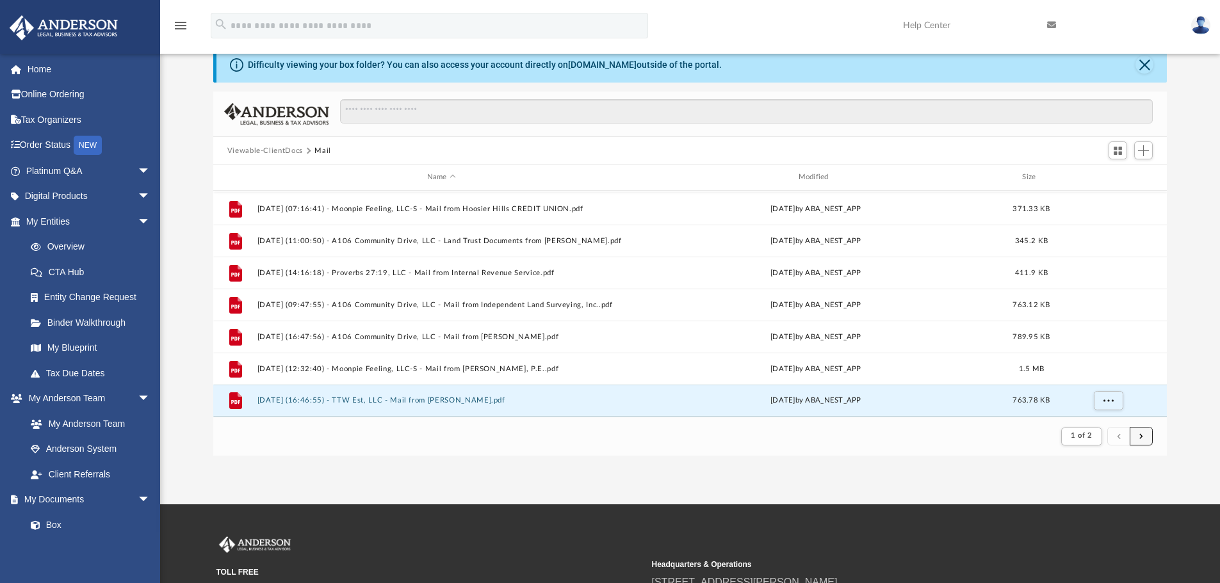
click at [1142, 433] on span "submit" at bounding box center [1141, 436] width 4 height 7
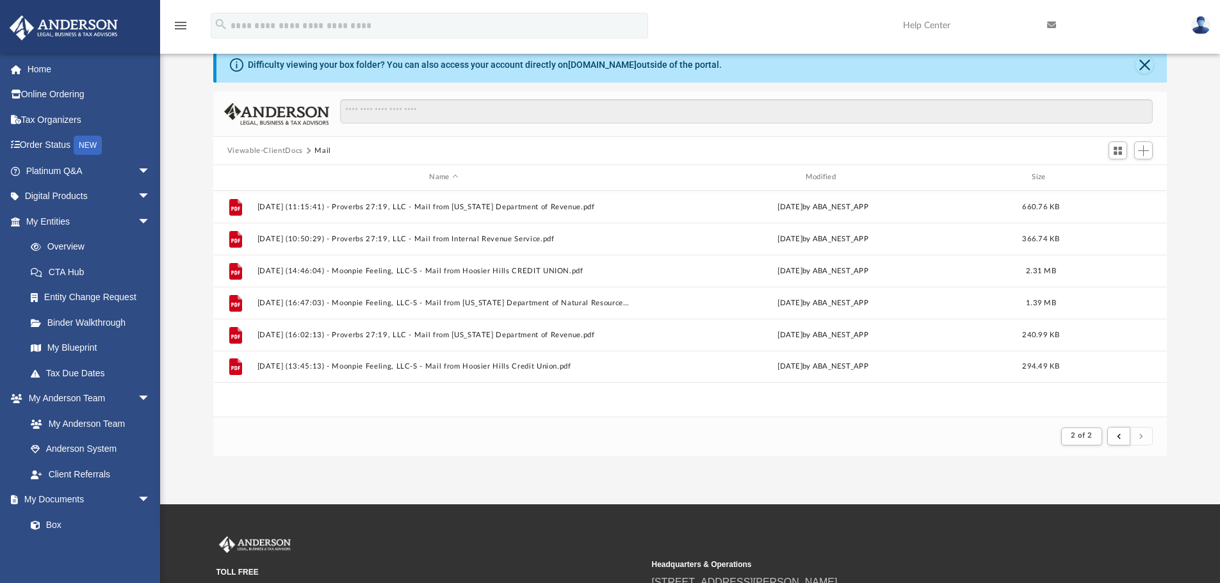
scroll to position [0, 0]
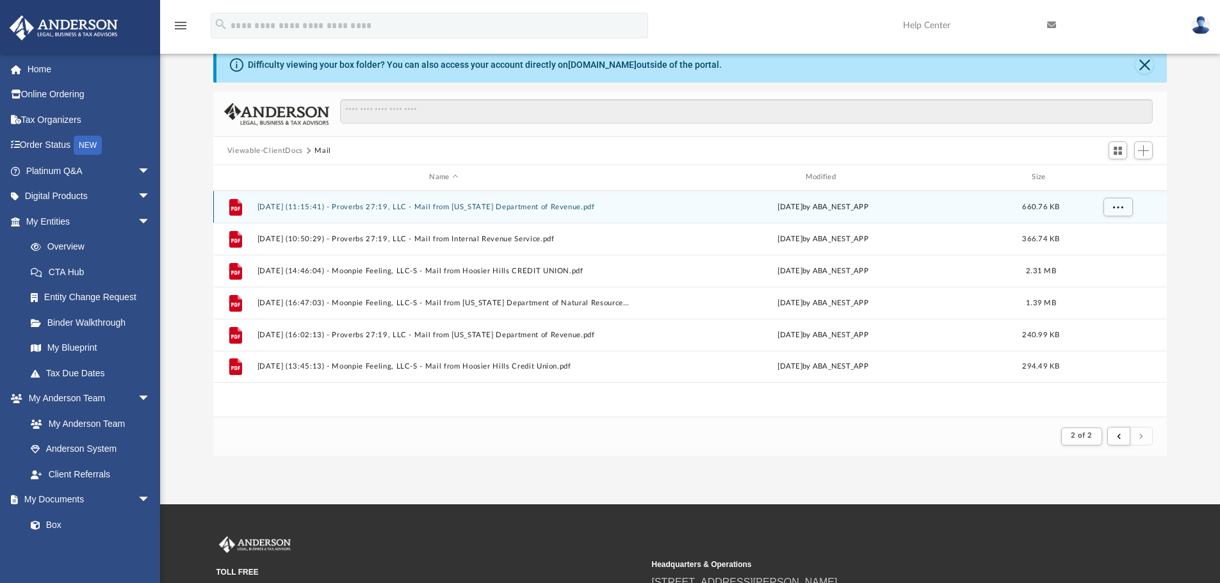
click at [557, 212] on div "File [DATE] (11:15:41) - Proverbs 27:19, LLC - Mail from [US_STATE] Department …" at bounding box center [690, 207] width 954 height 32
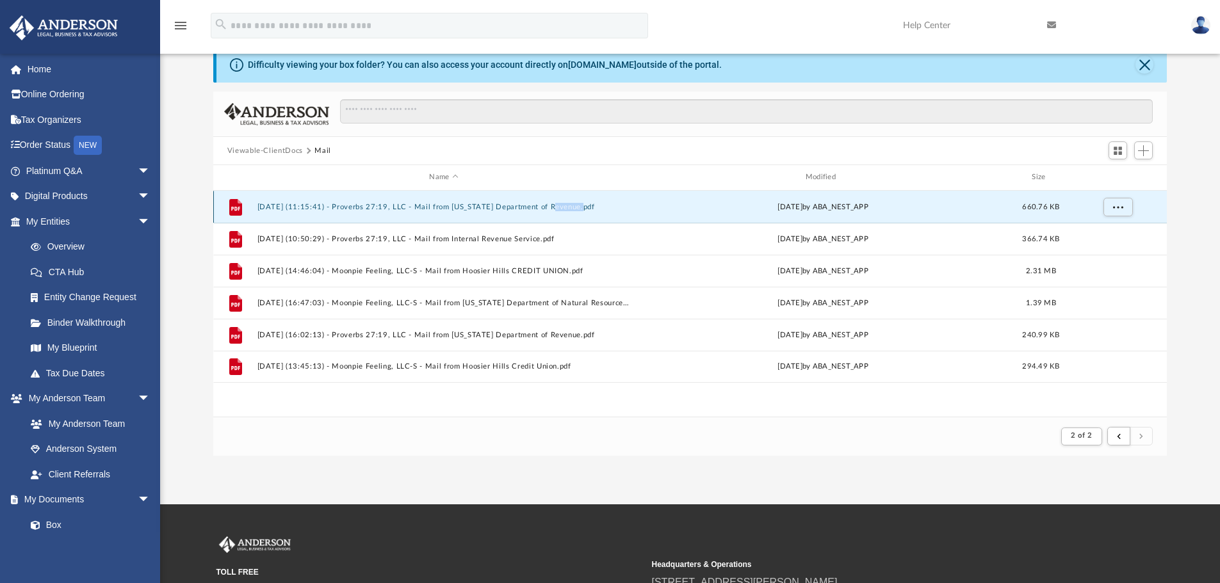
click at [557, 212] on div "File [DATE] (11:15:41) - Proverbs 27:19, LLC - Mail from [US_STATE] Department …" at bounding box center [690, 207] width 954 height 32
click at [634, 212] on div "File [DATE] (11:15:41) - Proverbs 27:19, LLC - Mail from [US_STATE] Department …" at bounding box center [690, 207] width 954 height 32
click at [440, 207] on button "[DATE] (11:15:41) - Proverbs 27:19, LLC - Mail from [US_STATE] Department of Re…" at bounding box center [443, 207] width 373 height 8
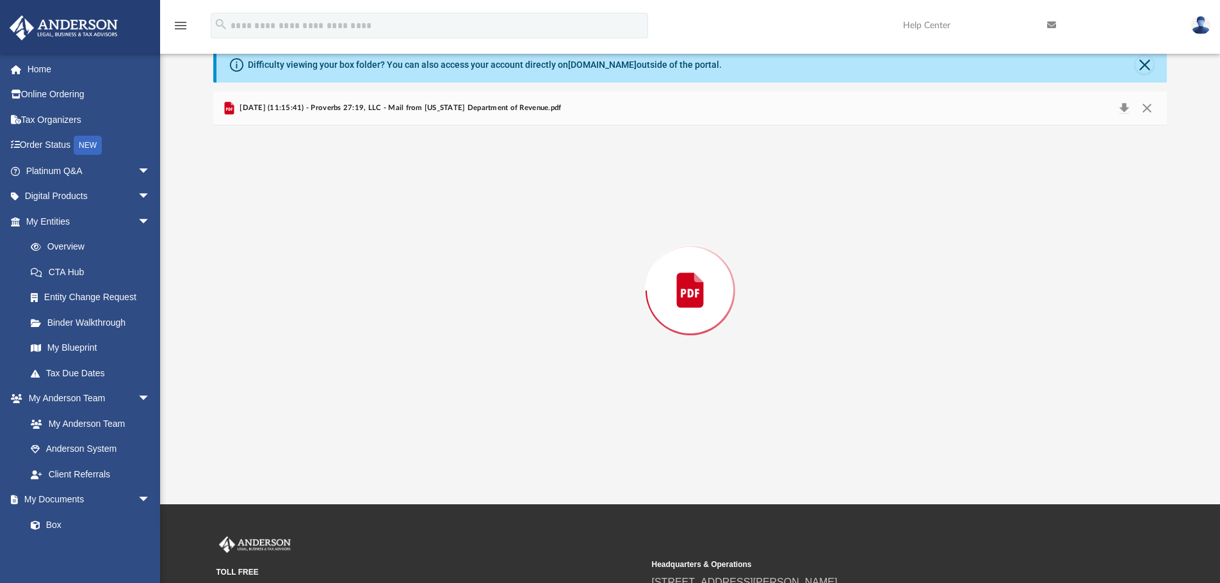
click at [440, 207] on div "Preview" at bounding box center [690, 290] width 954 height 330
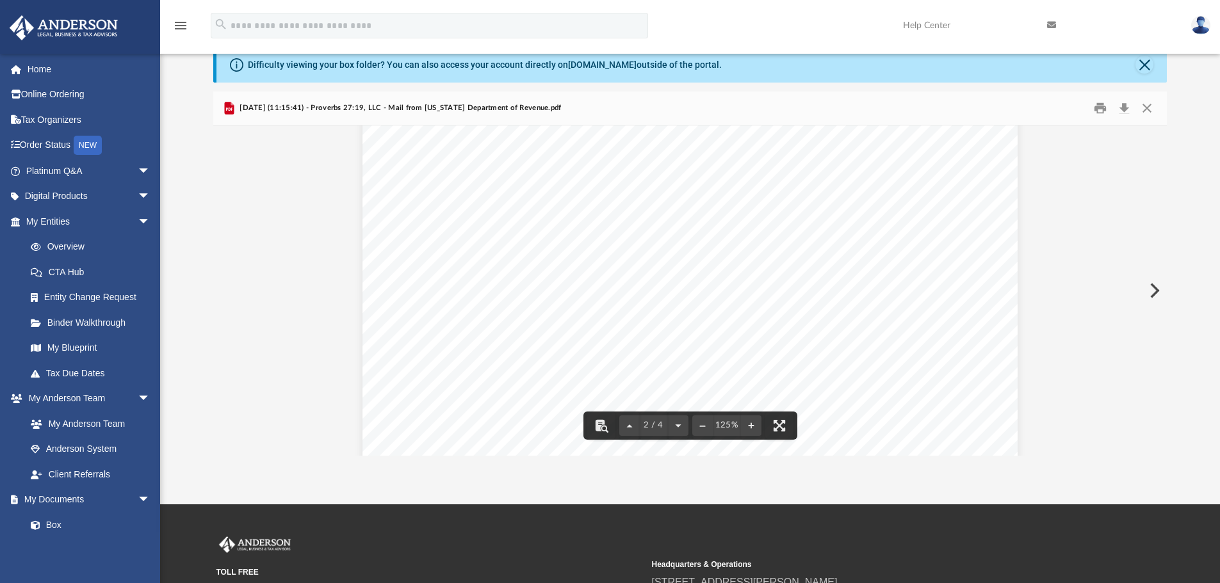
scroll to position [896, 0]
click at [1097, 108] on button "Print" at bounding box center [1100, 109] width 26 height 20
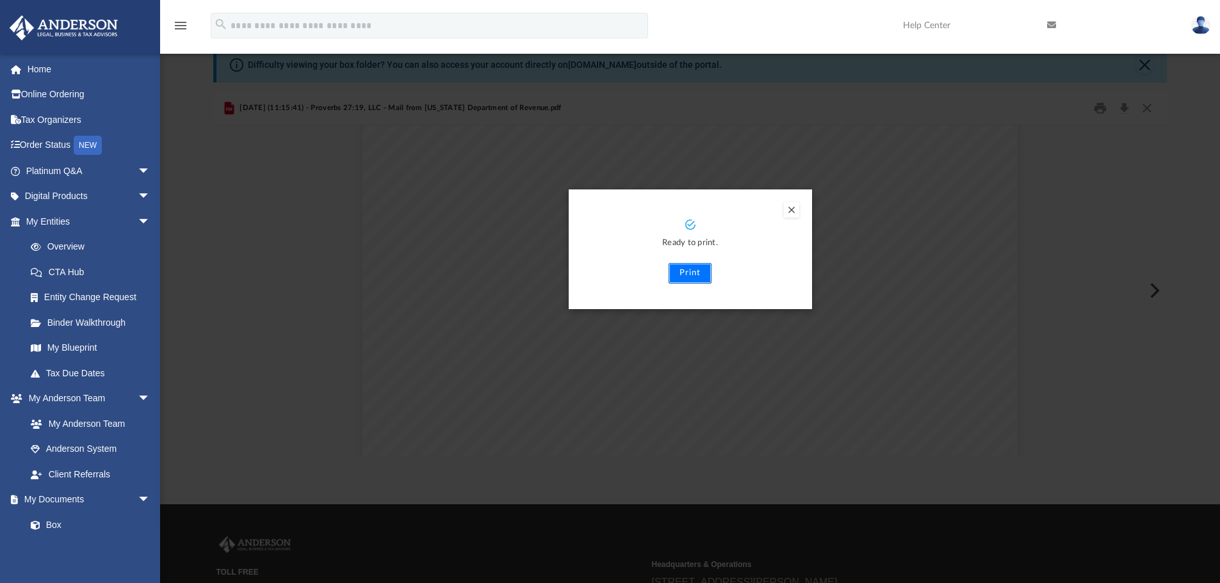
click at [681, 268] on button "Print" at bounding box center [689, 273] width 43 height 20
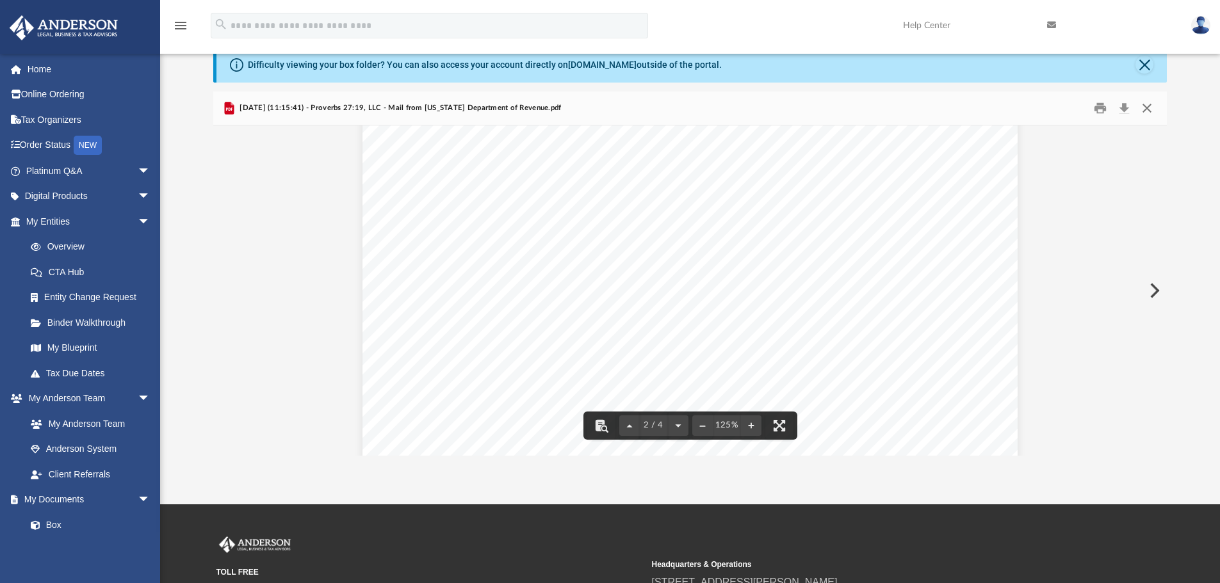
click at [1148, 101] on button "Close" at bounding box center [1146, 109] width 23 height 20
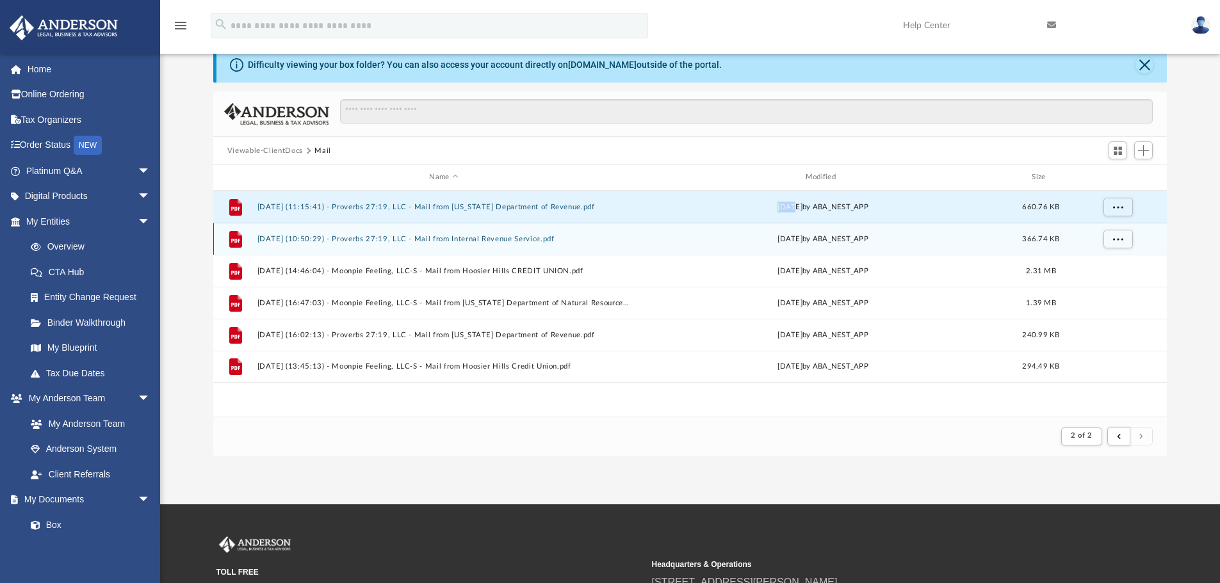
click at [461, 239] on button "[DATE] (10:50:29) - Proverbs 27:19, LLC - Mail from Internal Revenue Service.pdf" at bounding box center [443, 239] width 373 height 8
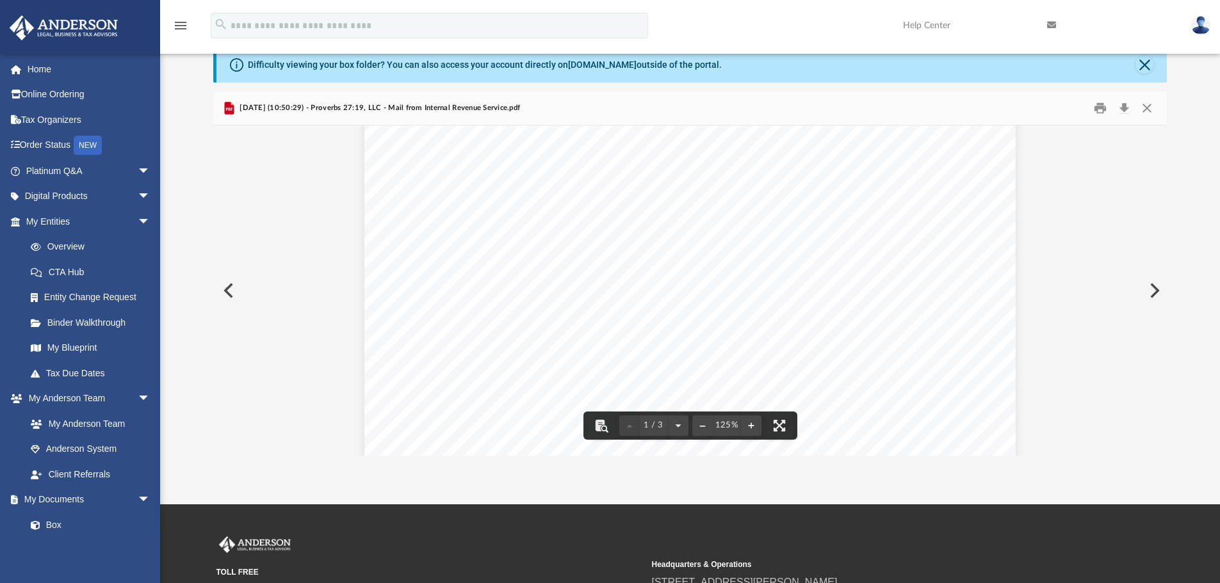
scroll to position [0, 0]
click at [1151, 108] on button "Close" at bounding box center [1146, 109] width 23 height 20
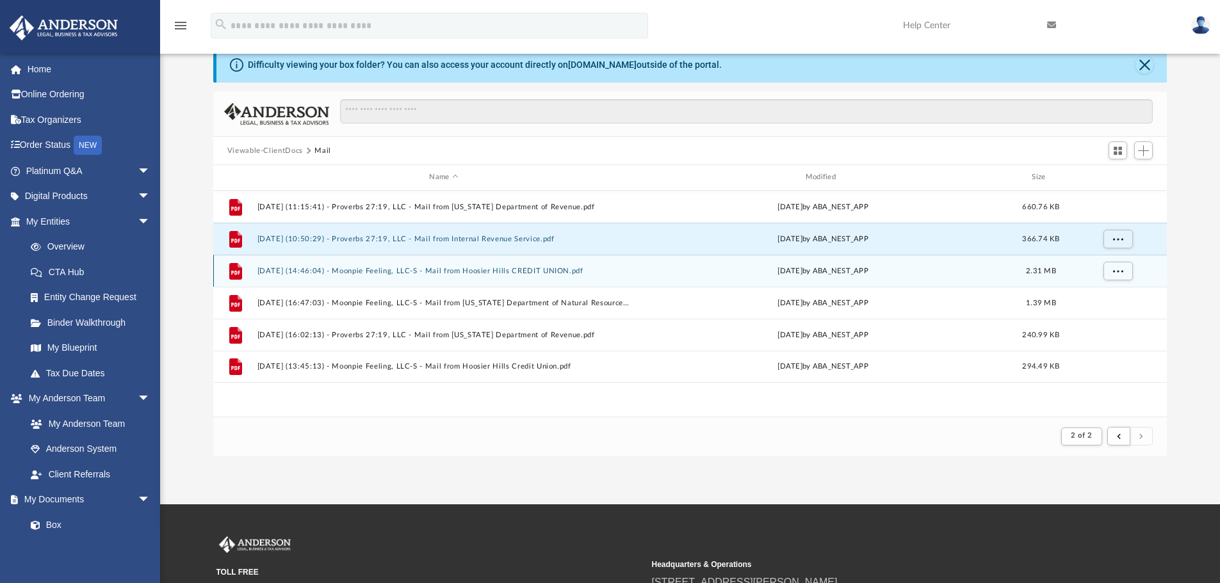
click at [515, 277] on div "File [DATE] (14:46:04) - Moonpie Feeling, LLC-S - Mail from Hoosier Hills CREDI…" at bounding box center [690, 271] width 954 height 32
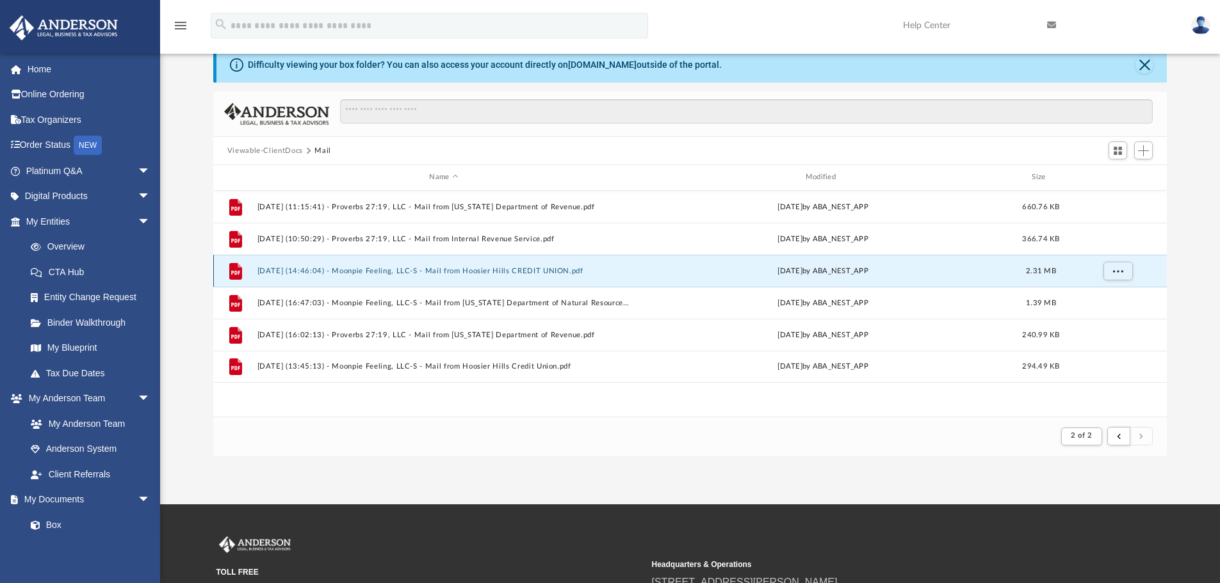
click at [515, 277] on div "File [DATE] (14:46:04) - Moonpie Feeling, LLC-S - Mail from Hoosier Hills CREDI…" at bounding box center [690, 271] width 954 height 32
click at [298, 270] on button "[DATE] (14:46:04) - Moonpie Feeling, LLC-S - Mail from Hoosier Hills CREDIT UNI…" at bounding box center [443, 271] width 373 height 8
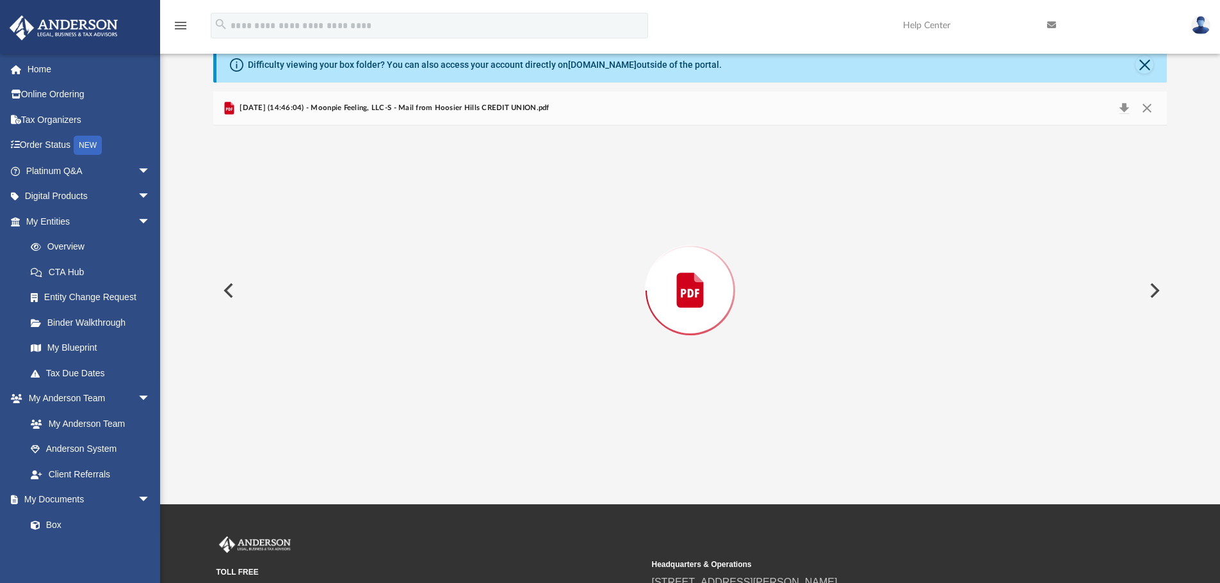
click at [298, 270] on div "Preview" at bounding box center [690, 290] width 954 height 330
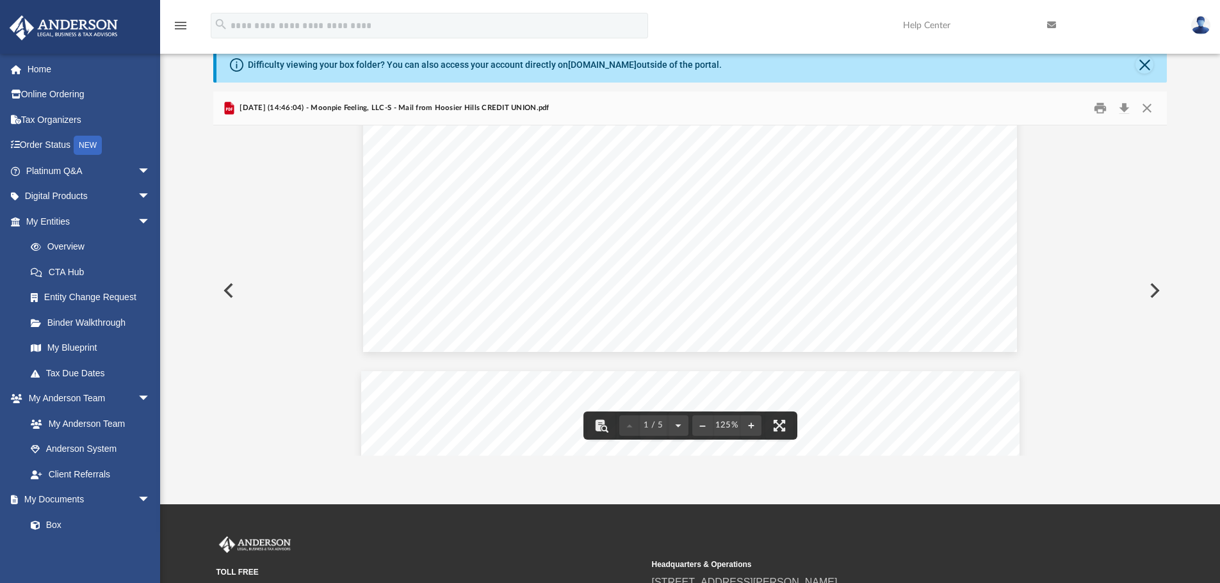
scroll to position [448, 0]
click at [1148, 108] on button "Close" at bounding box center [1146, 109] width 23 height 20
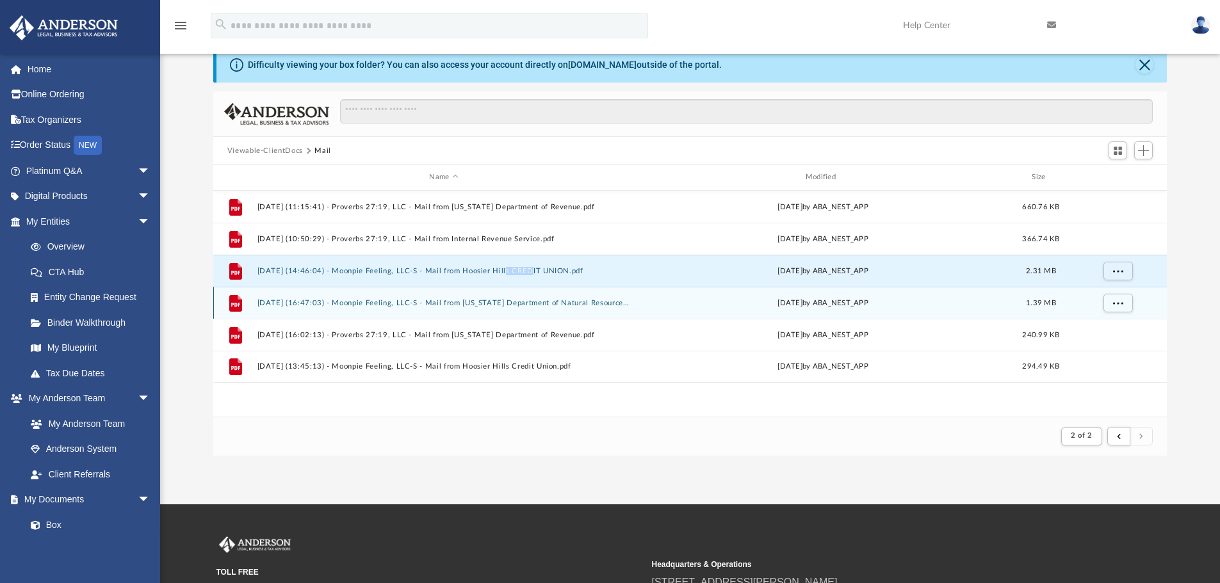
click at [499, 305] on button "[DATE] (16:47:03) - Moonpie Feeling, LLC-S - Mail from [US_STATE] Department of…" at bounding box center [443, 303] width 373 height 8
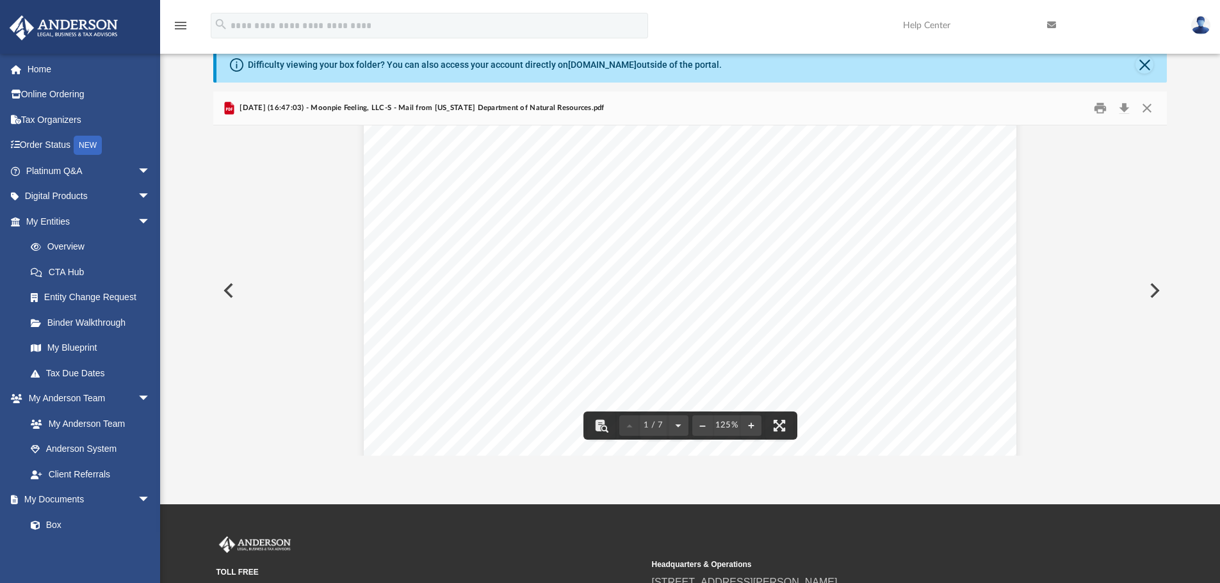
scroll to position [0, 0]
click at [1147, 105] on button "Close" at bounding box center [1146, 109] width 23 height 20
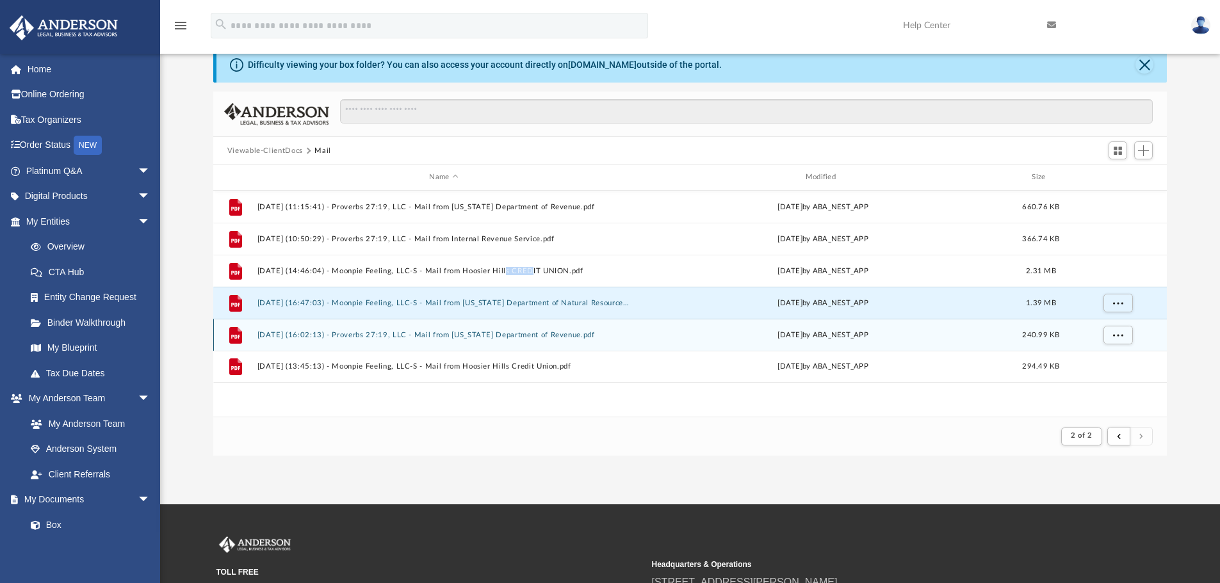
click at [519, 333] on button "[DATE] (16:02:13) - Proverbs 27:19, LLC - Mail from [US_STATE] Department of Re…" at bounding box center [443, 335] width 373 height 8
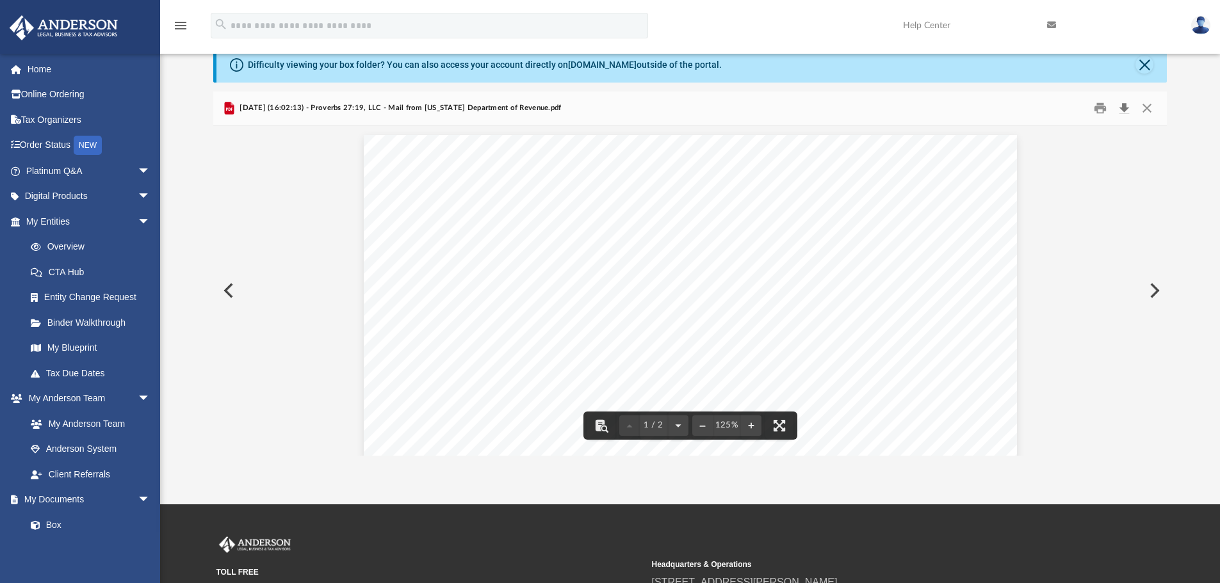
click at [1124, 106] on button "Download" at bounding box center [1123, 109] width 23 height 20
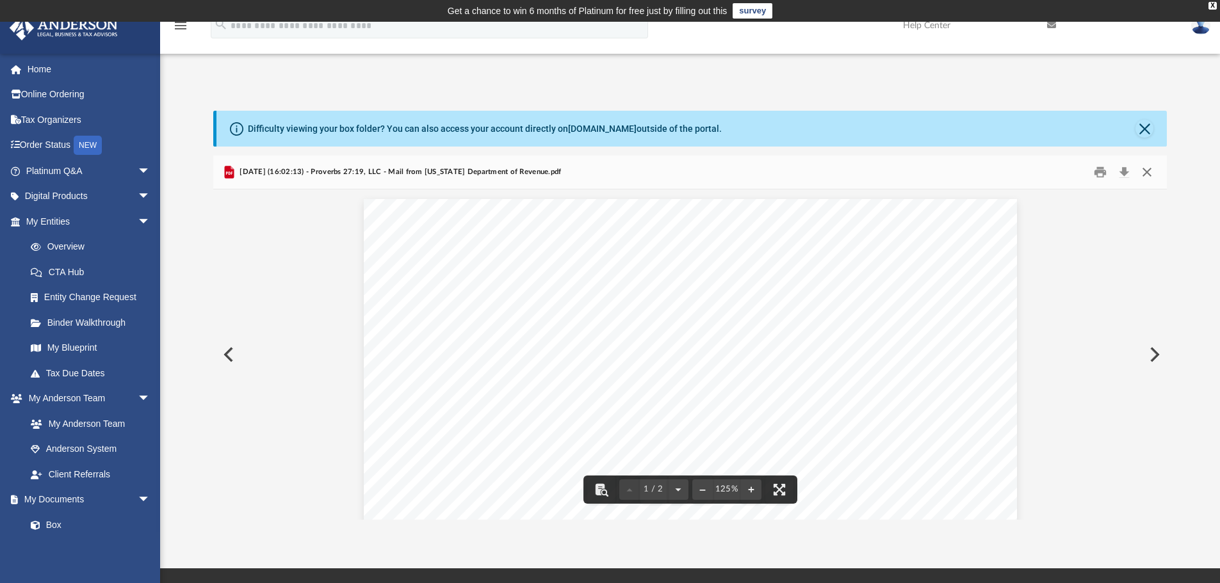
click at [1142, 171] on button "Close" at bounding box center [1146, 173] width 23 height 20
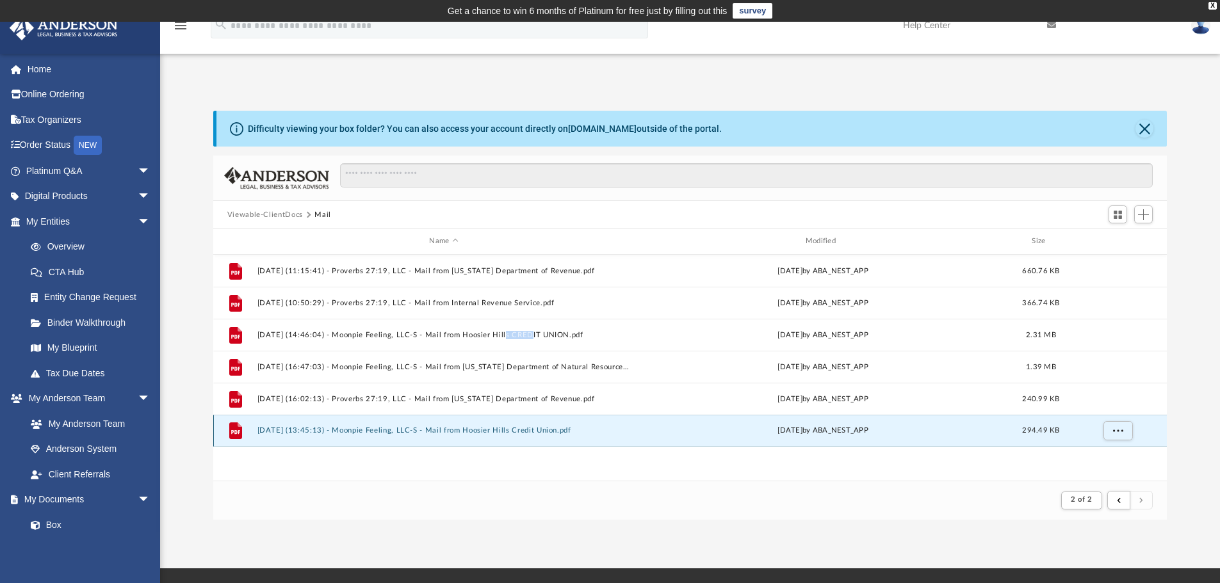
click at [435, 427] on button "[DATE] (13:45:13) - Moonpie Feeling, LLC-S - Mail from Hoosier Hills Credit Uni…" at bounding box center [443, 430] width 373 height 8
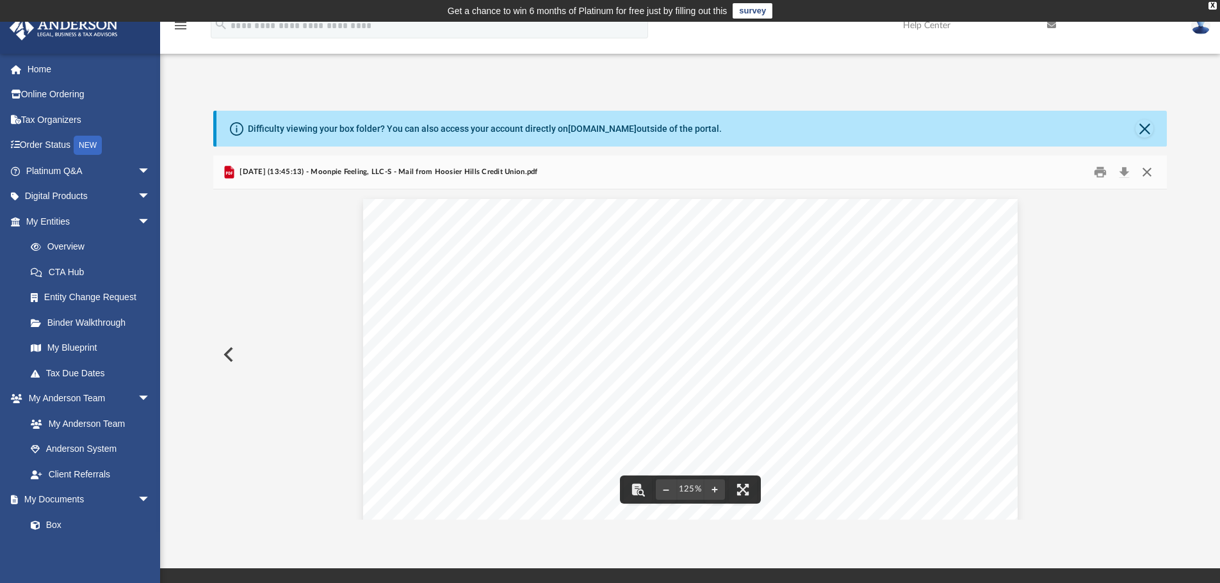
click at [1143, 170] on button "Close" at bounding box center [1146, 173] width 23 height 20
